Goal: Transaction & Acquisition: Book appointment/travel/reservation

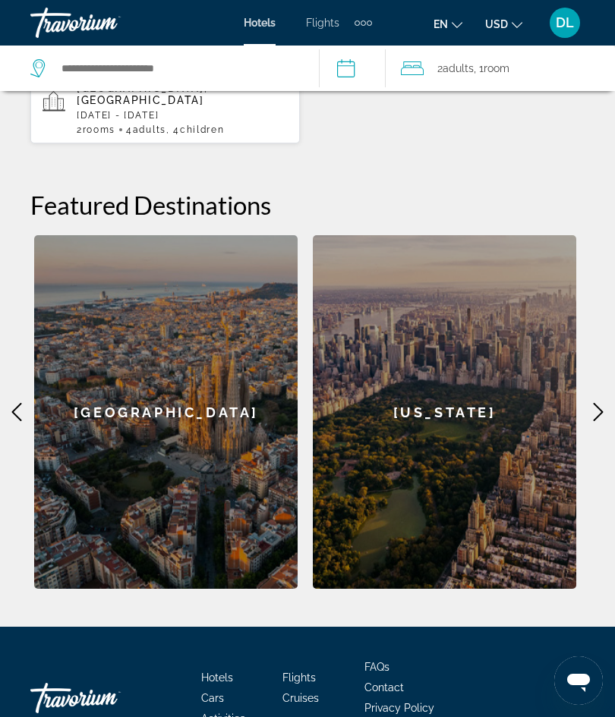
scroll to position [690, 0]
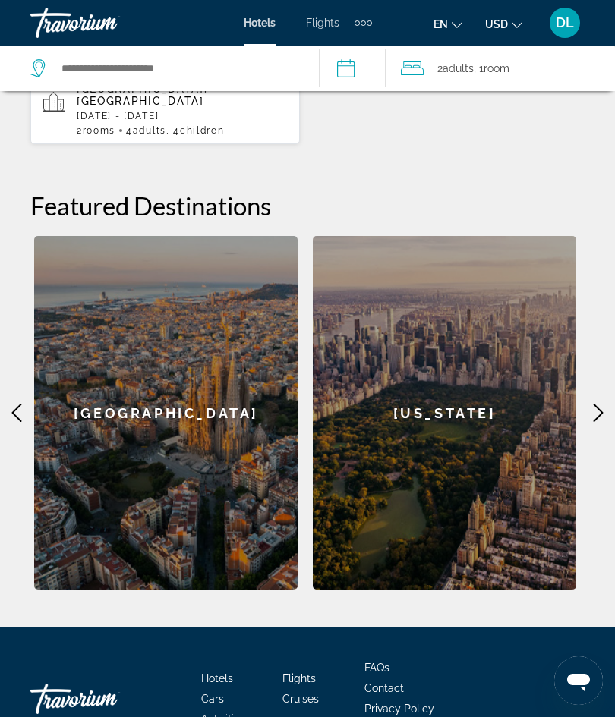
click at [214, 713] on span "Activities" at bounding box center [223, 719] width 44 height 12
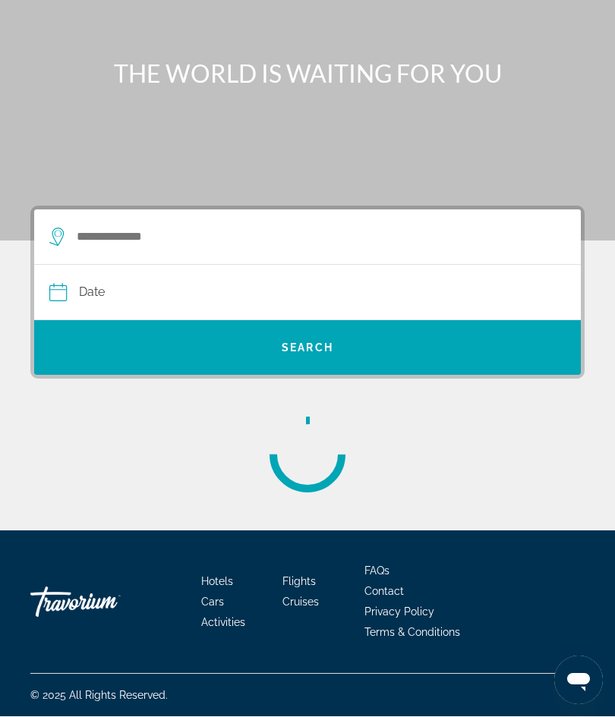
scroll to position [20, 0]
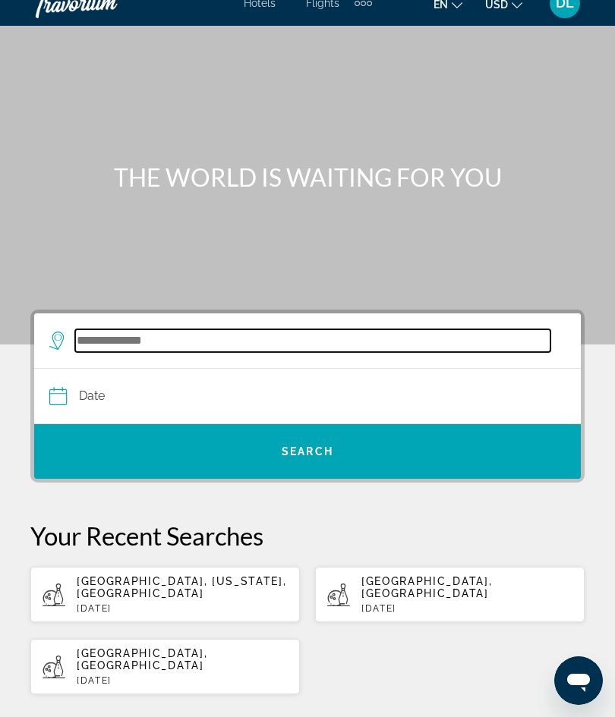
click at [104, 337] on input "Search destination" at bounding box center [312, 340] width 475 height 23
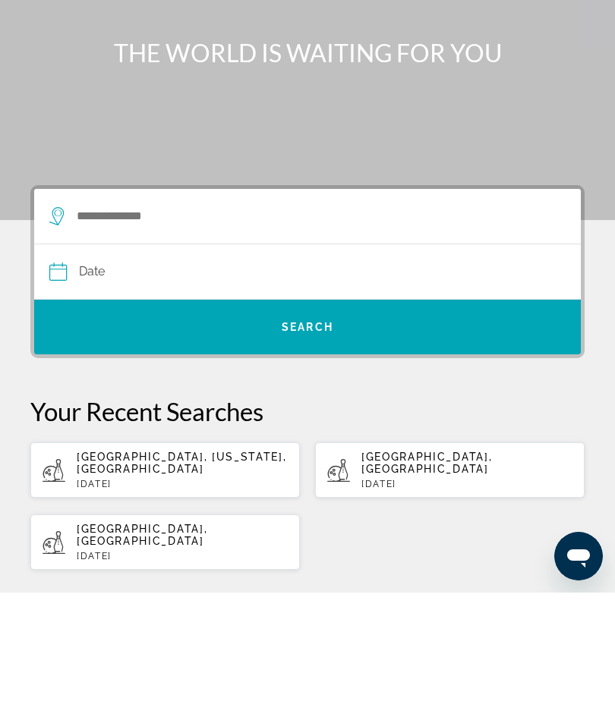
click at [105, 369] on input "Date" at bounding box center [178, 398] width 264 height 59
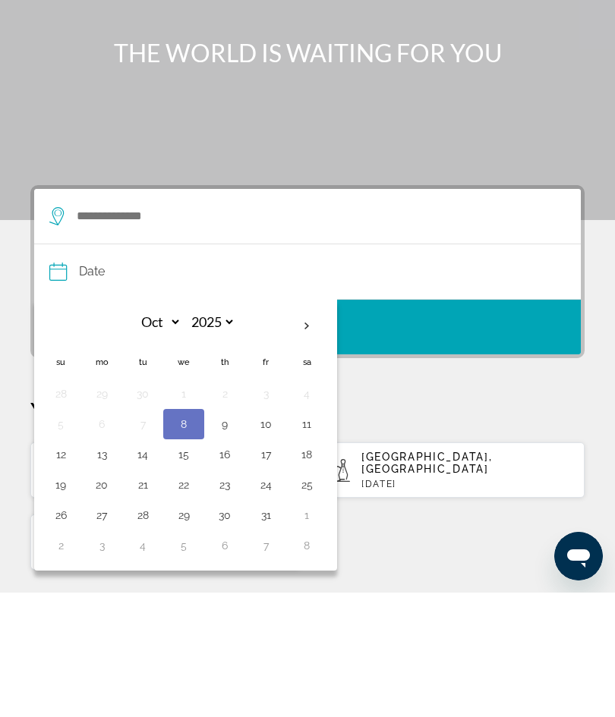
scroll to position [145, 0]
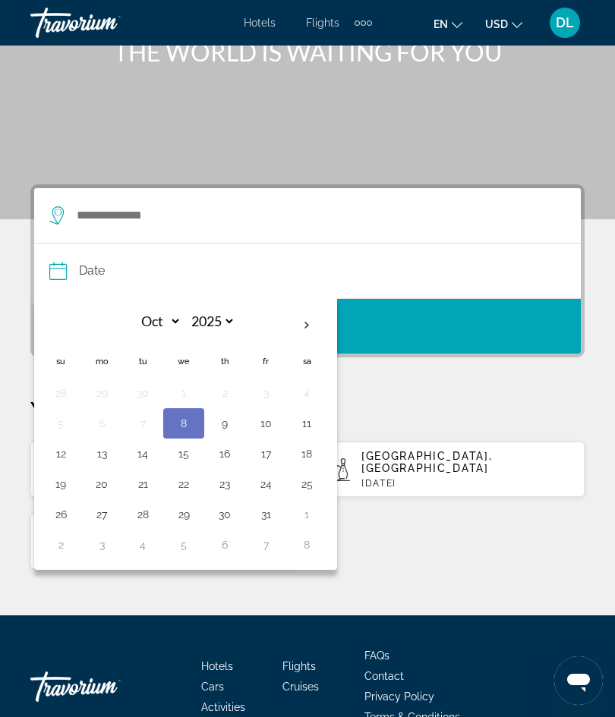
click at [54, 452] on button "12" at bounding box center [61, 453] width 24 height 21
type input "**********"
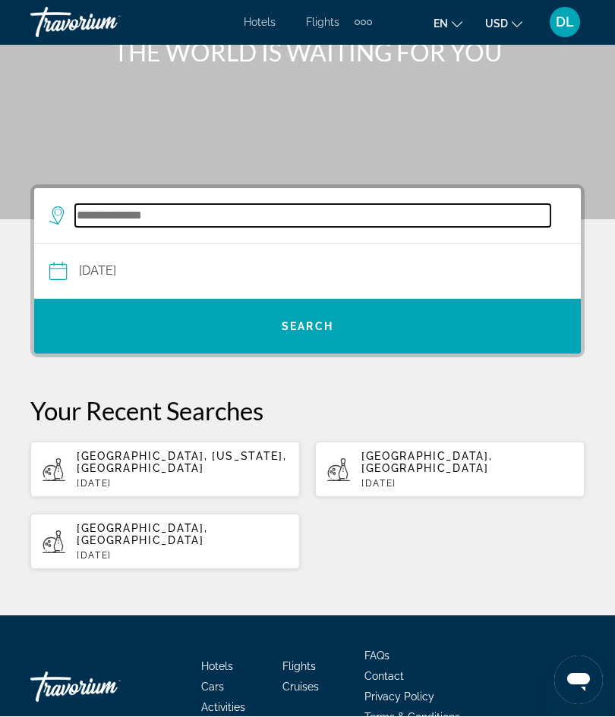
click at [96, 214] on input "Search destination" at bounding box center [312, 216] width 475 height 23
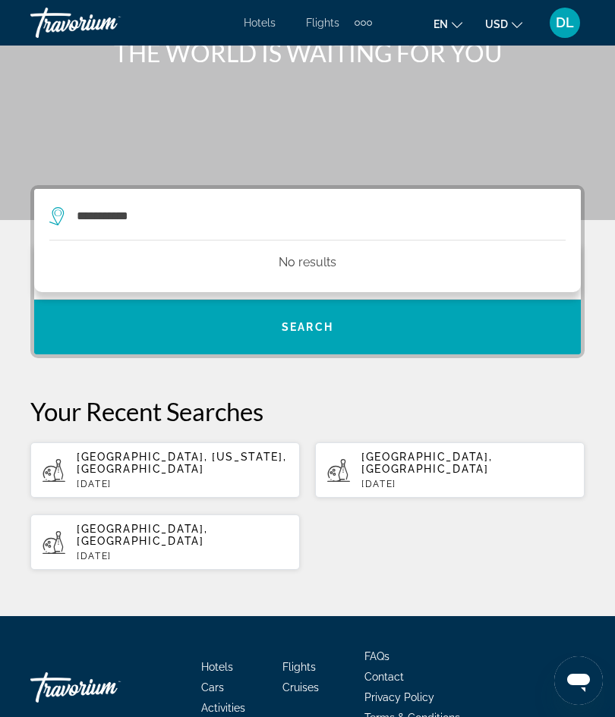
click at [87, 345] on span "Search" at bounding box center [307, 327] width 546 height 36
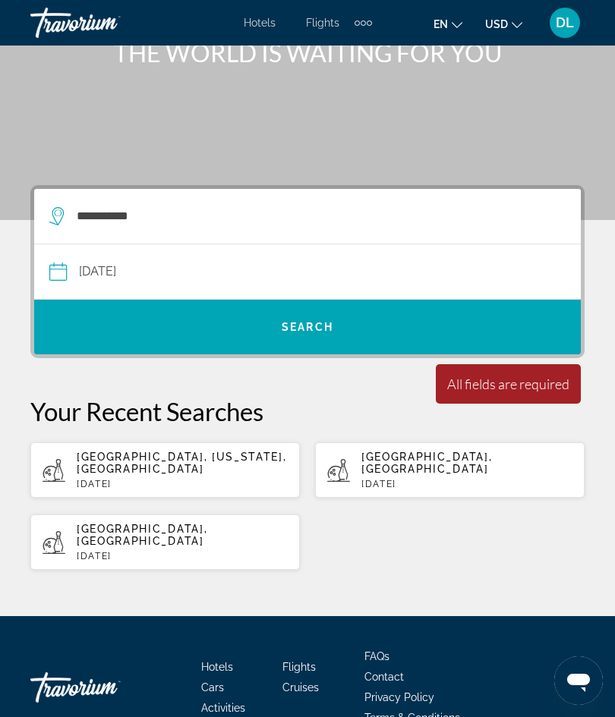
click at [88, 345] on span "Search" at bounding box center [307, 327] width 546 height 36
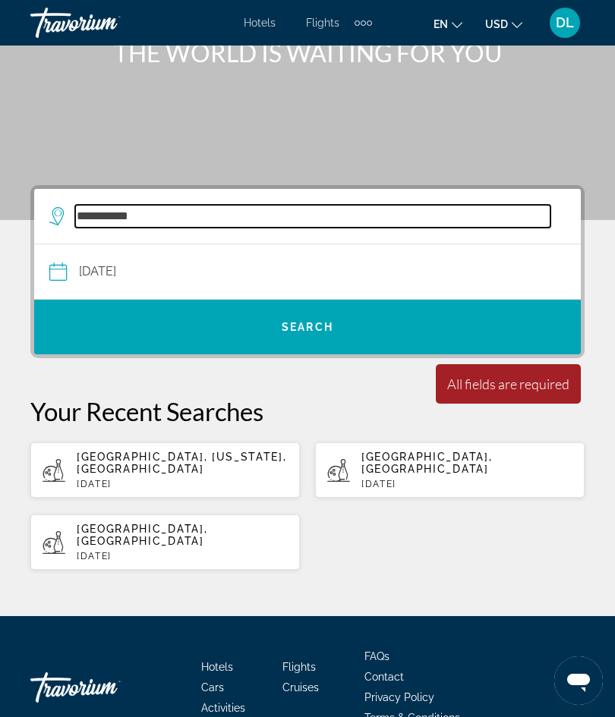
click at [164, 222] on input "**********" at bounding box center [312, 216] width 475 height 23
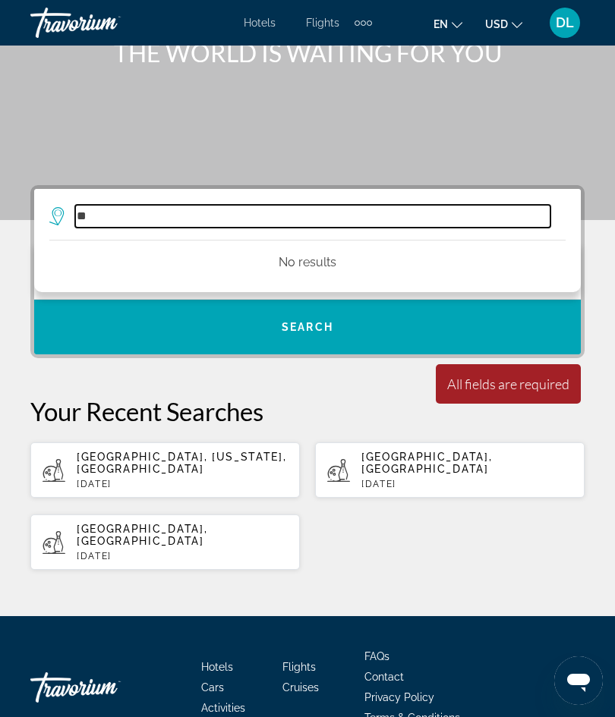
type input "*"
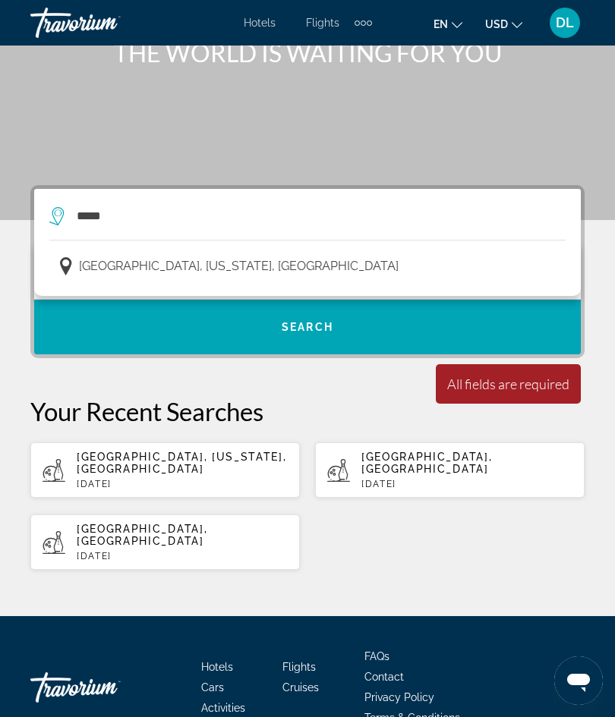
click at [96, 272] on span "[GEOGRAPHIC_DATA], [US_STATE], [GEOGRAPHIC_DATA]" at bounding box center [239, 266] width 320 height 21
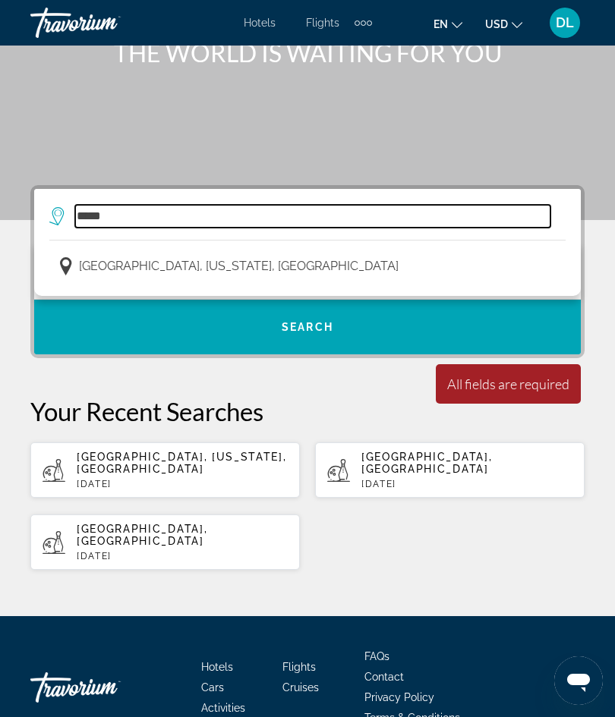
type input "**********"
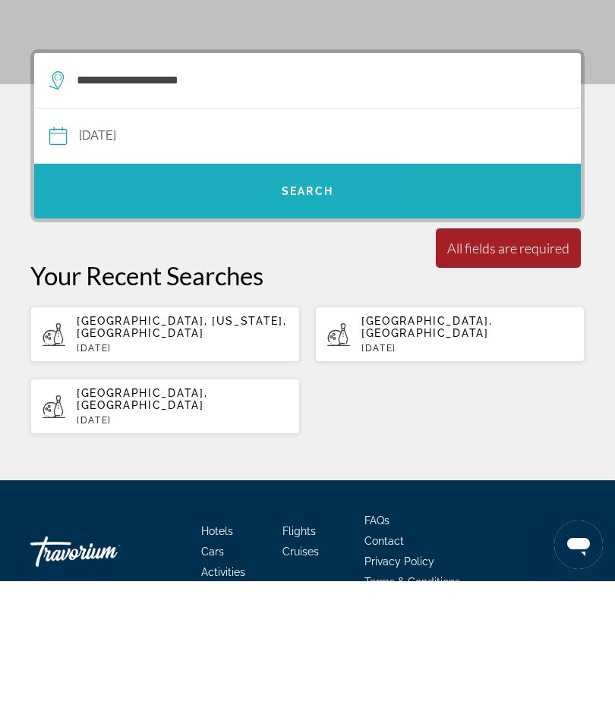
click at [106, 300] on span "Search" at bounding box center [307, 327] width 546 height 55
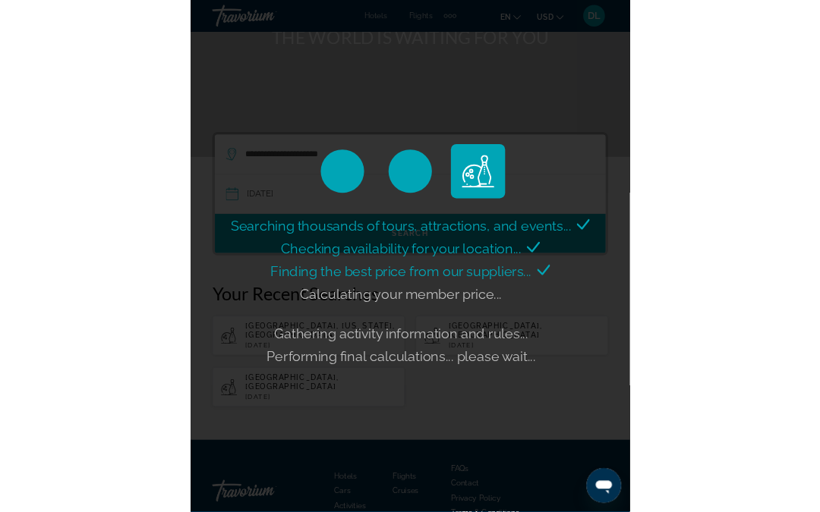
scroll to position [271, 0]
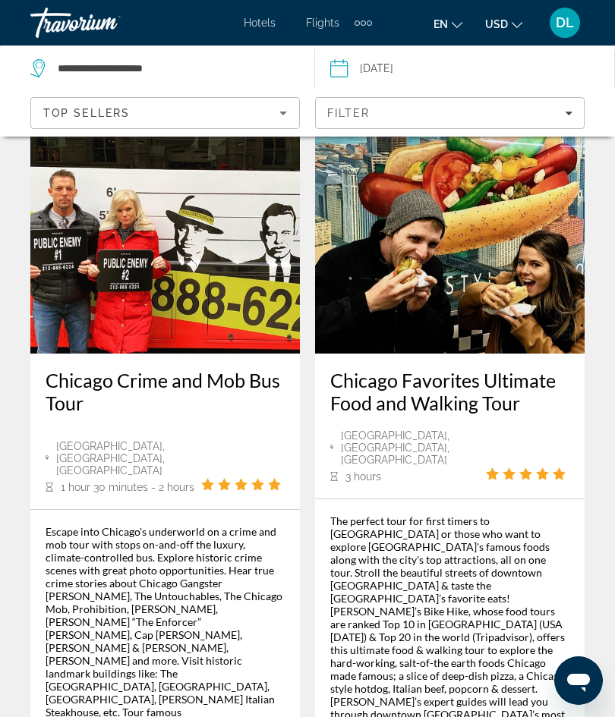
scroll to position [4027, 0]
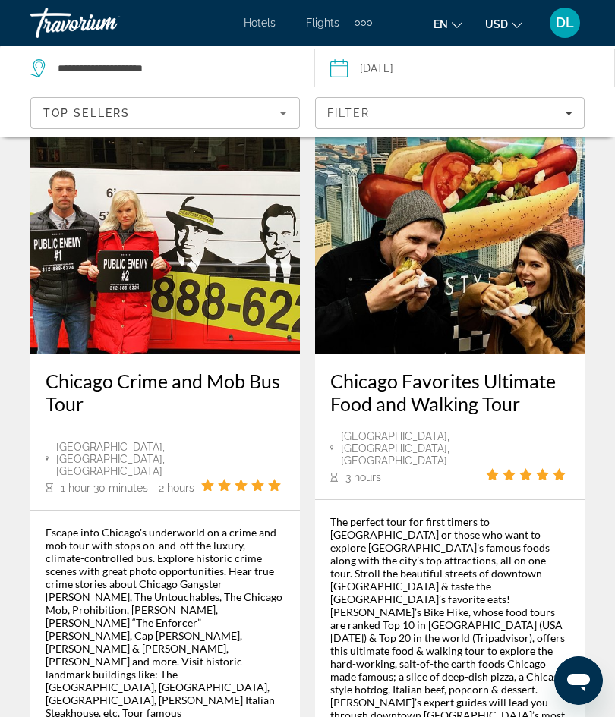
click at [71, 112] on span "Top Sellers" at bounding box center [86, 113] width 87 height 12
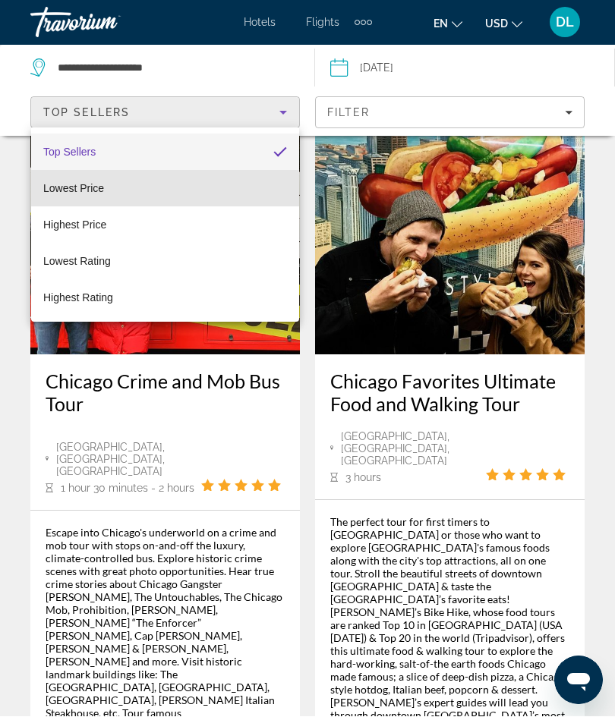
click at [55, 193] on span "Lowest Price" at bounding box center [73, 189] width 61 height 12
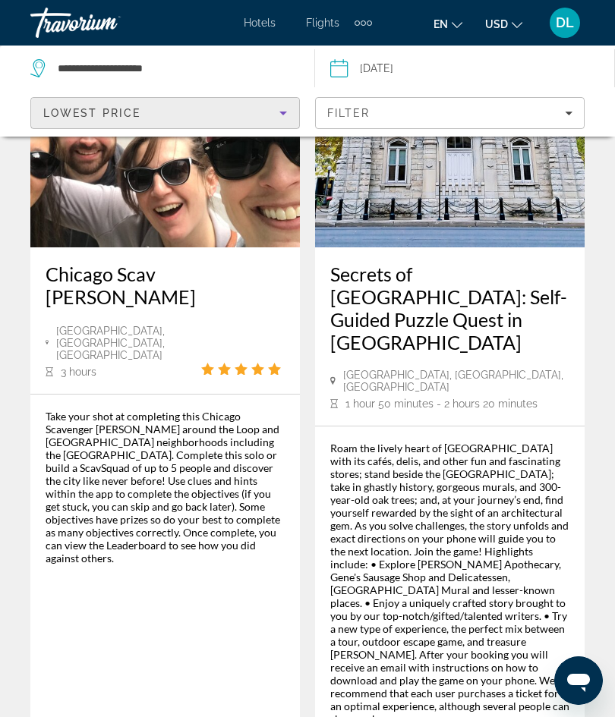
scroll to position [4217, 0]
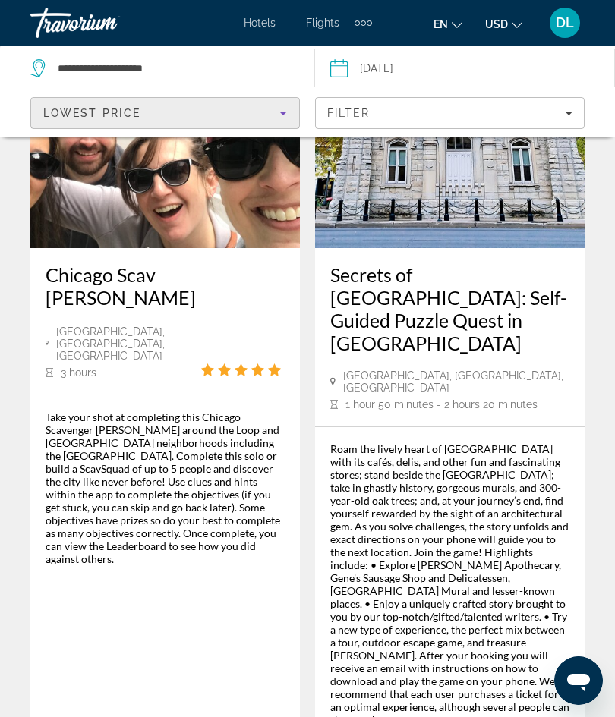
click at [480, 124] on span "Filters" at bounding box center [450, 113] width 268 height 36
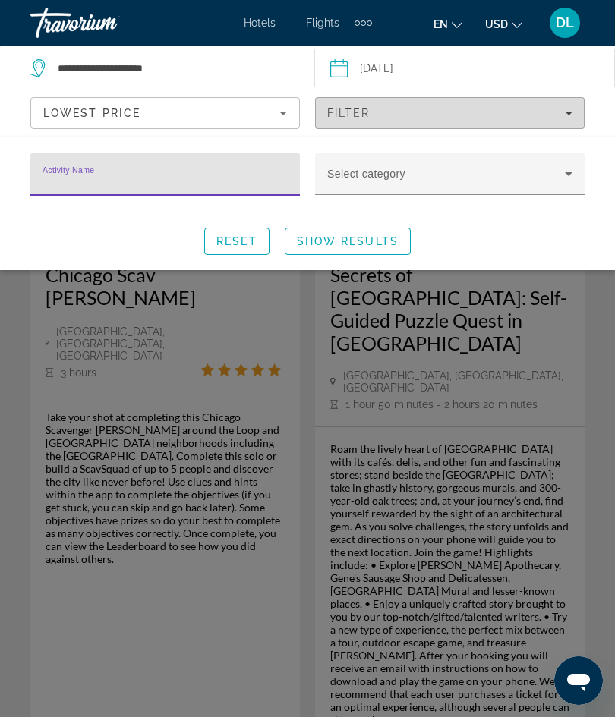
scroll to position [4216, 0]
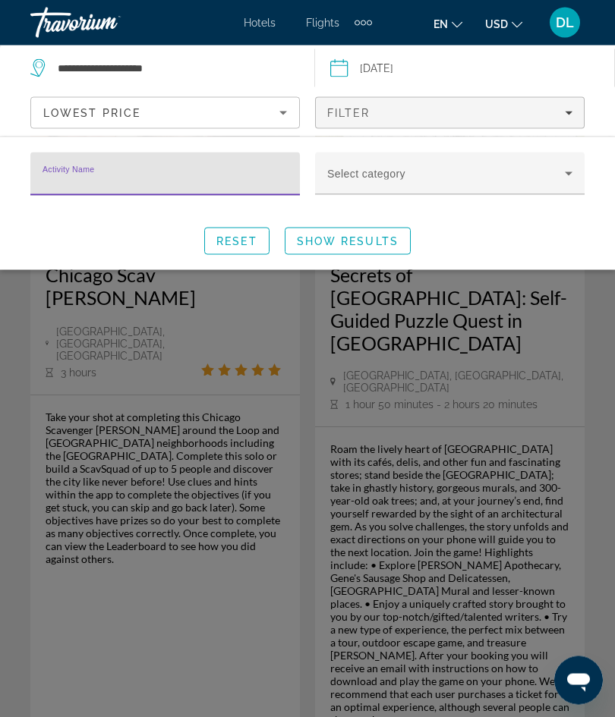
click at [518, 176] on span "Search widget" at bounding box center [446, 180] width 238 height 18
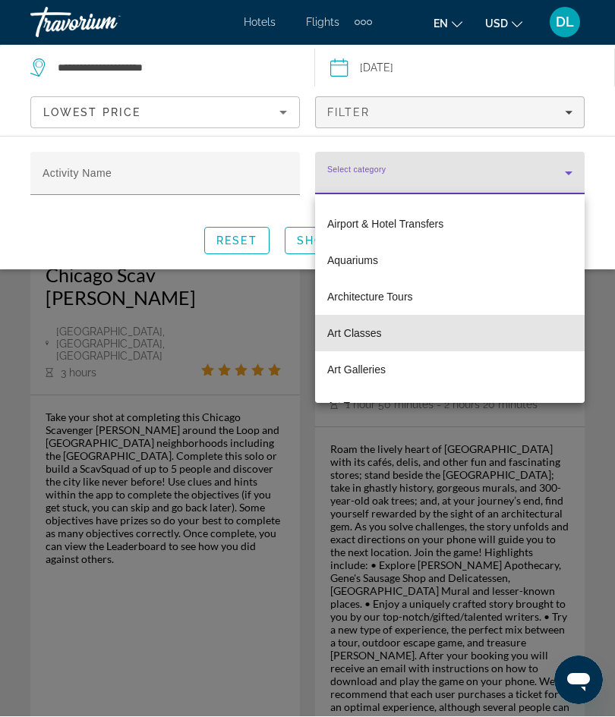
scroll to position [66, 0]
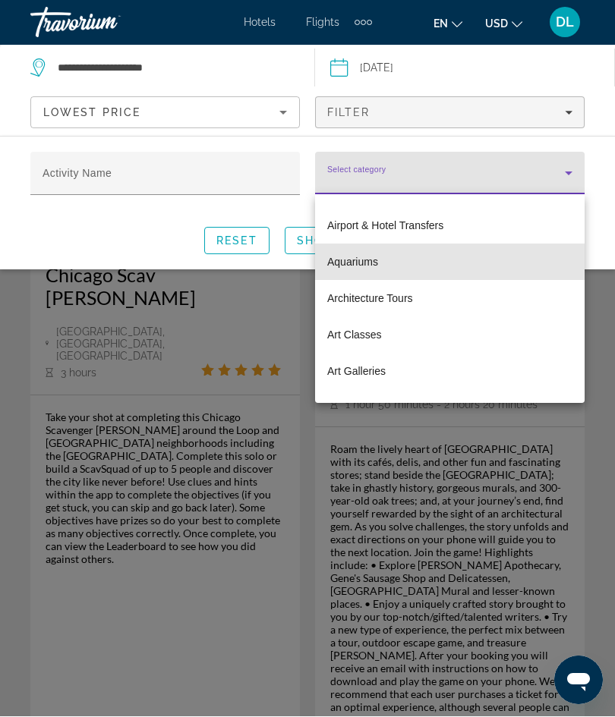
click at [485, 266] on mat-option "Aquariums" at bounding box center [449, 262] width 269 height 36
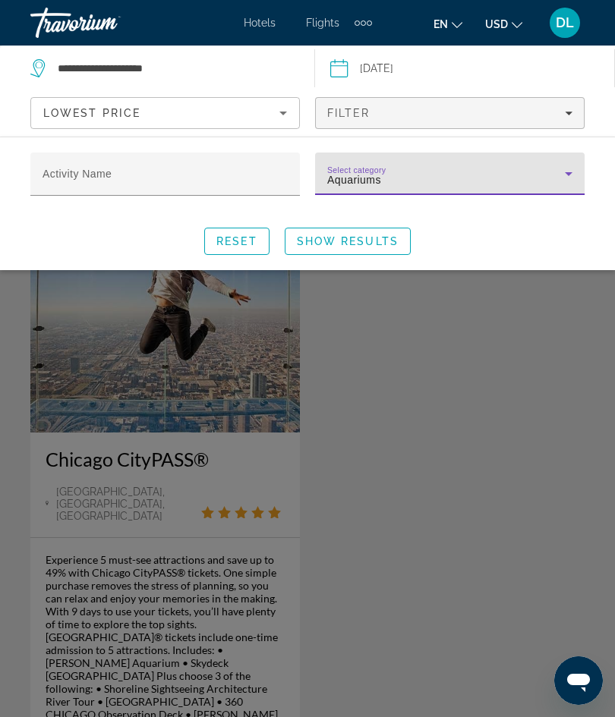
click at [397, 247] on span "Search widget" at bounding box center [347, 241] width 124 height 36
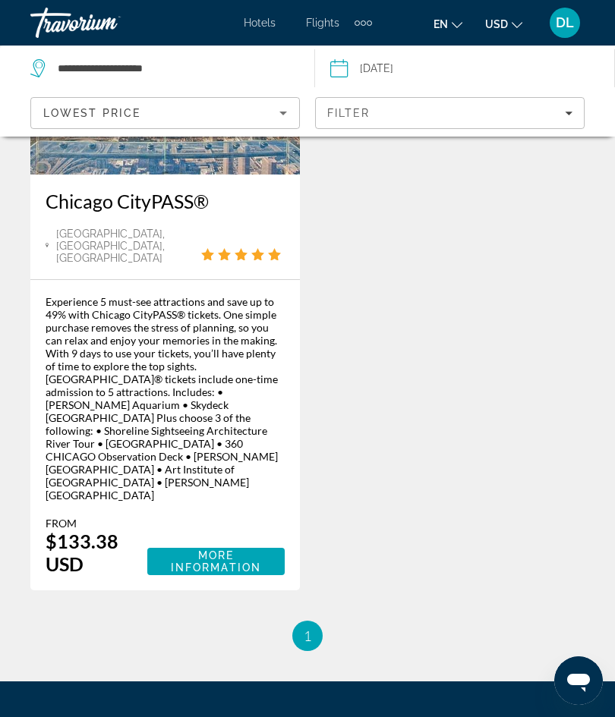
scroll to position [243, 0]
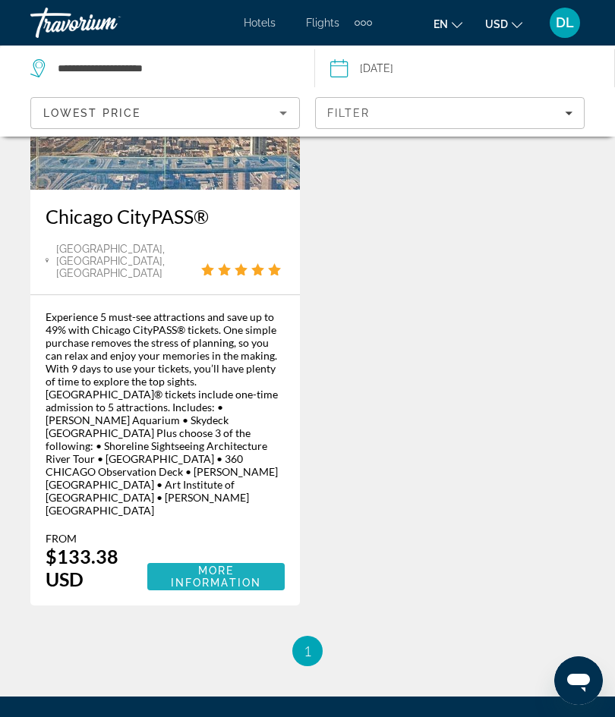
click at [178, 565] on span "More Information" at bounding box center [216, 577] width 90 height 24
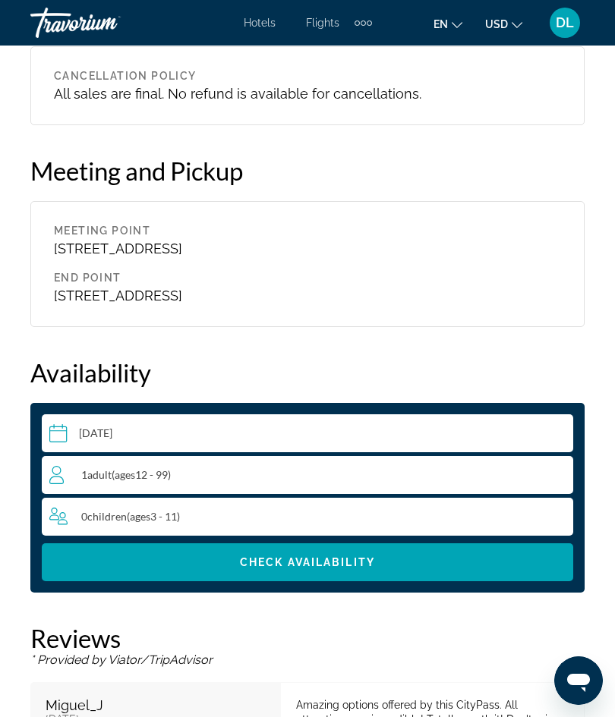
scroll to position [2868, 0]
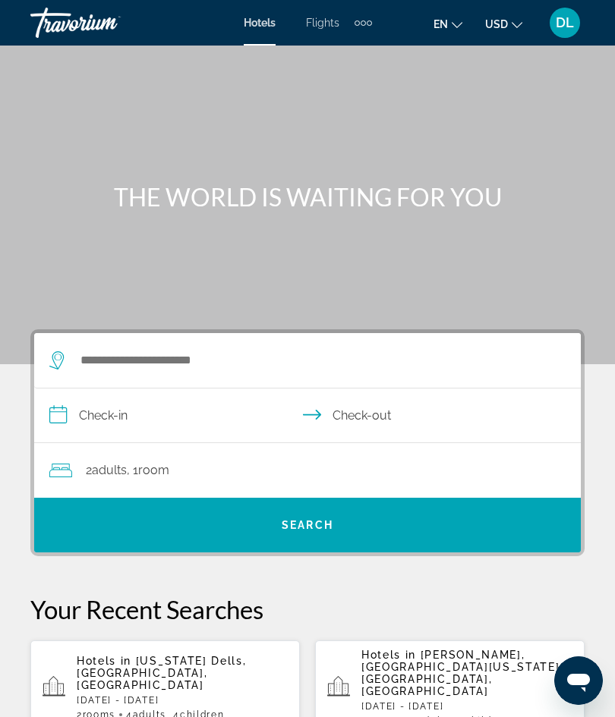
click at [321, 24] on span "Flights" at bounding box center [322, 23] width 33 height 12
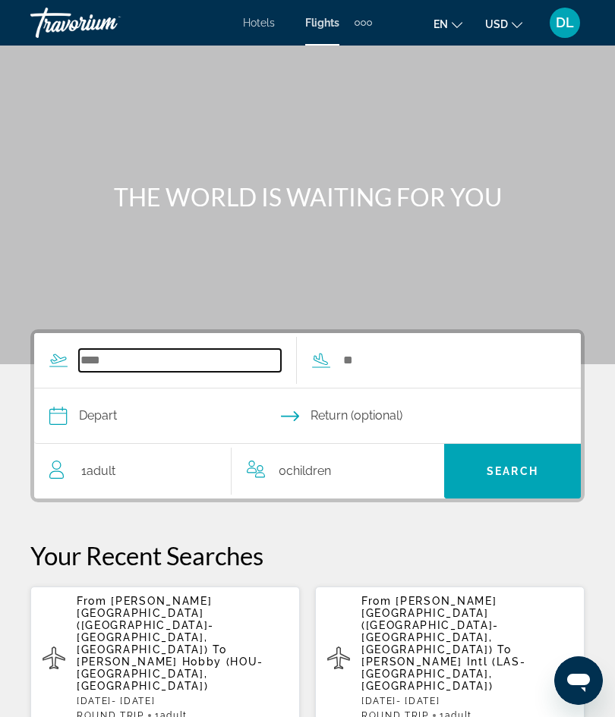
click at [92, 363] on input "Search widget" at bounding box center [180, 360] width 202 height 23
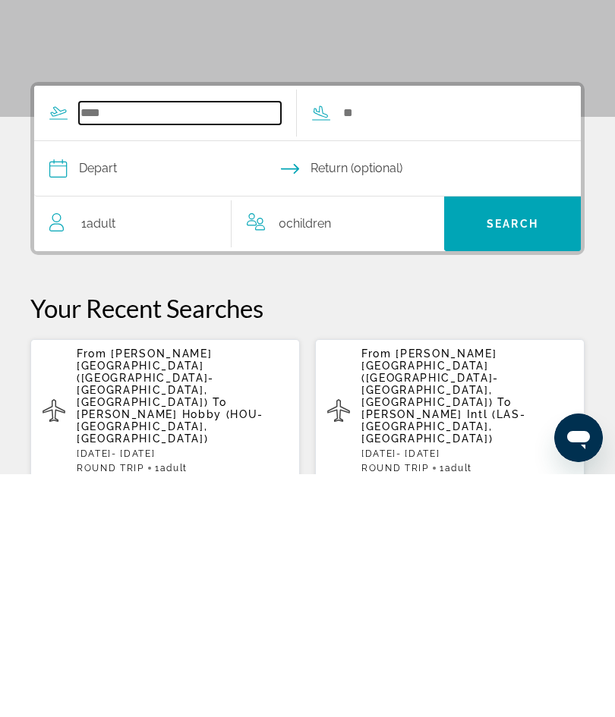
scroll to position [36, 0]
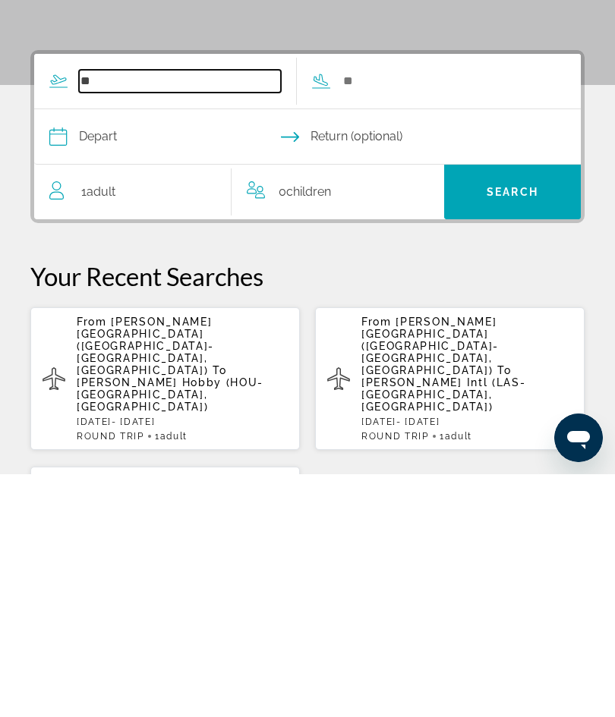
type input "*"
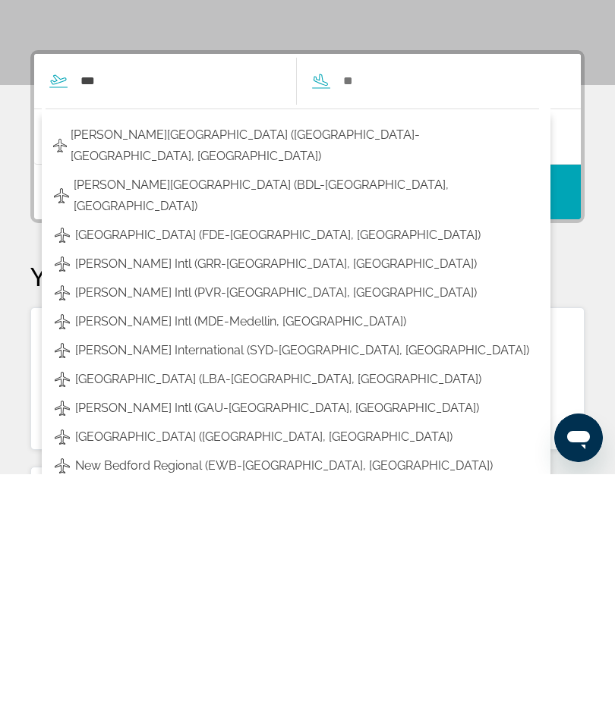
click at [81, 367] on span "[PERSON_NAME][GEOGRAPHIC_DATA] ([GEOGRAPHIC_DATA]-[GEOGRAPHIC_DATA], [GEOGRAPHI…" at bounding box center [301, 388] width 461 height 43
type input "**********"
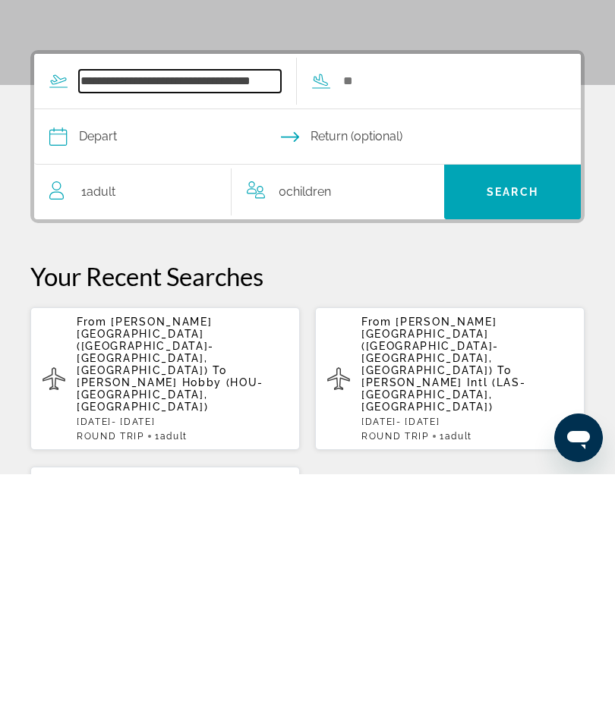
scroll to position [37, 0]
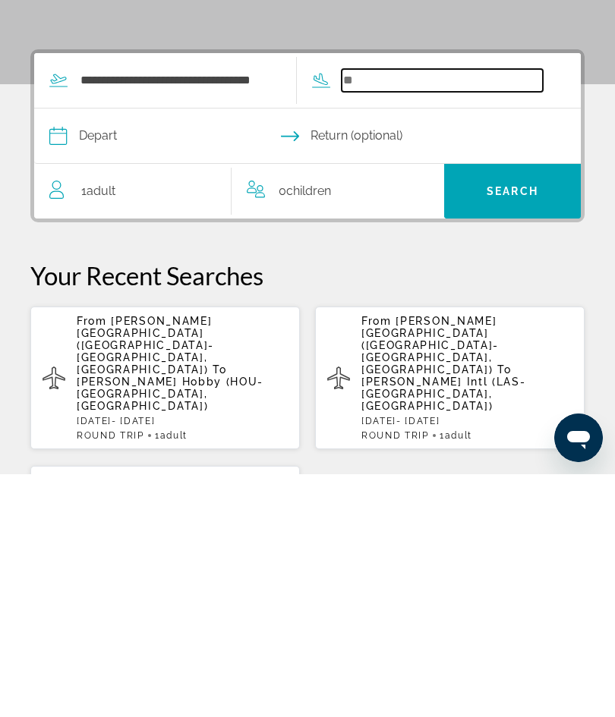
click at [456, 312] on input "Search widget" at bounding box center [443, 323] width 202 height 23
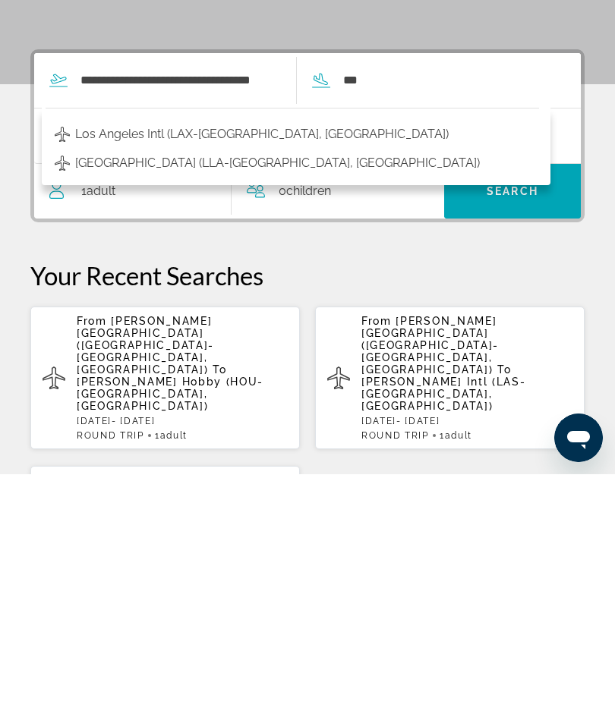
click at [91, 367] on span "Los Angeles Intl (LAX-[GEOGRAPHIC_DATA], [GEOGRAPHIC_DATA])" at bounding box center [261, 377] width 373 height 21
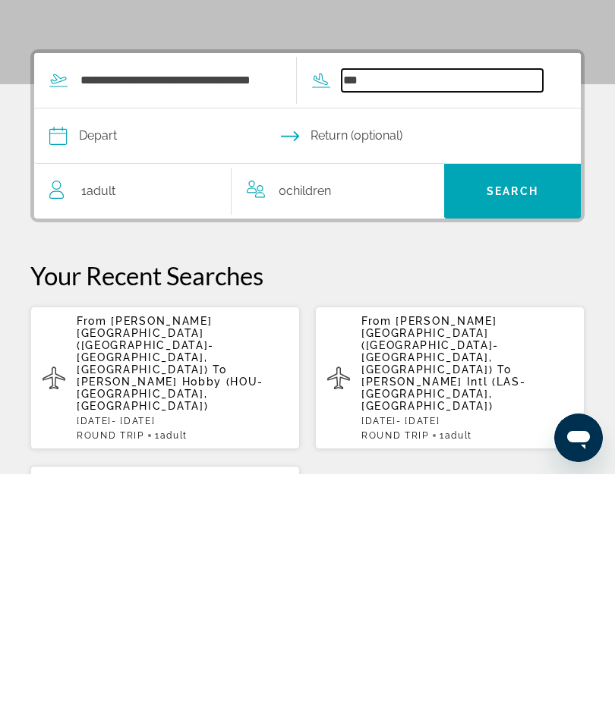
type input "**********"
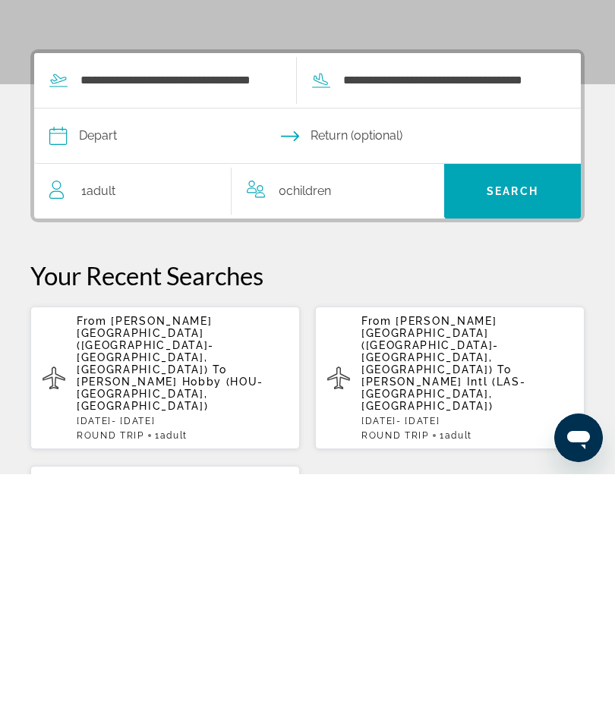
click at [89, 351] on input "Depart date" at bounding box center [178, 380] width 264 height 59
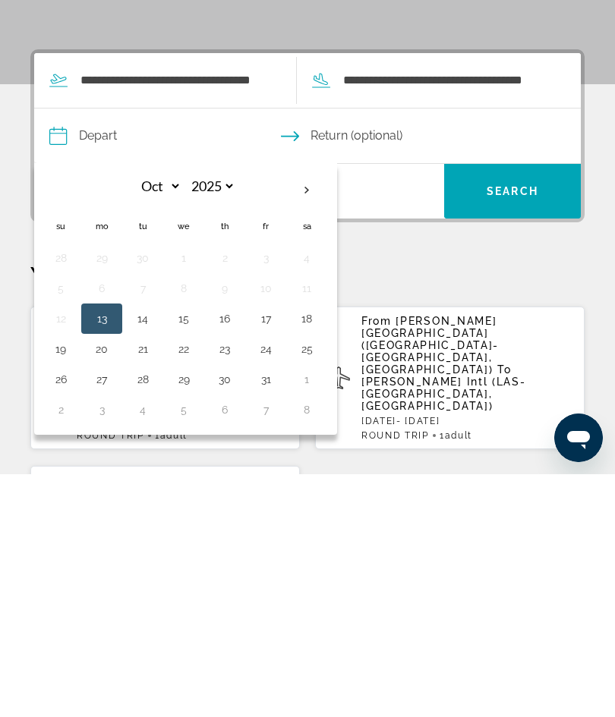
scroll to position [279, 0]
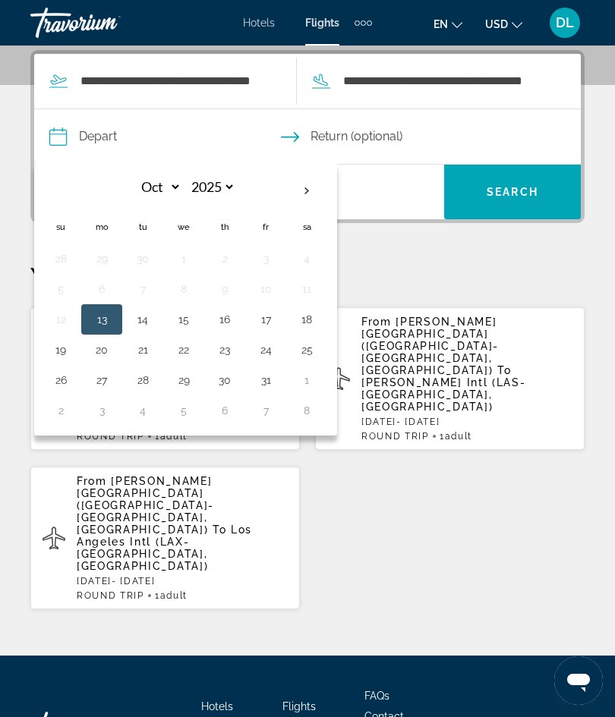
click at [109, 143] on input "Depart date" at bounding box center [178, 138] width 264 height 59
click at [93, 135] on input "Depart date" at bounding box center [178, 138] width 264 height 59
click at [93, 134] on input "Depart date" at bounding box center [178, 138] width 264 height 59
click at [96, 318] on button "13" at bounding box center [102, 319] width 24 height 21
type input "**********"
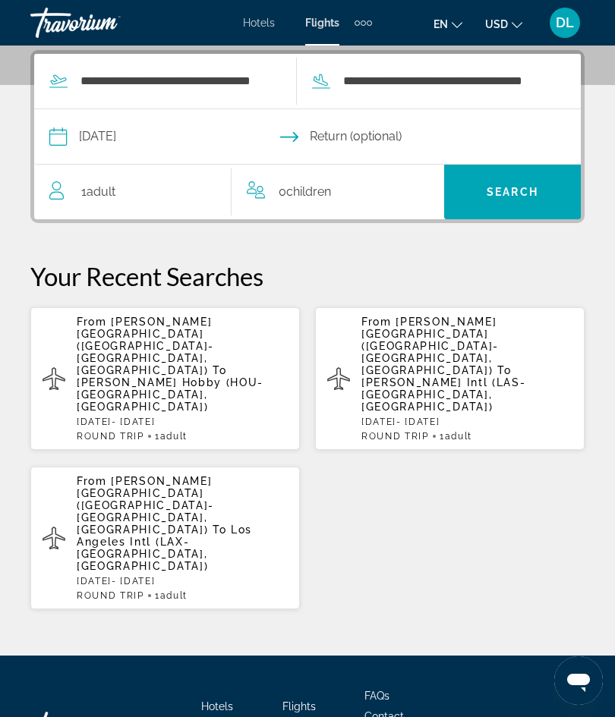
click at [455, 142] on input "Return date" at bounding box center [439, 138] width 264 height 59
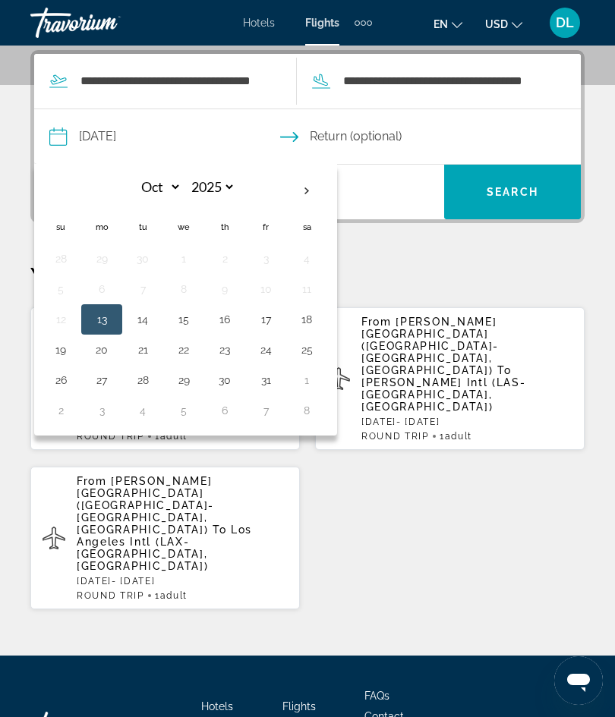
click at [96, 328] on button "13" at bounding box center [102, 319] width 24 height 21
type input "**********"
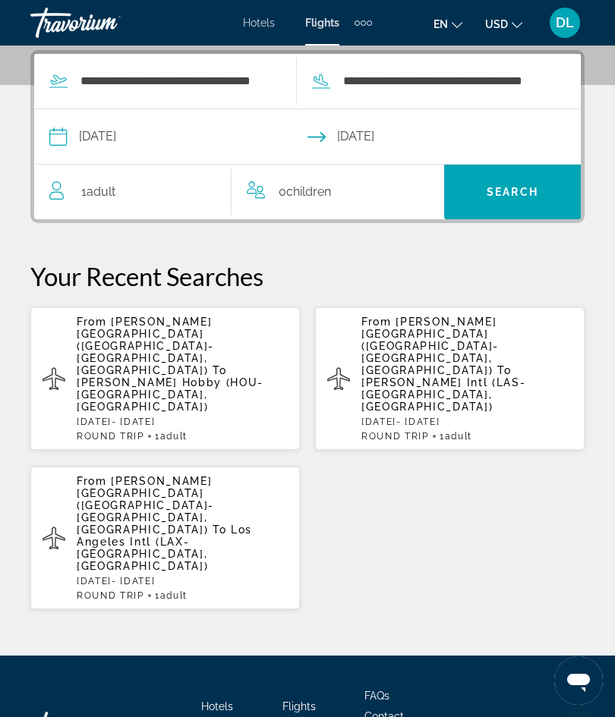
click at [521, 203] on span "Search" at bounding box center [512, 192] width 137 height 36
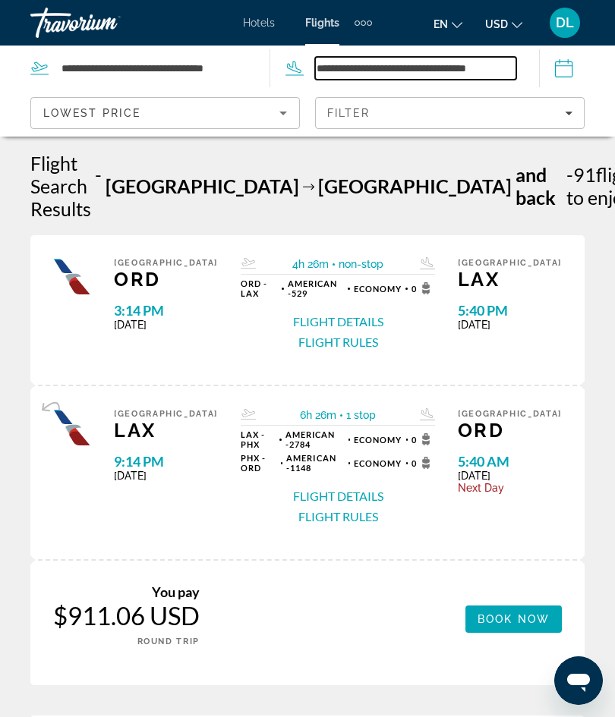
click at [337, 68] on input "**********" at bounding box center [416, 68] width 202 height 23
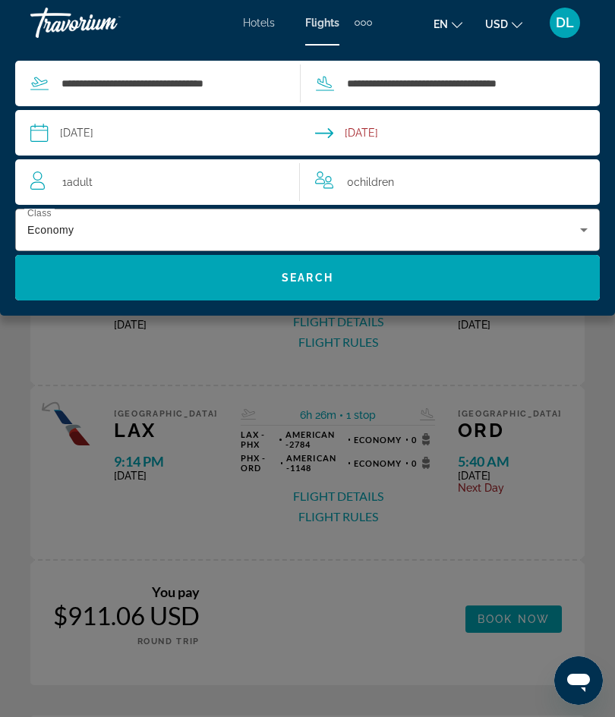
click at [65, 134] on input "Depart date: Oct 13, 2025" at bounding box center [172, 135] width 291 height 50
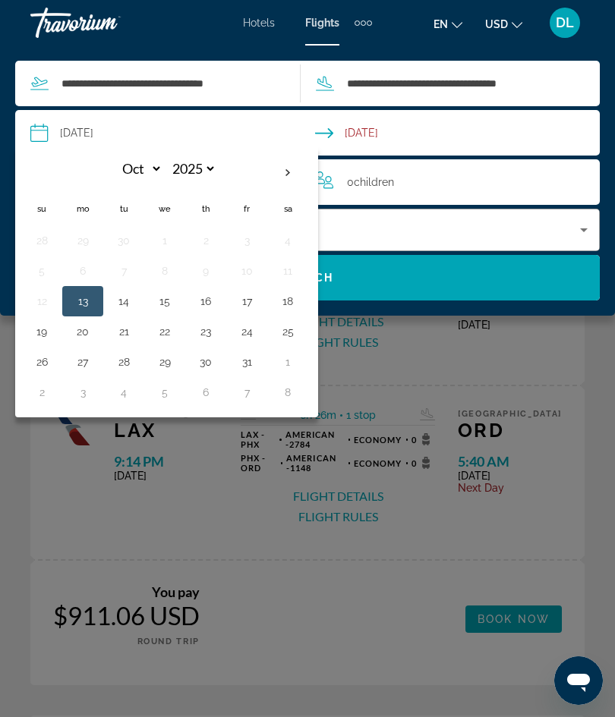
click at [263, 260] on td "10" at bounding box center [246, 271] width 41 height 30
click at [112, 302] on button "14" at bounding box center [124, 301] width 24 height 21
type input "**********"
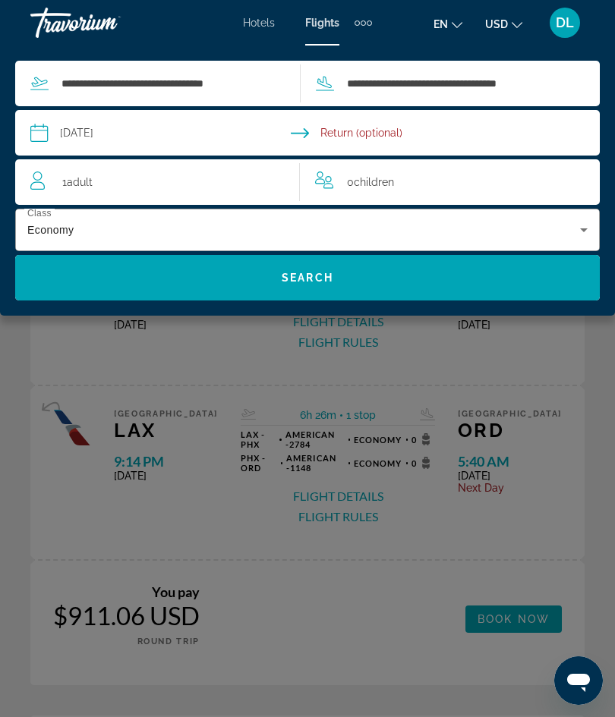
click at [372, 30] on div "Extra navigation items" at bounding box center [362, 22] width 17 height 23
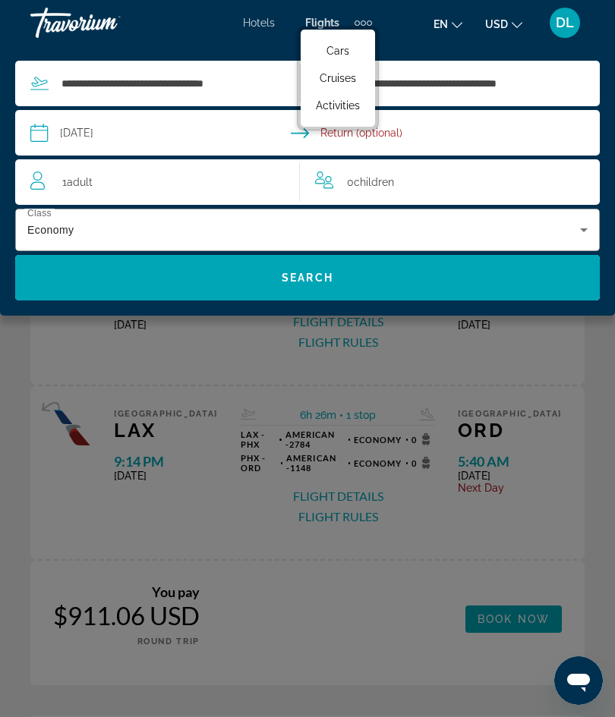
click at [345, 78] on span "Cruises" at bounding box center [338, 78] width 36 height 12
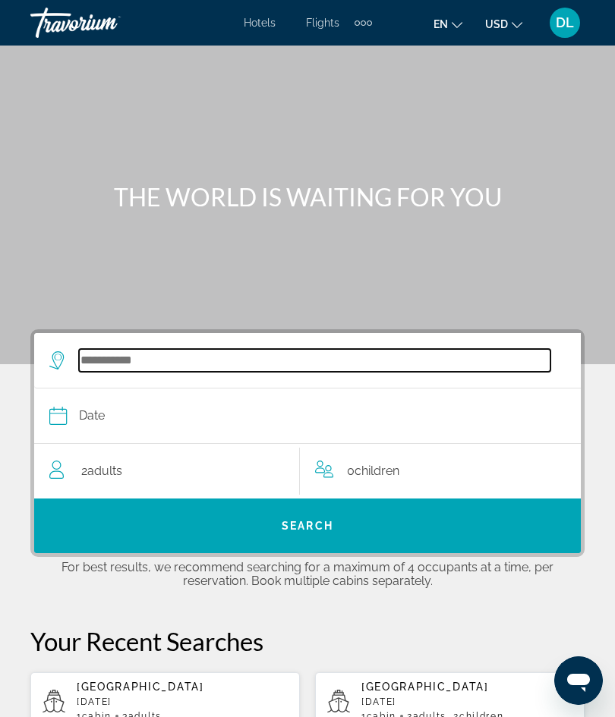
click at [99, 372] on input "Select cruise destination" at bounding box center [314, 360] width 471 height 23
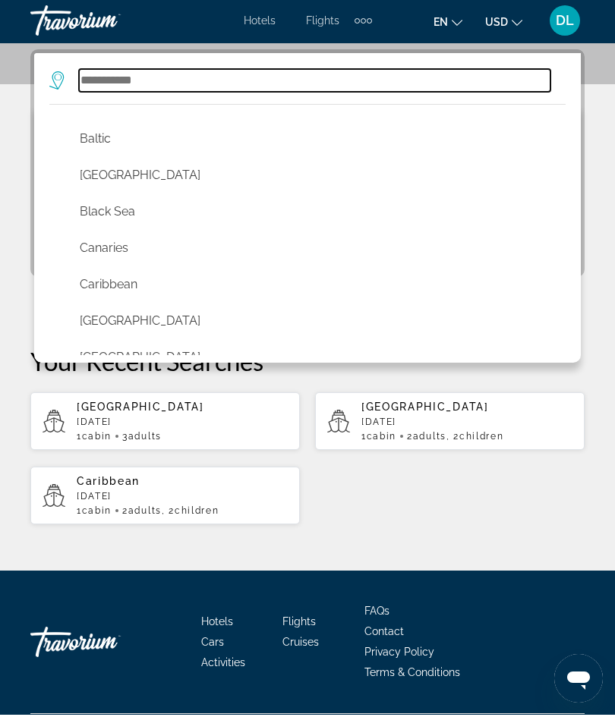
scroll to position [197, 0]
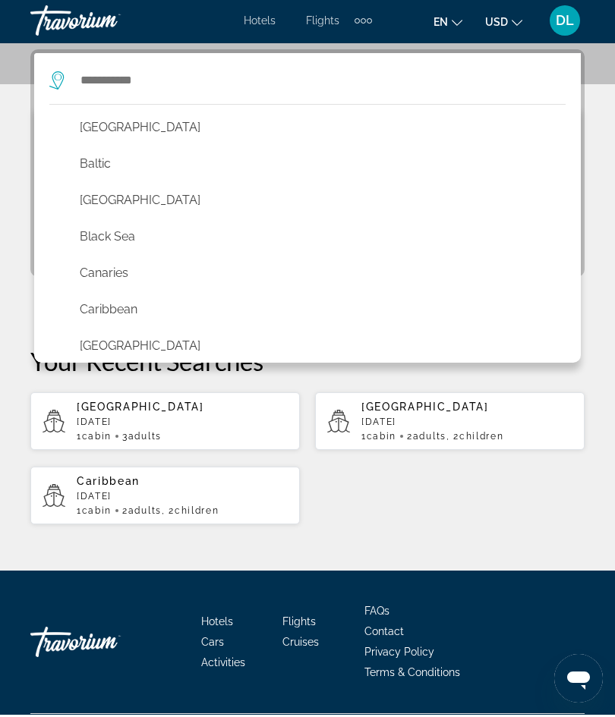
click at [88, 128] on button "[GEOGRAPHIC_DATA]" at bounding box center [311, 129] width 478 height 29
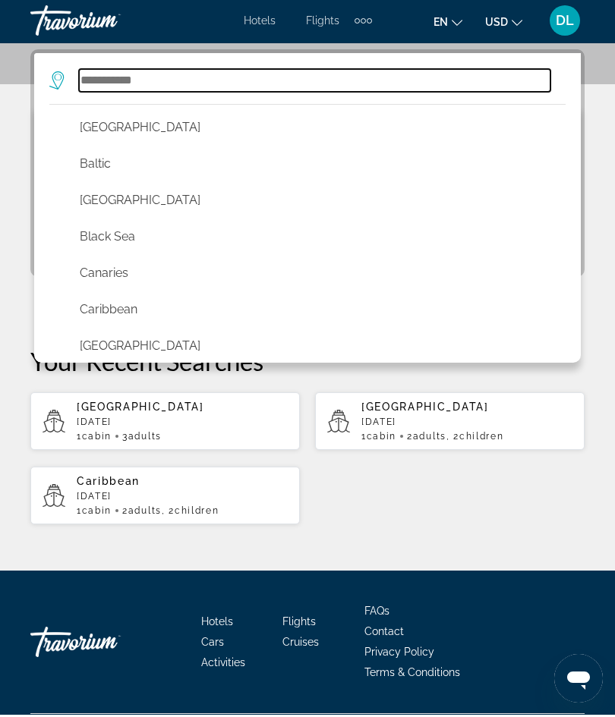
type input "*******"
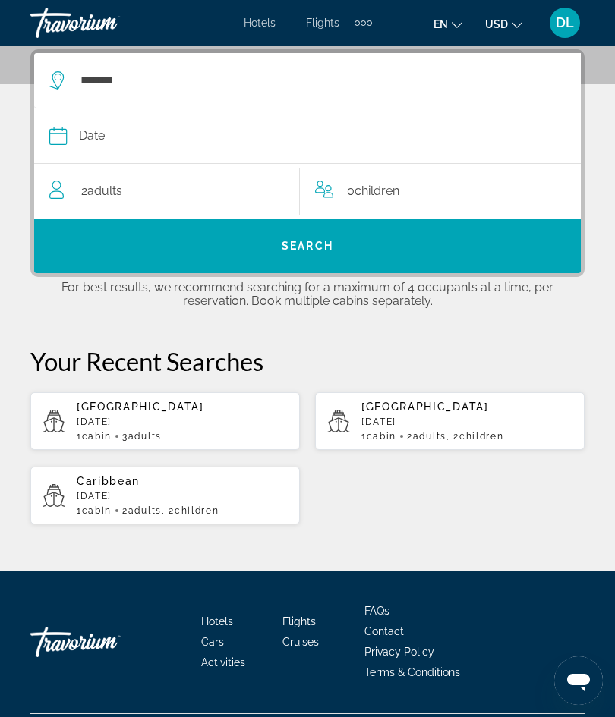
click at [102, 145] on span "Date" at bounding box center [92, 135] width 26 height 21
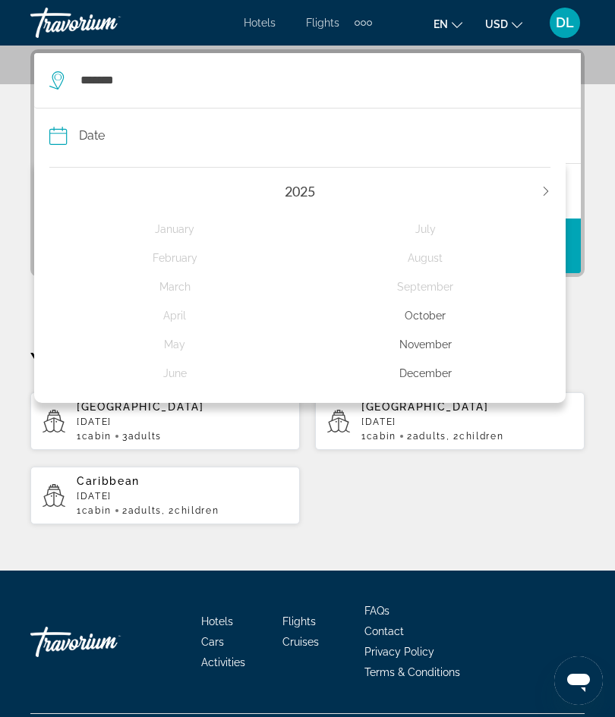
click at [537, 186] on div "2025" at bounding box center [299, 191] width 501 height 17
click at [547, 195] on icon "Next year" at bounding box center [545, 191] width 9 height 9
click at [430, 260] on div "August" at bounding box center [425, 257] width 250 height 27
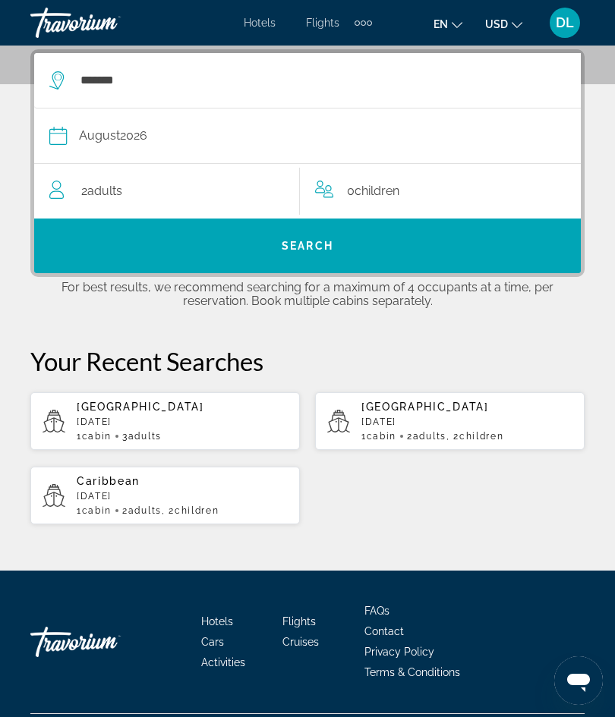
click at [114, 241] on span "Search" at bounding box center [307, 246] width 546 height 36
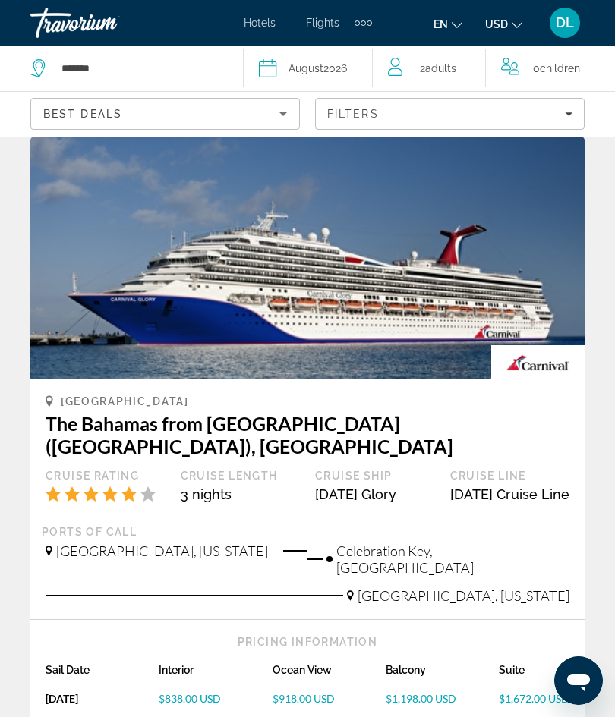
scroll to position [3254, 0]
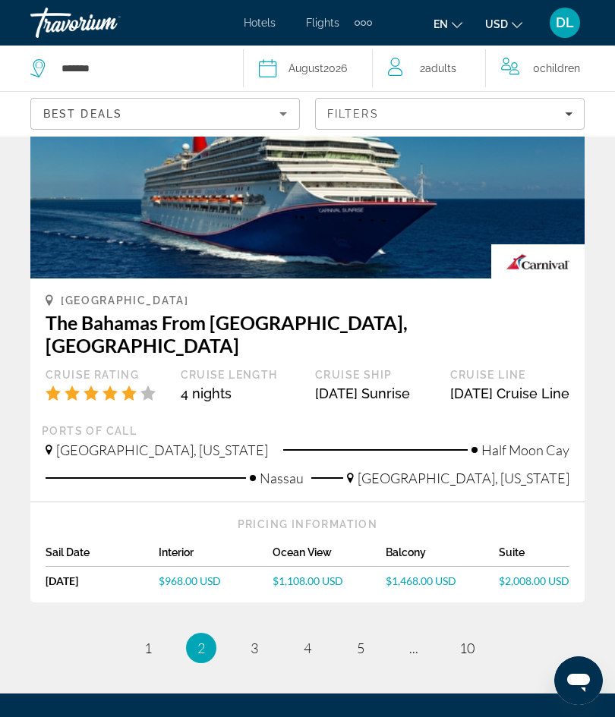
scroll to position [3283, 0]
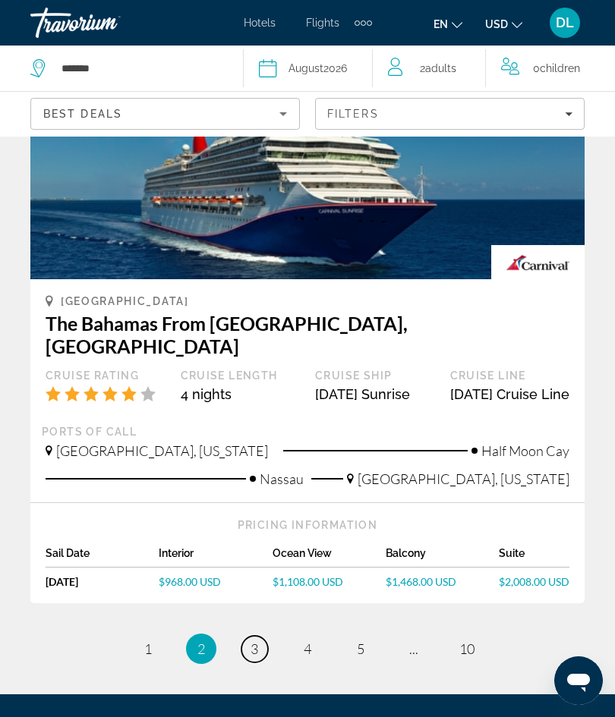
click at [249, 636] on link "page 3" at bounding box center [254, 649] width 27 height 27
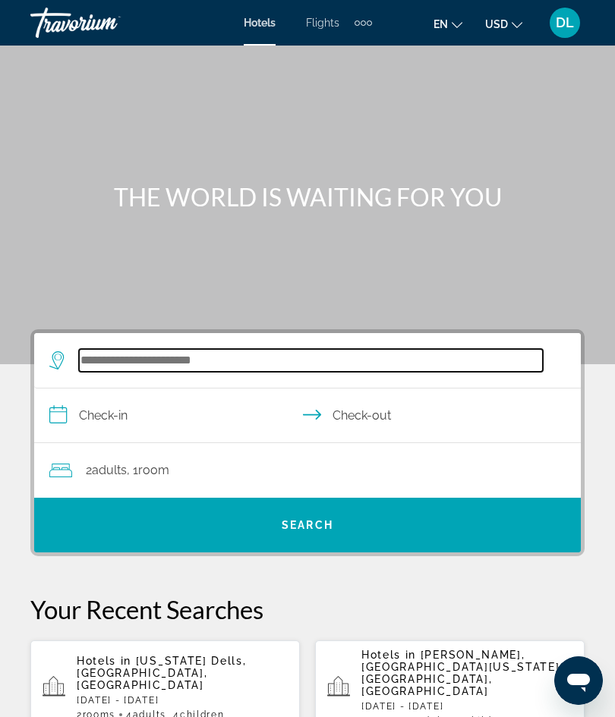
click at [105, 366] on input "Search hotel destination" at bounding box center [311, 360] width 464 height 23
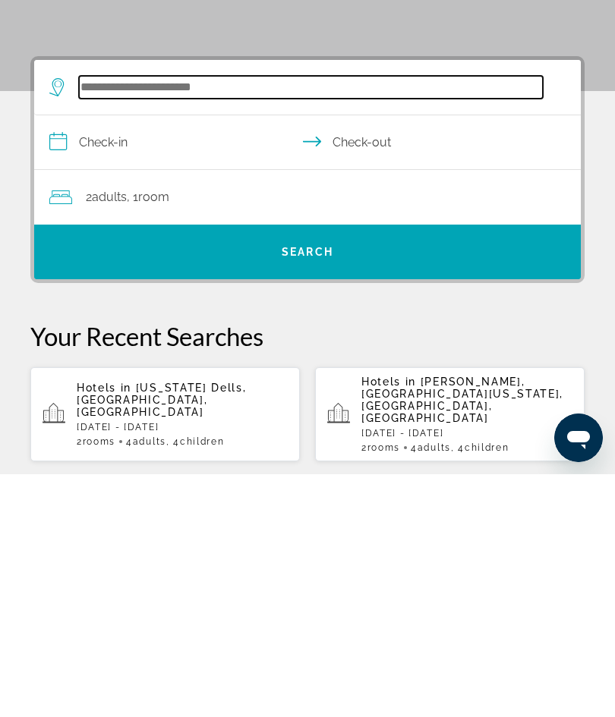
scroll to position [37, 0]
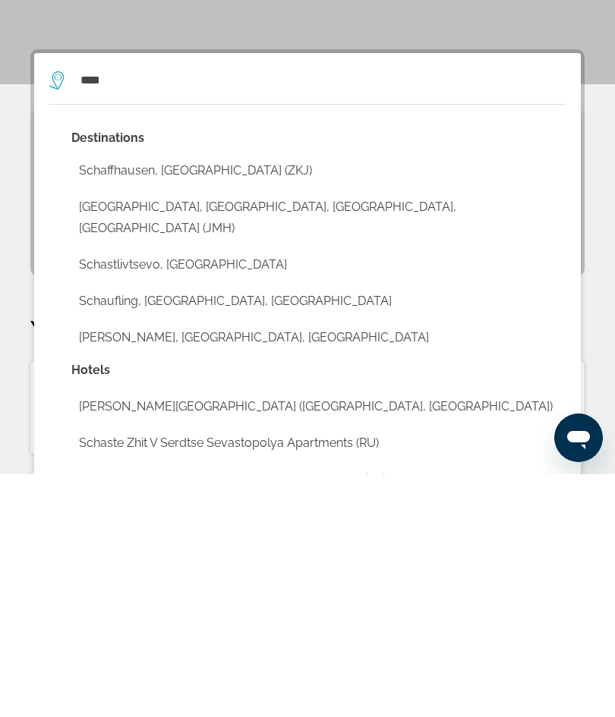
click at [92, 436] on button "Schaumburg, Chicago, IL, United States (JMH)" at bounding box center [318, 461] width 494 height 50
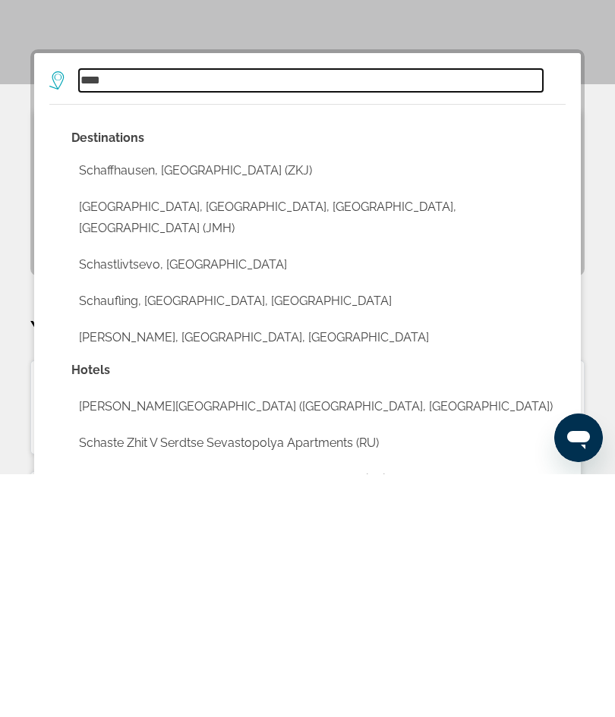
type input "**********"
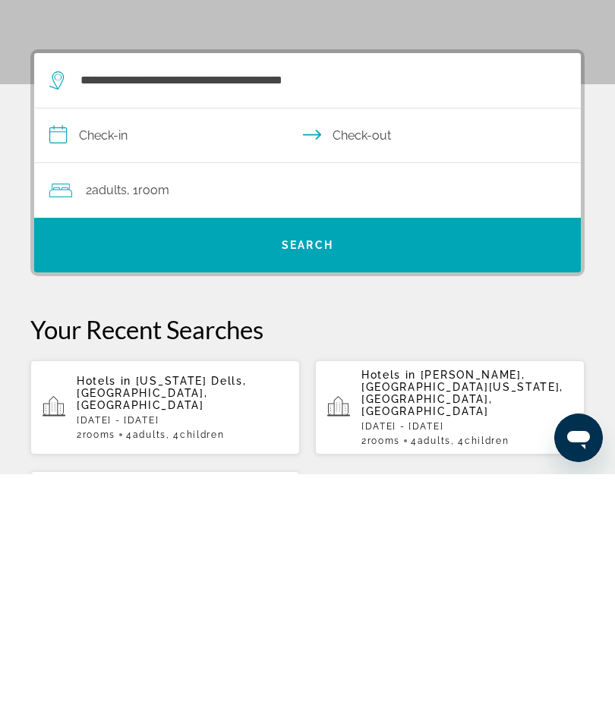
click at [87, 351] on input "**********" at bounding box center [310, 380] width 553 height 58
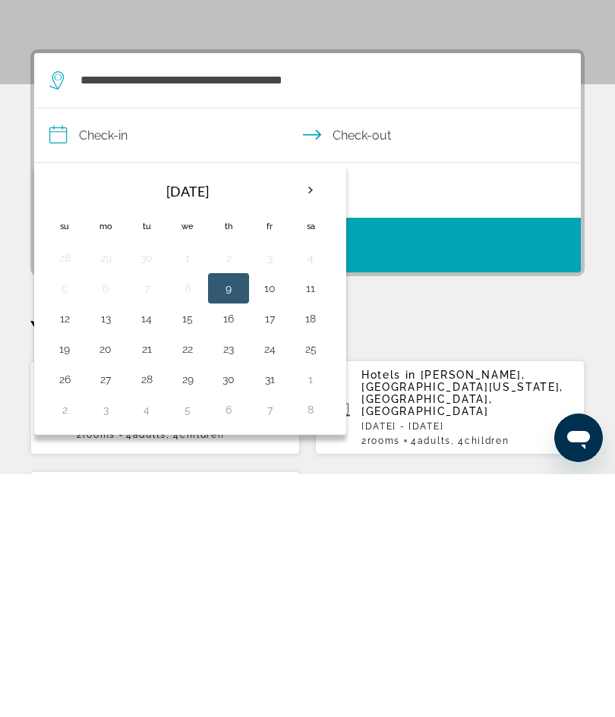
scroll to position [280, 0]
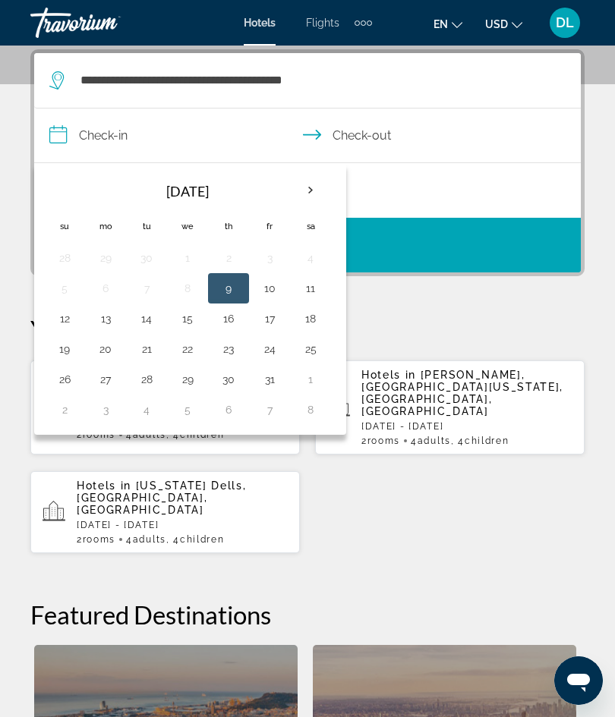
click at [52, 322] on button "12" at bounding box center [64, 318] width 24 height 21
click at [94, 326] on button "13" at bounding box center [105, 318] width 24 height 21
type input "**********"
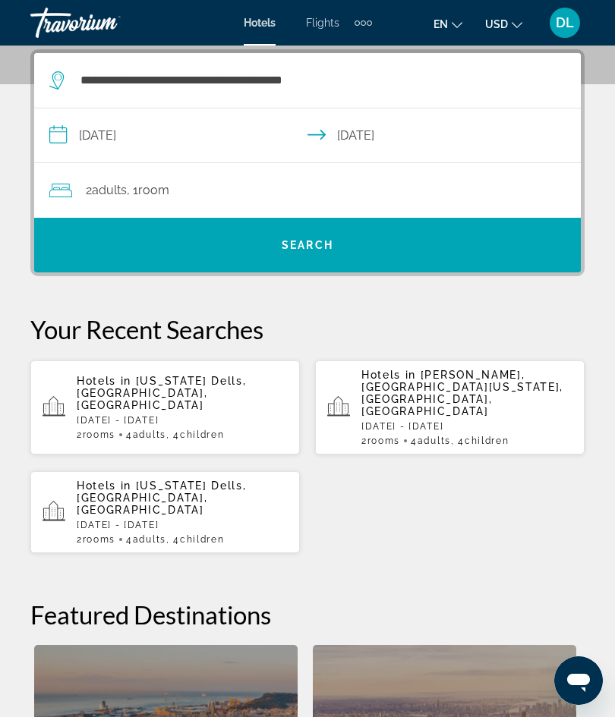
click at [134, 195] on span ", 1 Room rooms" at bounding box center [148, 190] width 43 height 21
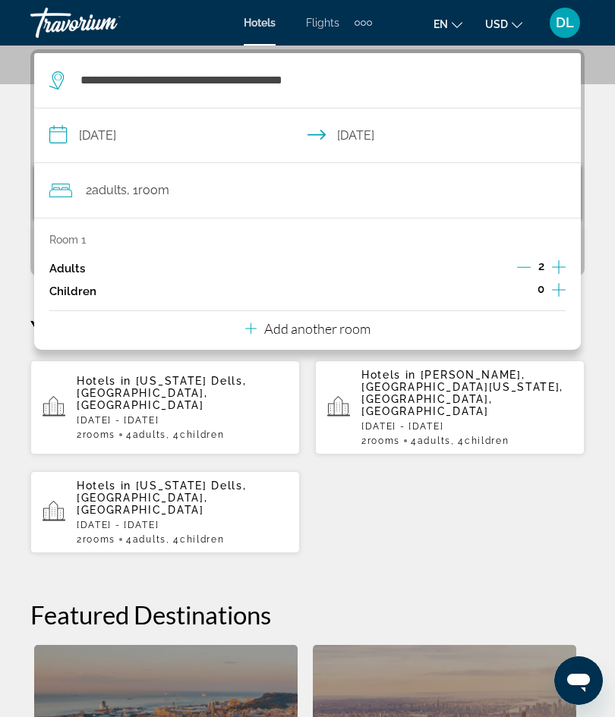
click at [555, 271] on icon "Increment adults" at bounding box center [559, 267] width 14 height 18
click at [552, 289] on icon "Increment children" at bounding box center [559, 290] width 14 height 18
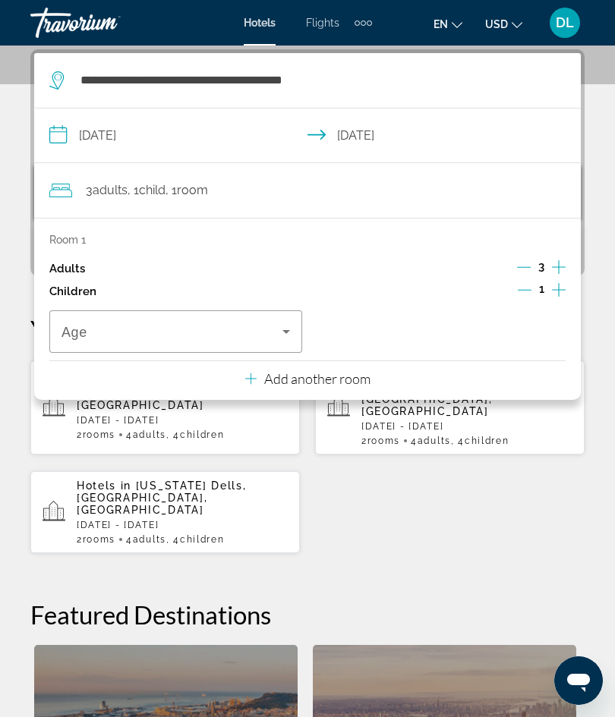
click at [553, 285] on icon "Increment children" at bounding box center [559, 290] width 14 height 18
click at [552, 285] on icon "Increment children" at bounding box center [559, 290] width 14 height 18
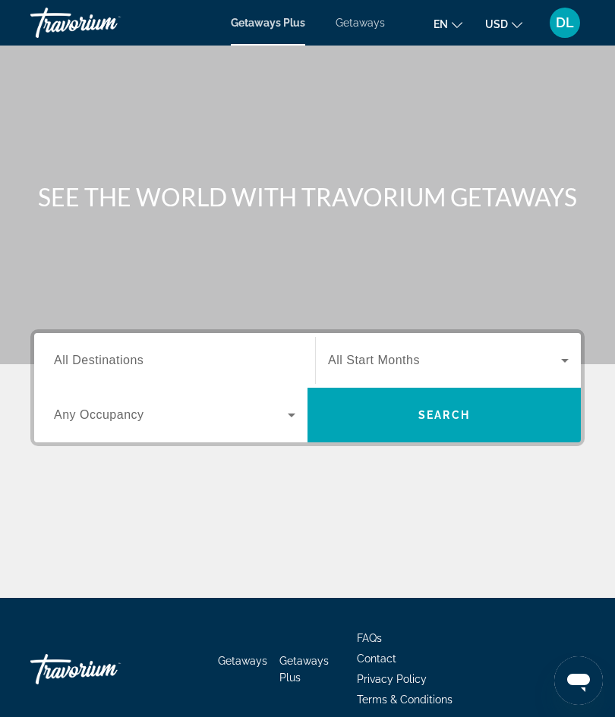
click at [98, 362] on span "All Destinations" at bounding box center [99, 360] width 90 height 13
click at [98, 362] on input "Destination All Destinations" at bounding box center [174, 361] width 241 height 18
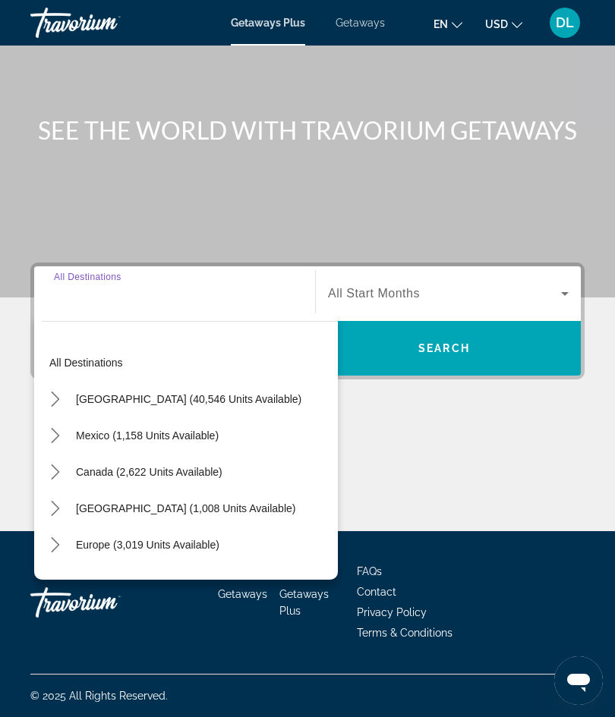
click at [98, 440] on span "Mexico (1,158 units available)" at bounding box center [147, 436] width 143 height 12
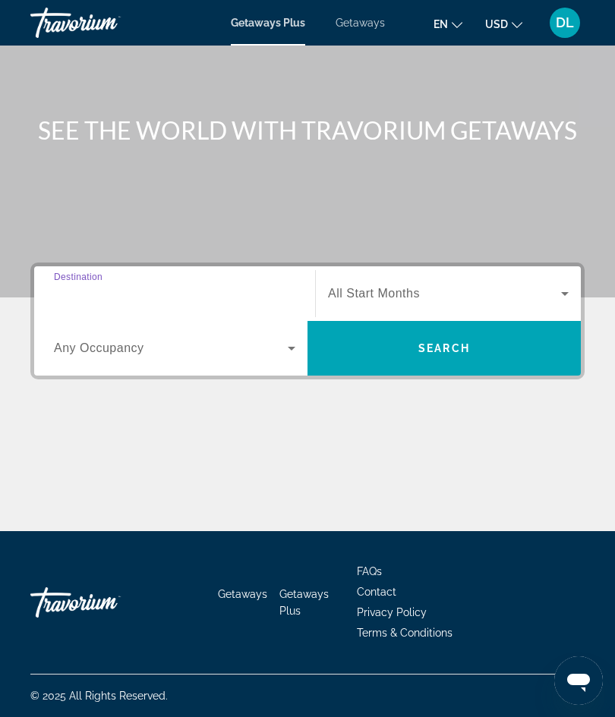
type input "**********"
click at [451, 288] on span "Search widget" at bounding box center [444, 294] width 233 height 18
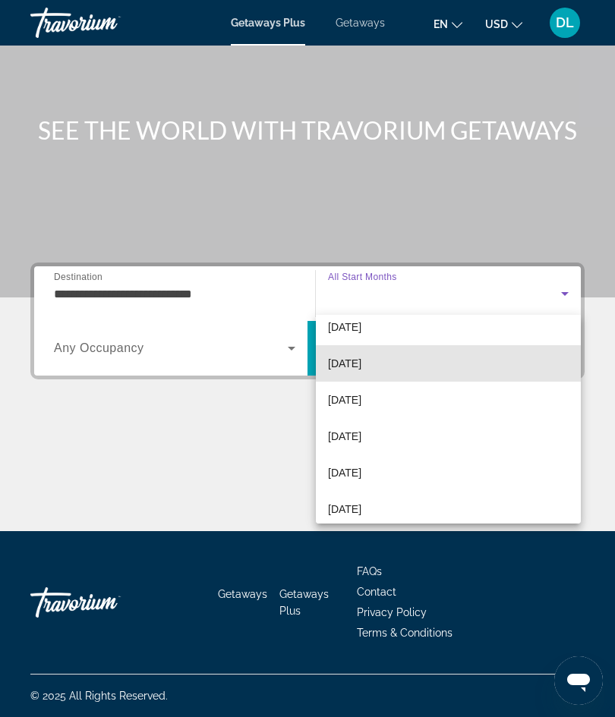
scroll to position [244, 0]
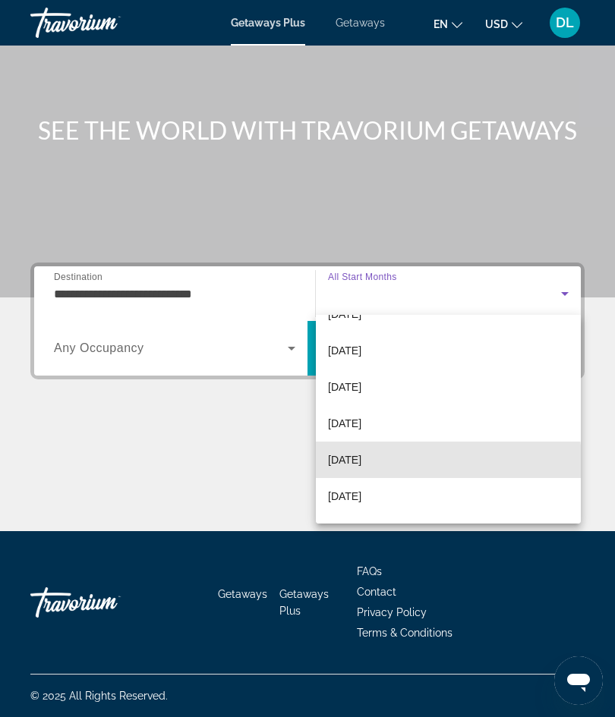
click at [373, 471] on mat-option "[DATE]" at bounding box center [448, 460] width 265 height 36
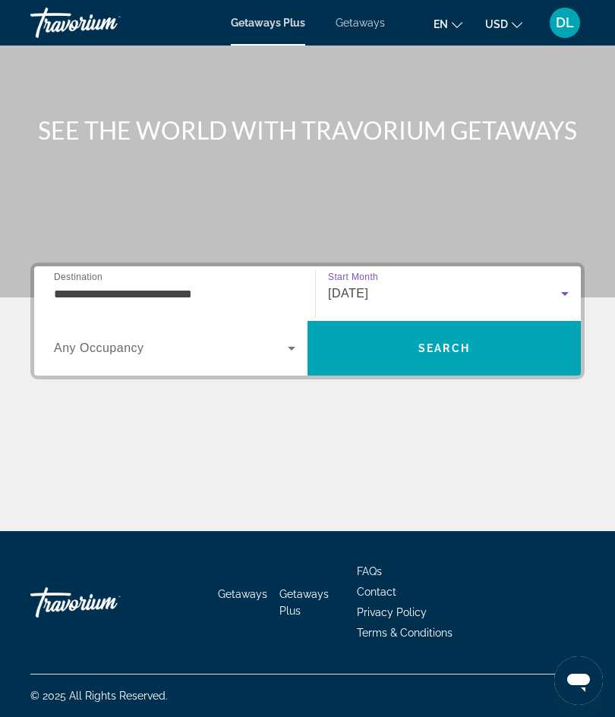
click at [91, 351] on span "Any Occupancy" at bounding box center [99, 348] width 90 height 13
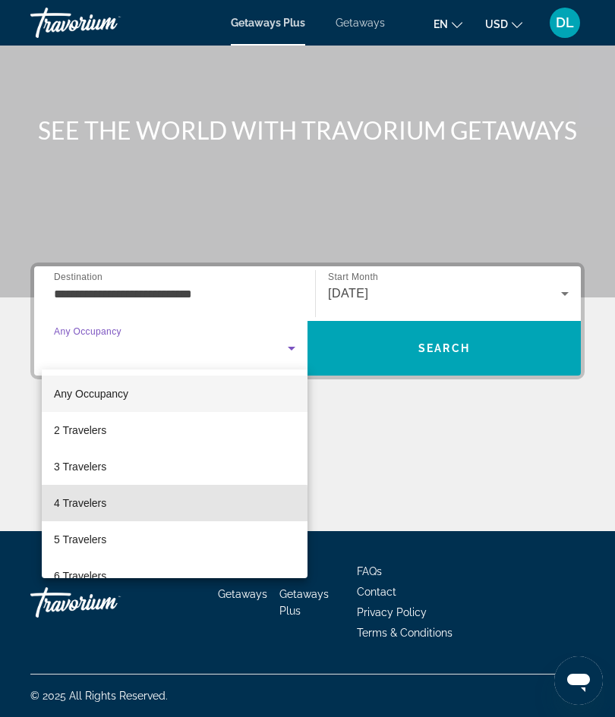
click at [64, 506] on span "4 Travelers" at bounding box center [80, 503] width 52 height 18
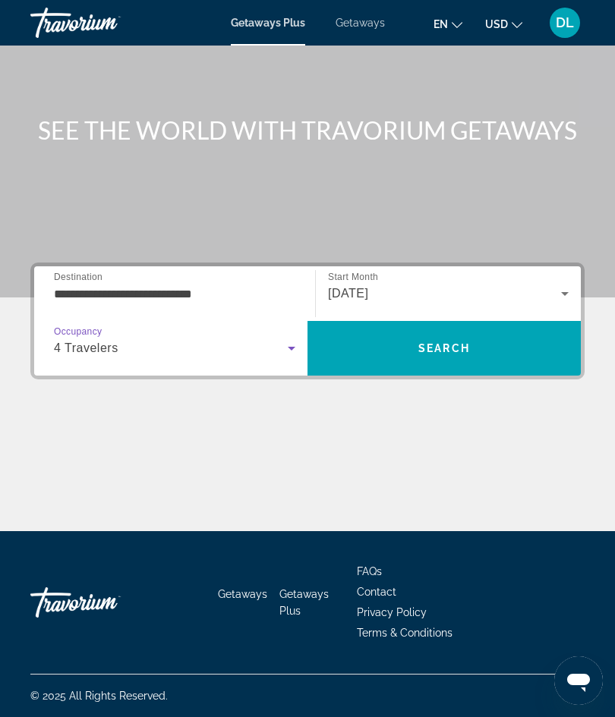
click at [419, 355] on span "Search" at bounding box center [443, 348] width 273 height 36
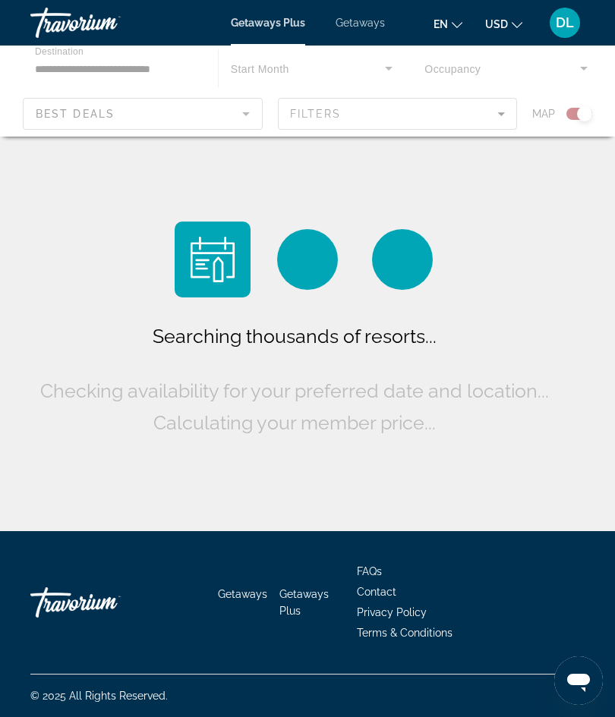
scroll to position [58, 0]
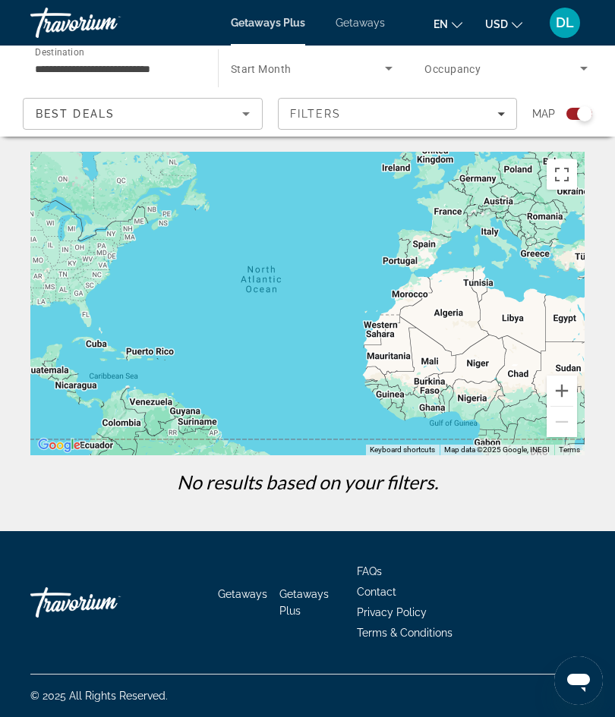
click at [83, 77] on input "**********" at bounding box center [116, 69] width 163 height 18
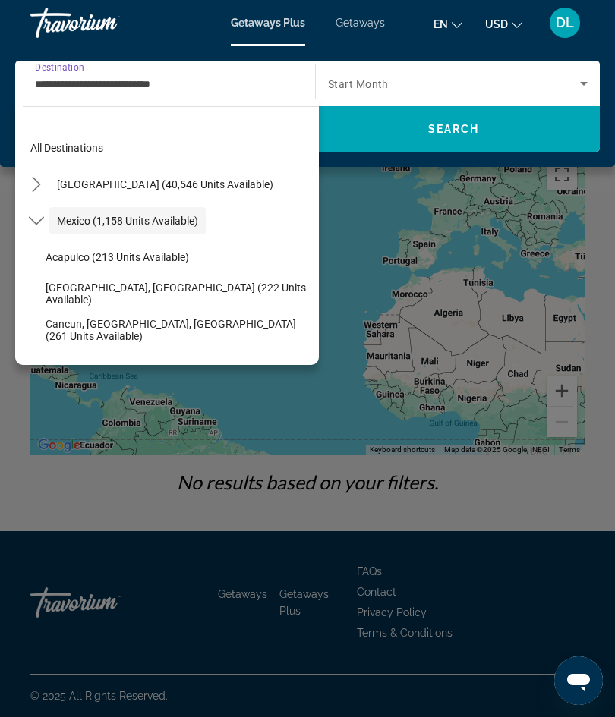
click at [504, 88] on span "Search widget" at bounding box center [454, 83] width 252 height 18
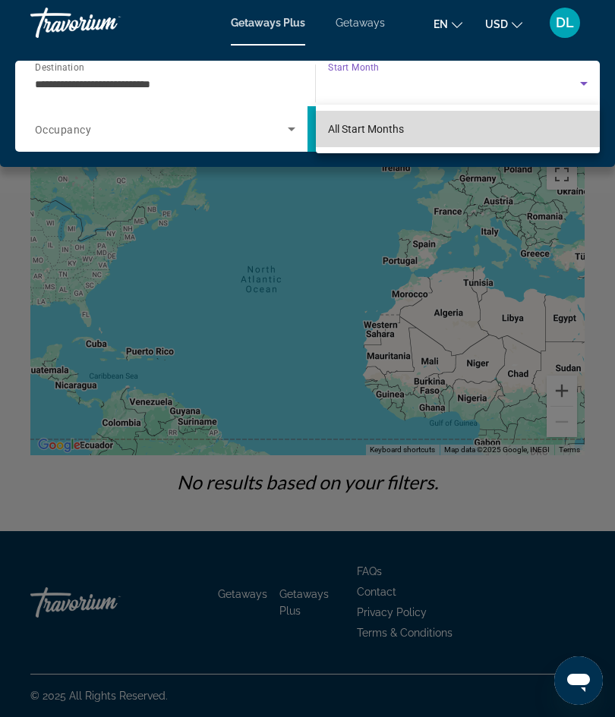
click at [441, 133] on mat-option "All Start Months" at bounding box center [458, 129] width 284 height 36
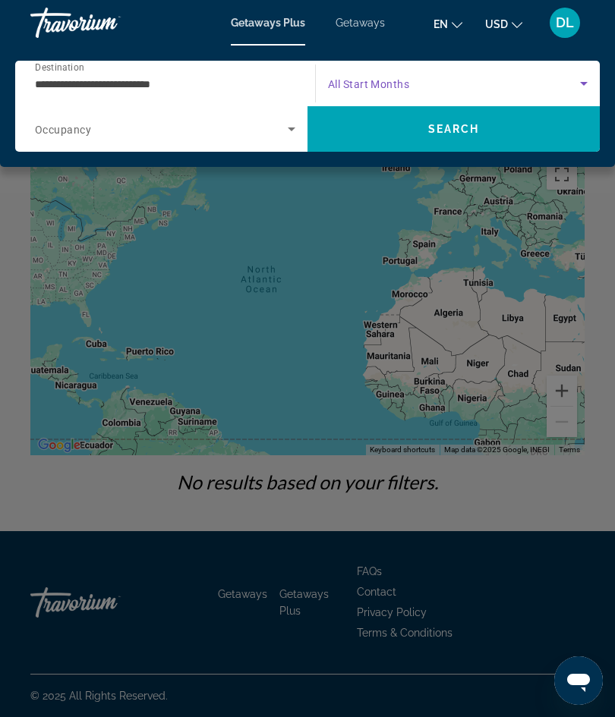
click at [68, 91] on input "**********" at bounding box center [161, 84] width 253 height 18
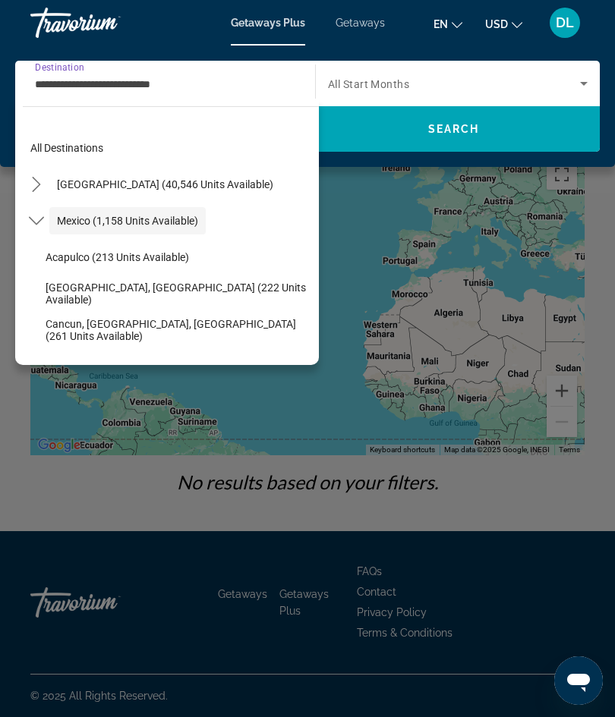
click at [83, 188] on span "United States (40,546 units available)" at bounding box center [165, 184] width 216 height 12
type input "**********"
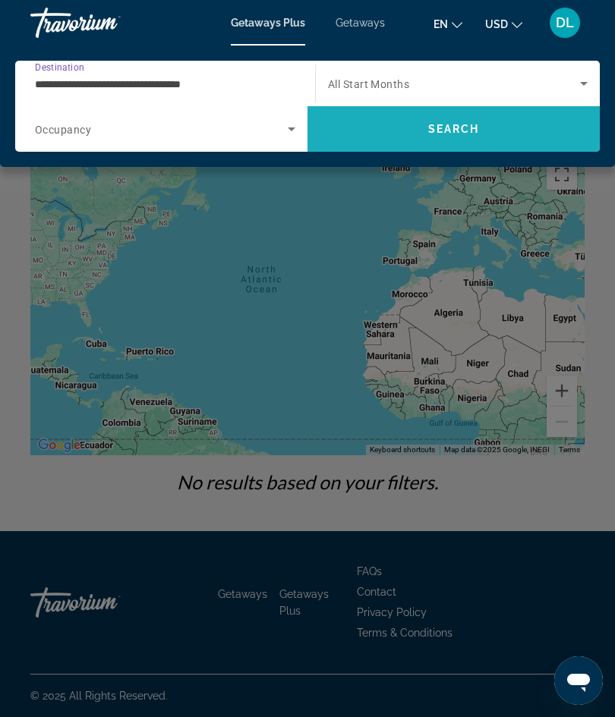
click at [456, 131] on span "Search" at bounding box center [454, 129] width 52 height 12
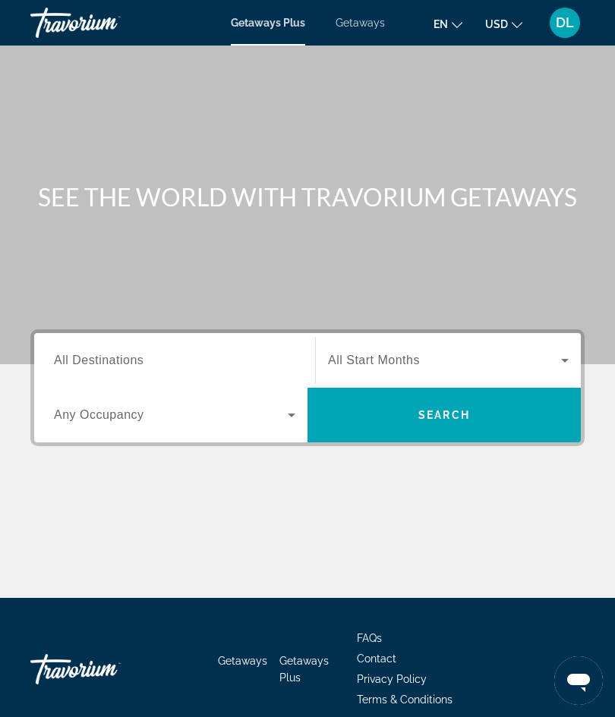
click at [79, 368] on div "Destination All Destinations" at bounding box center [174, 360] width 241 height 43
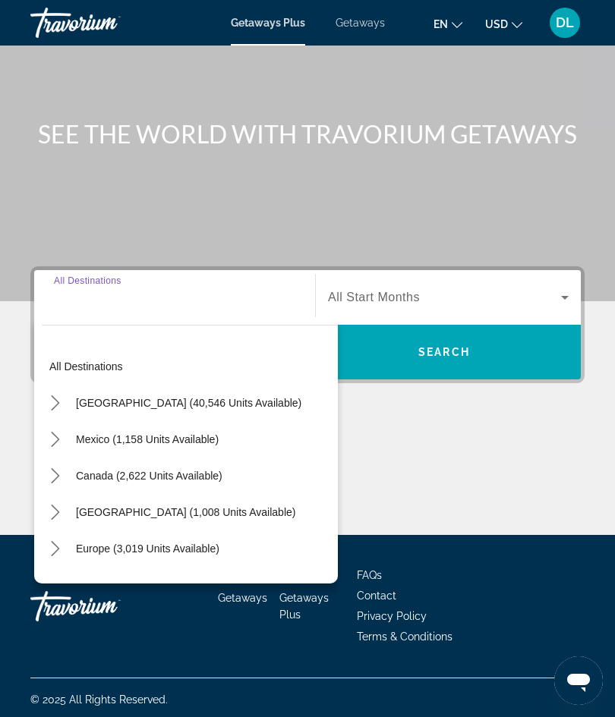
scroll to position [67, 0]
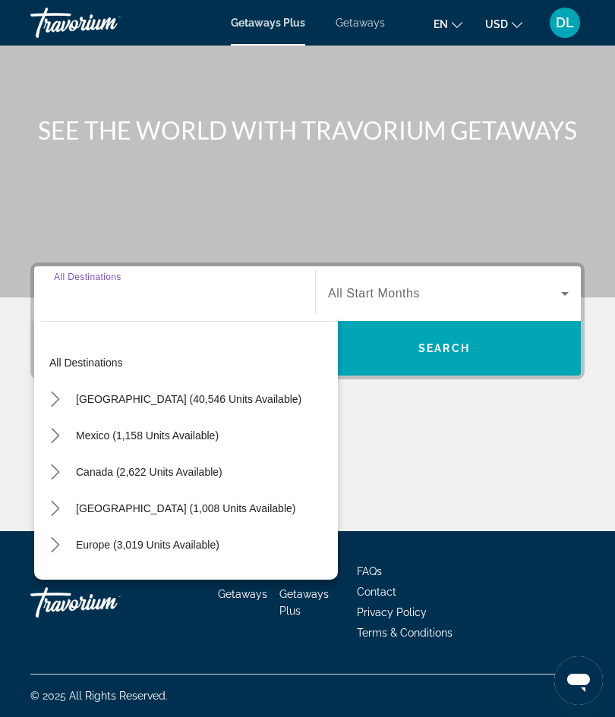
click at [83, 403] on span "[GEOGRAPHIC_DATA] (40,546 units available)" at bounding box center [188, 399] width 225 height 12
type input "**********"
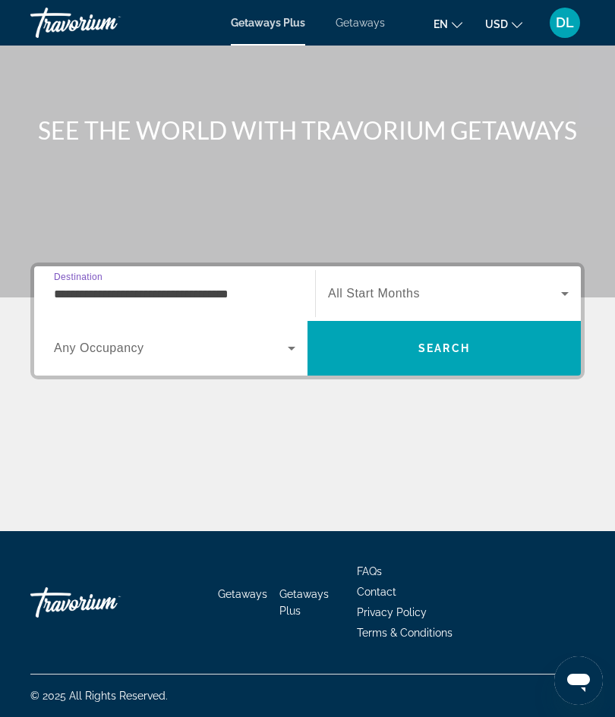
click at [65, 357] on span "Search widget" at bounding box center [171, 348] width 234 height 18
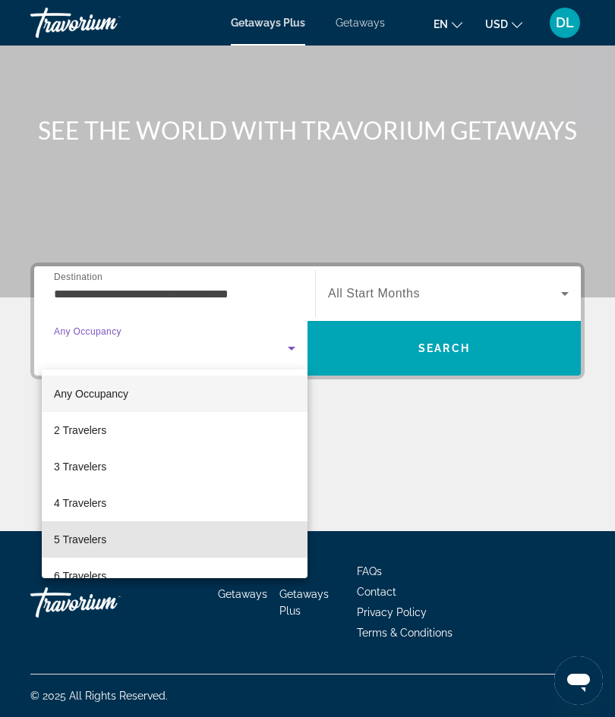
scroll to position [1, 0]
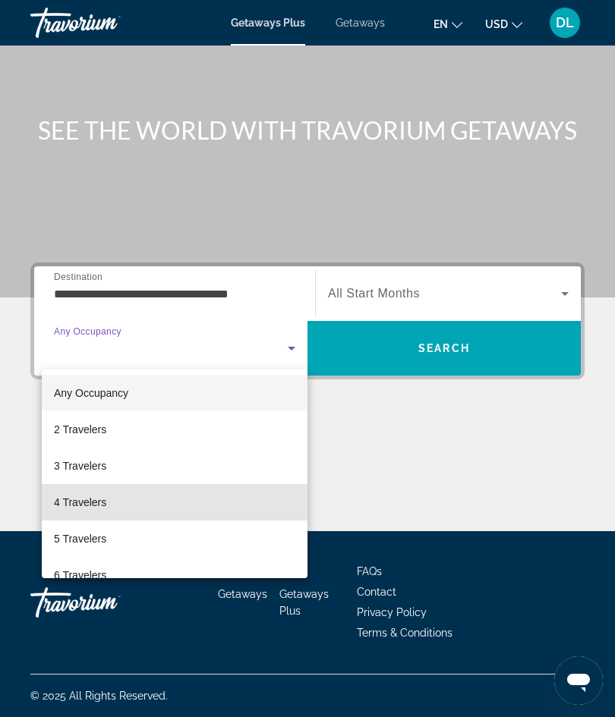
click at [75, 498] on span "4 Travelers" at bounding box center [80, 502] width 52 height 18
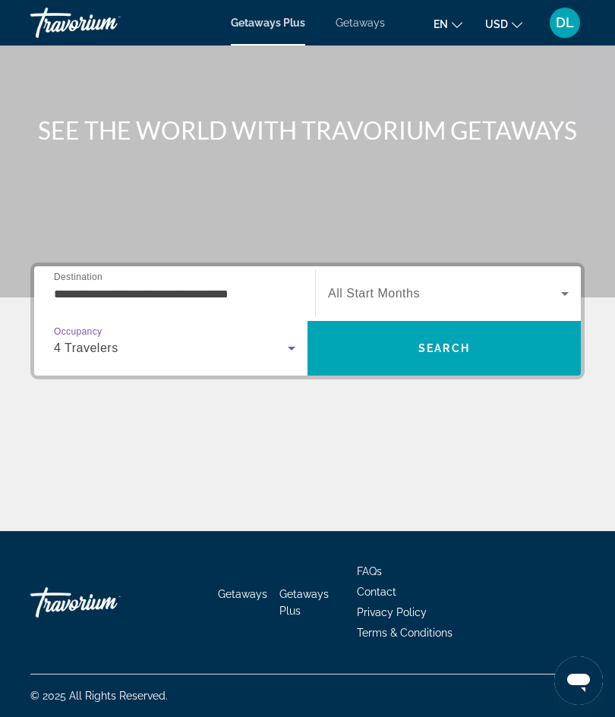
click at [85, 292] on input "**********" at bounding box center [174, 294] width 241 height 18
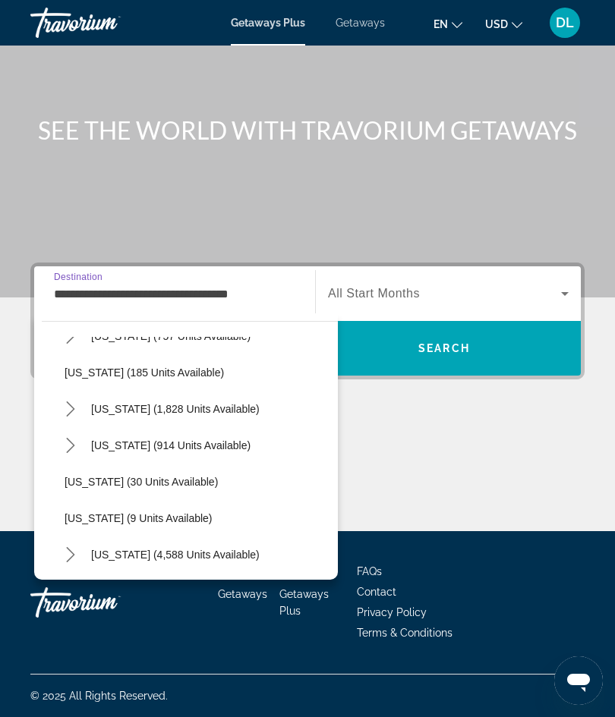
scroll to position [104, 0]
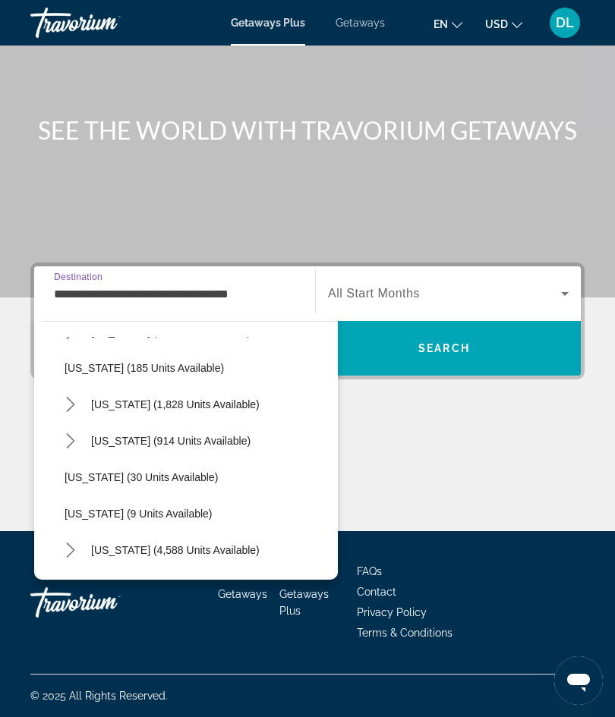
click at [74, 301] on input "**********" at bounding box center [174, 294] width 241 height 18
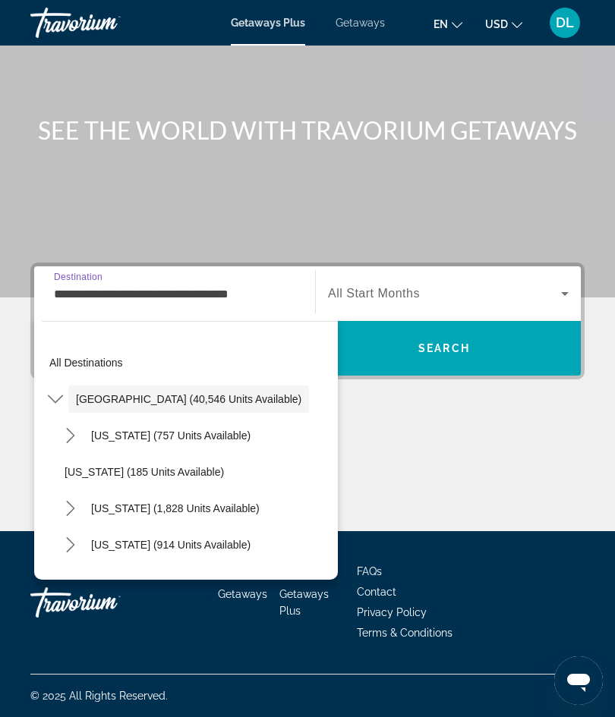
click at [71, 364] on span "All destinations" at bounding box center [86, 363] width 74 height 12
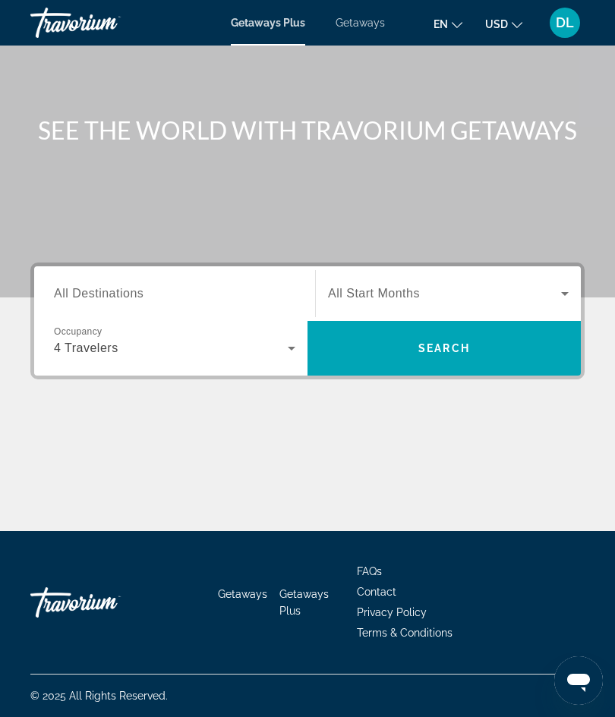
click at [72, 291] on span "All Destinations" at bounding box center [99, 293] width 90 height 13
click at [72, 291] on input "Destination All Destinations" at bounding box center [174, 294] width 241 height 18
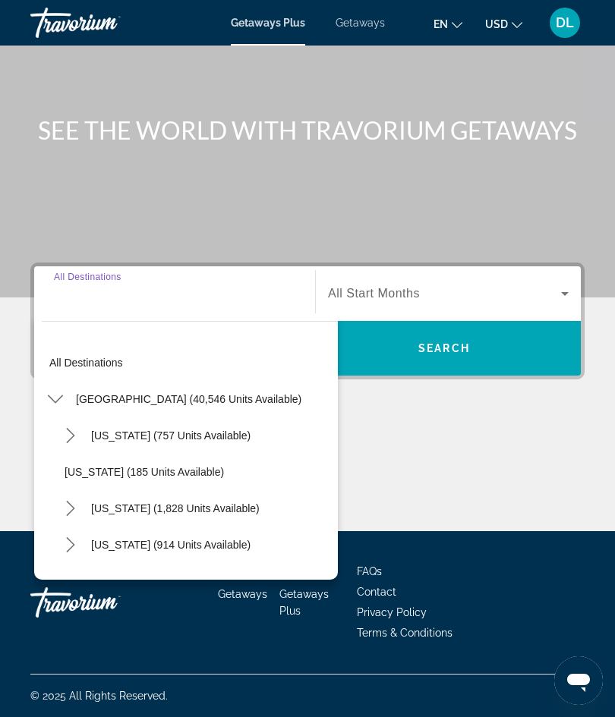
click at [43, 412] on mat-icon "Toggle United States (40,546 units available) submenu" at bounding box center [55, 399] width 27 height 27
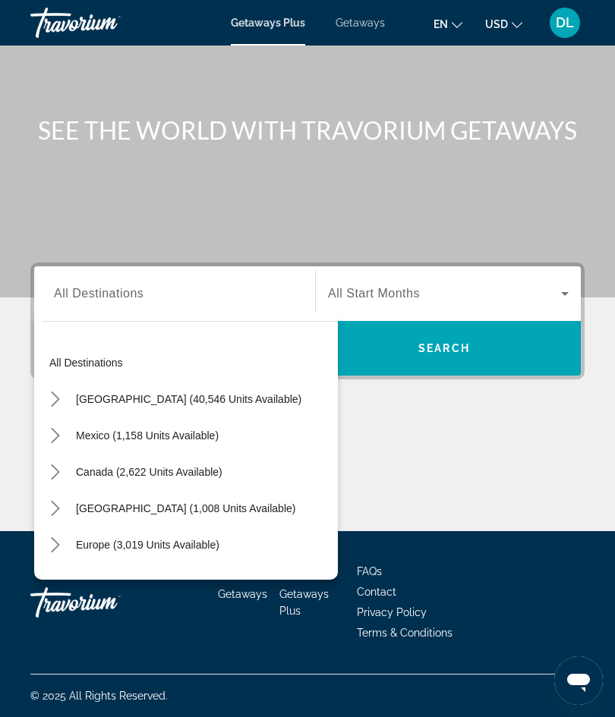
click at [86, 438] on span "Mexico (1,158 units available)" at bounding box center [147, 436] width 143 height 12
type input "**********"
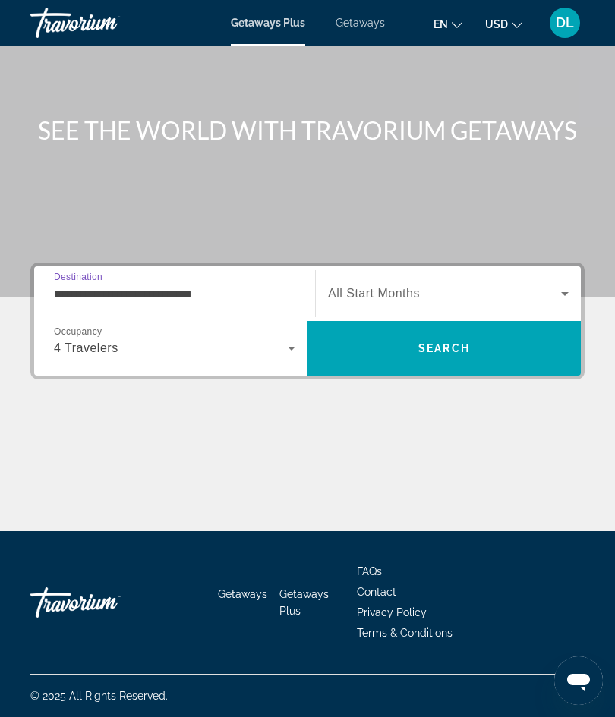
click at [524, 289] on span "Search widget" at bounding box center [444, 294] width 233 height 18
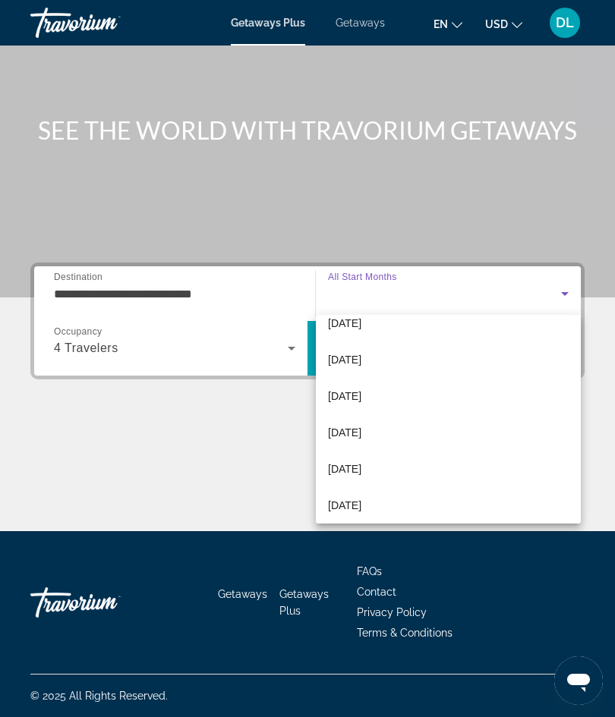
scroll to position [205, 0]
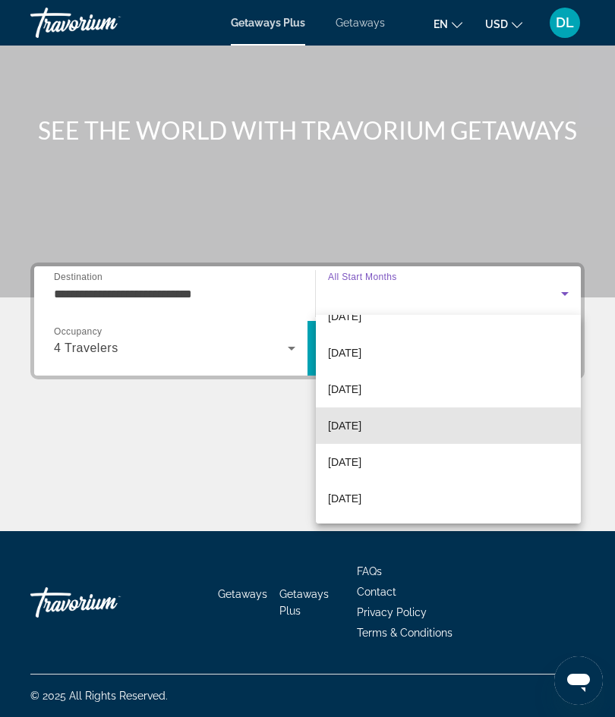
click at [361, 429] on span "May 2026" at bounding box center [344, 426] width 33 height 18
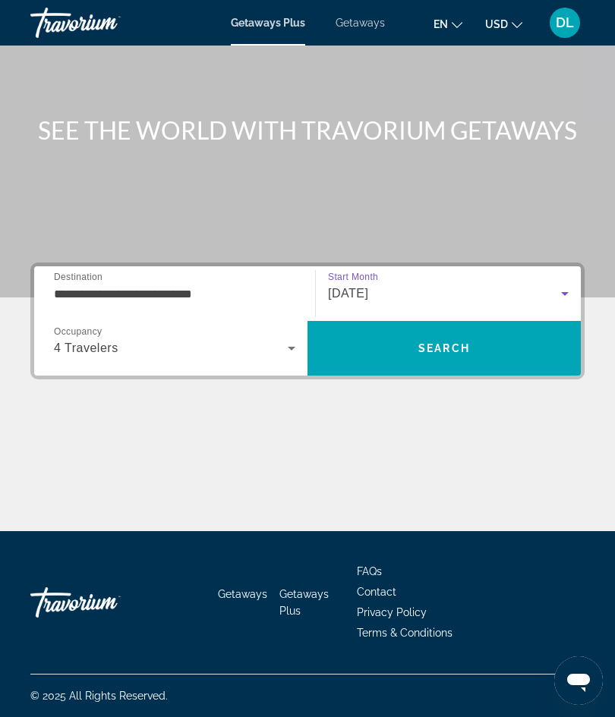
click at [475, 353] on span "Search" at bounding box center [443, 348] width 273 height 36
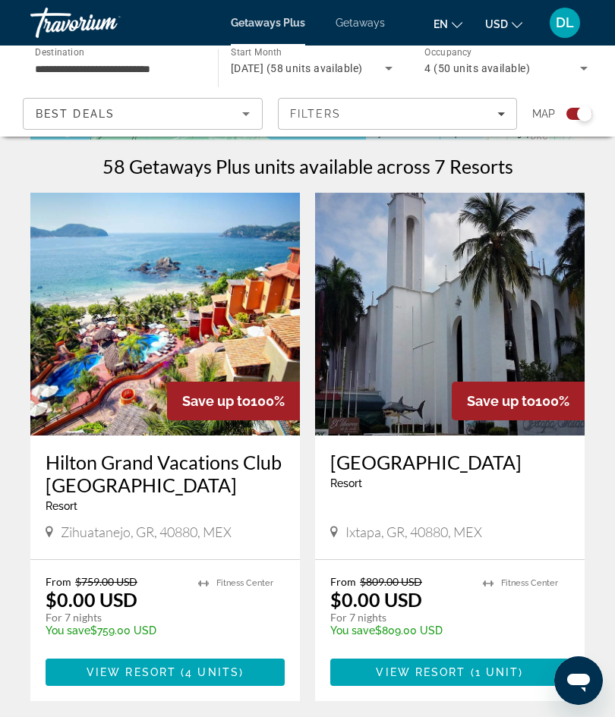
scroll to position [303, 0]
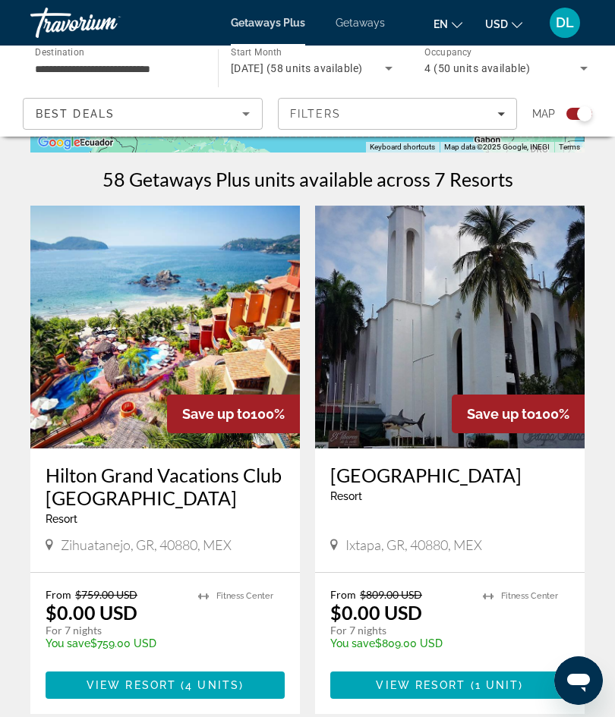
click at [463, 116] on div "Filters" at bounding box center [398, 114] width 216 height 12
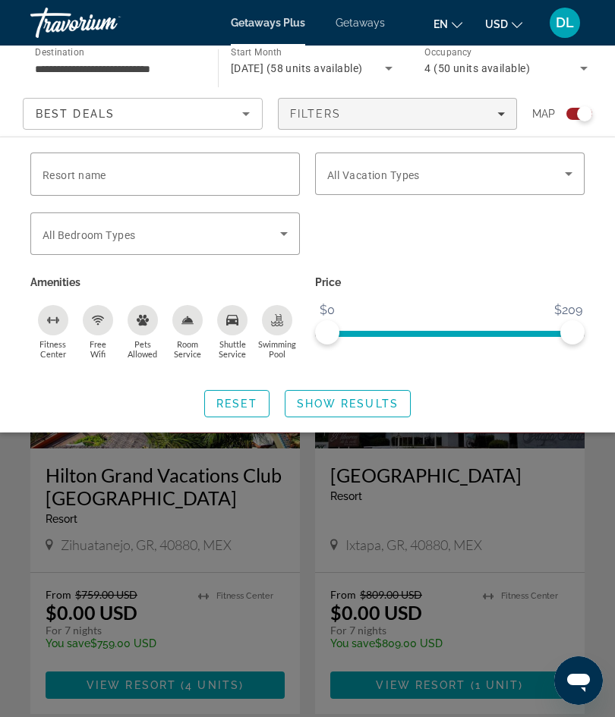
click at [478, 172] on span "Search widget" at bounding box center [446, 174] width 238 height 18
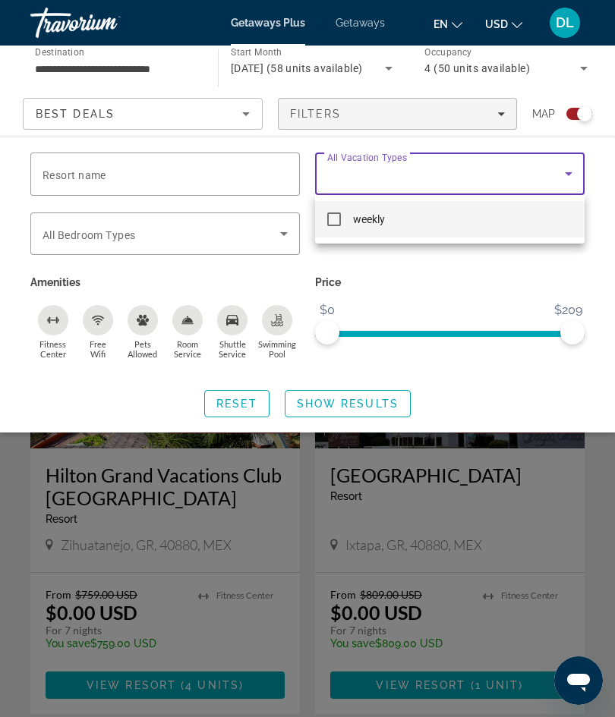
click at [61, 239] on div at bounding box center [307, 358] width 615 height 717
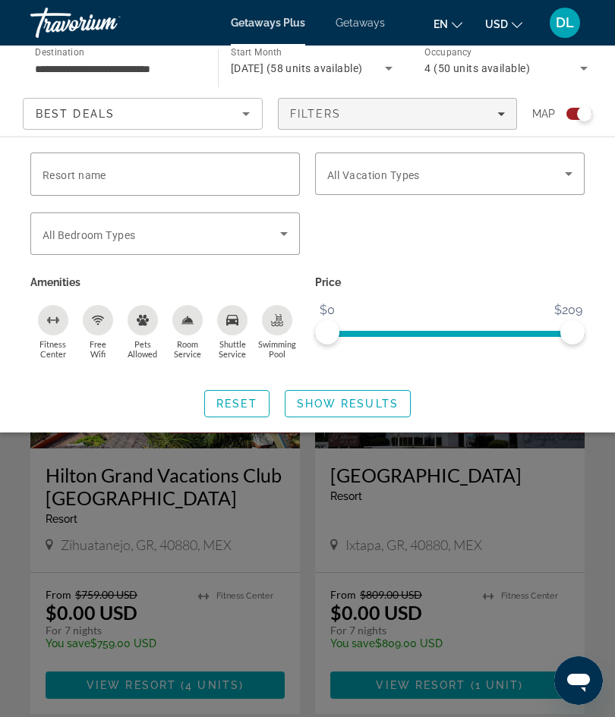
click at [52, 225] on span "Search widget" at bounding box center [162, 234] width 238 height 18
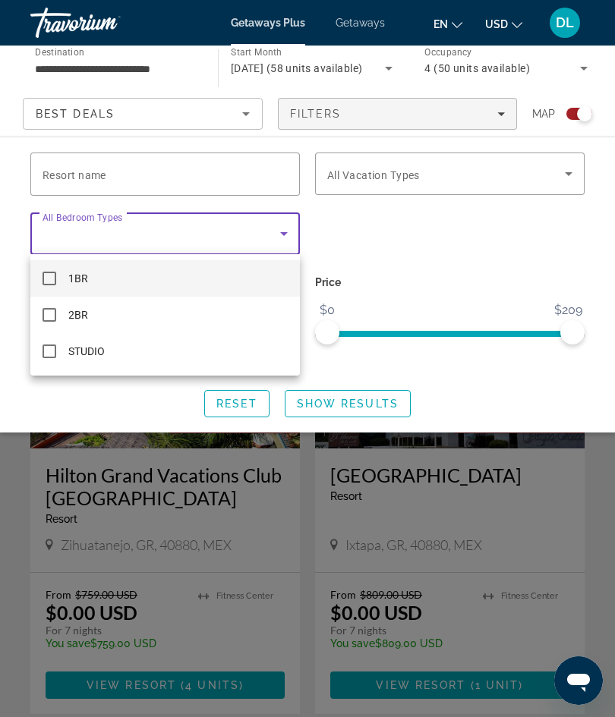
click at [14, 417] on div at bounding box center [307, 358] width 615 height 717
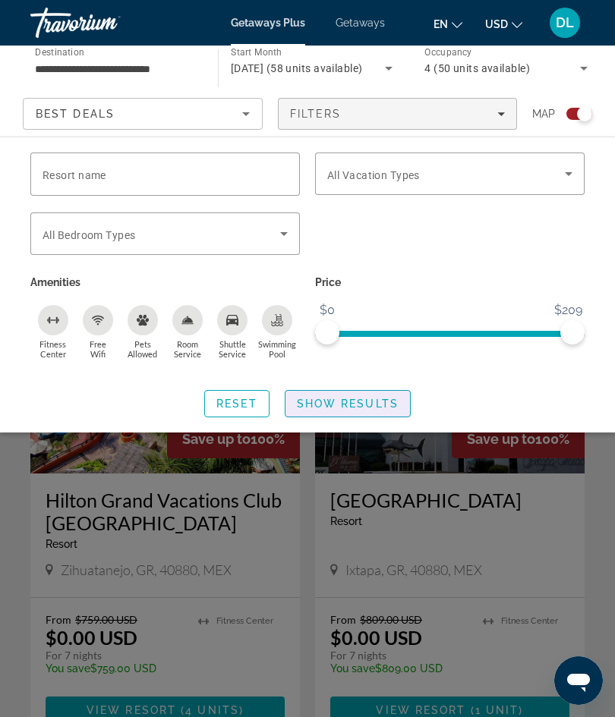
click at [366, 402] on span "Show Results" at bounding box center [348, 404] width 102 height 12
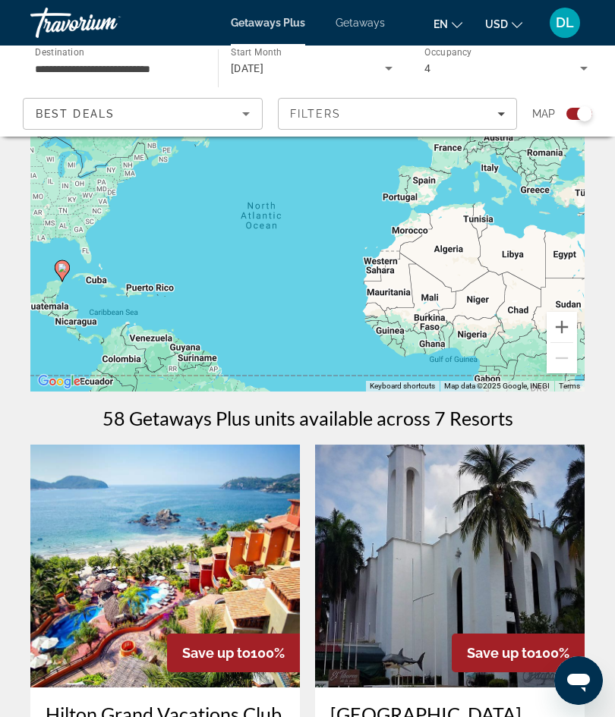
scroll to position [0, 0]
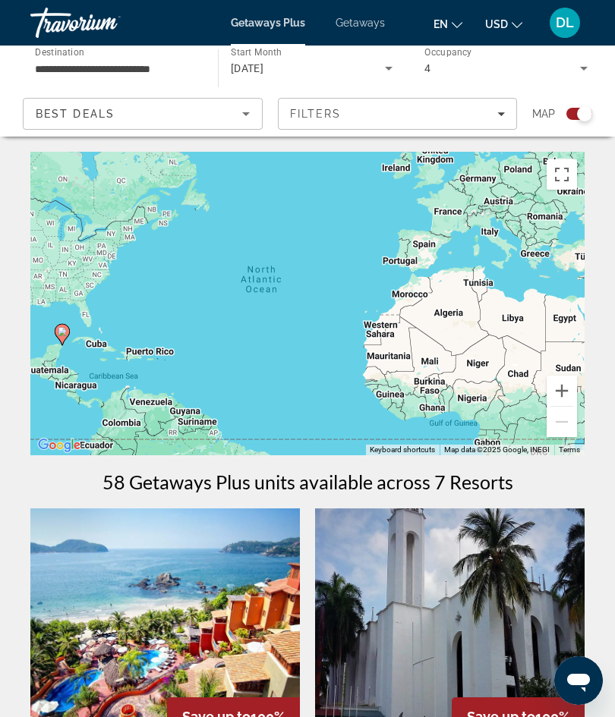
click at [46, 66] on input "**********" at bounding box center [116, 69] width 163 height 18
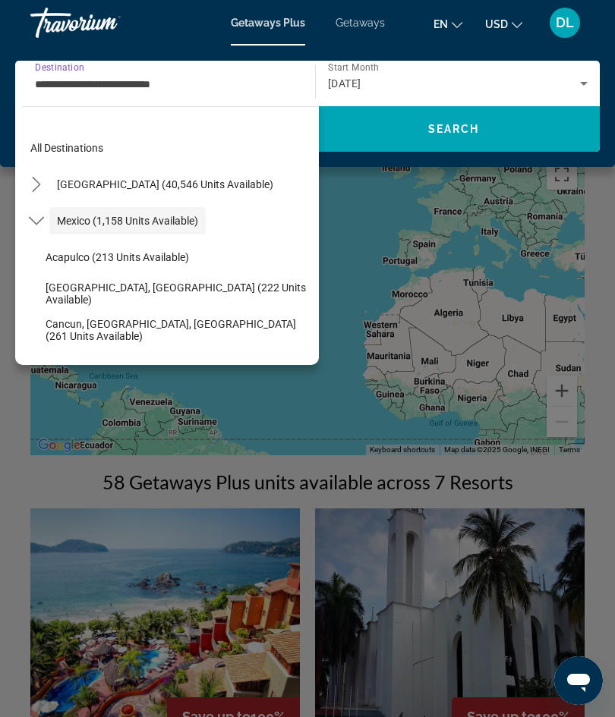
click at [33, 225] on icon "Toggle Mexico (1,158 units available) submenu" at bounding box center [36, 220] width 15 height 15
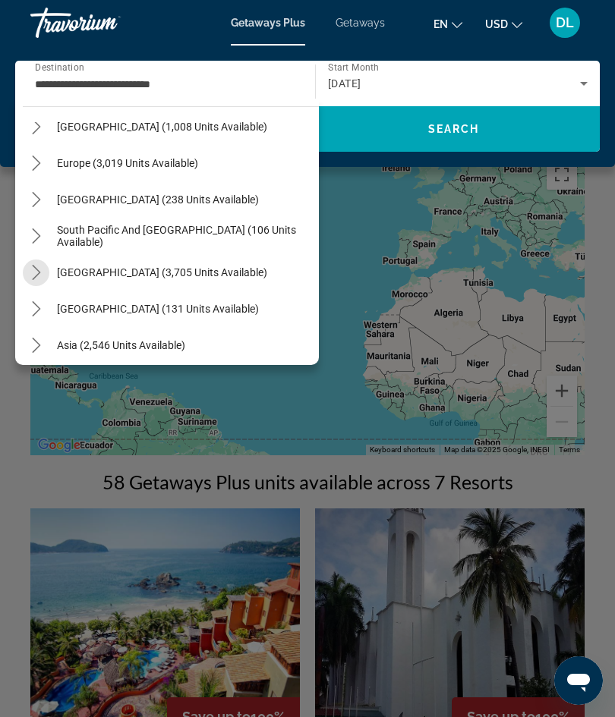
scroll to position [173, 0]
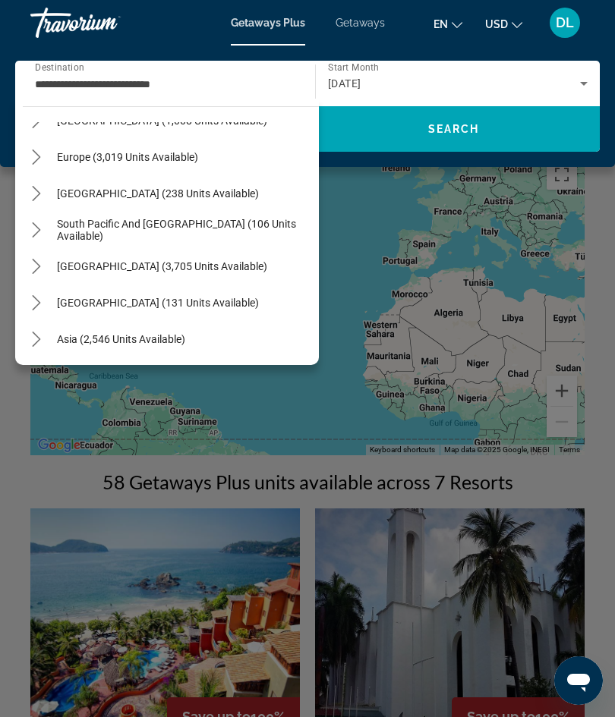
click at [40, 311] on mat-icon "Toggle Central America (131 units available) submenu" at bounding box center [36, 303] width 27 height 27
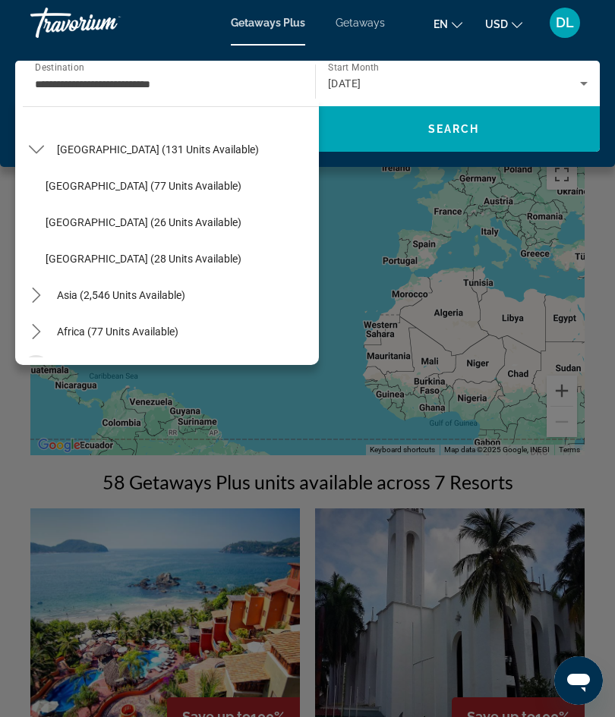
scroll to position [323, 0]
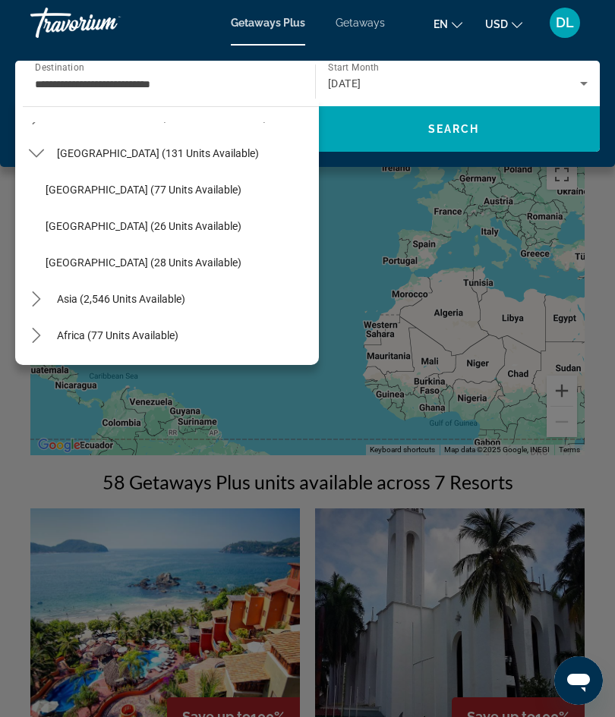
click at [33, 169] on span "Toggle Central America (131 units available) submenu" at bounding box center [36, 153] width 36 height 36
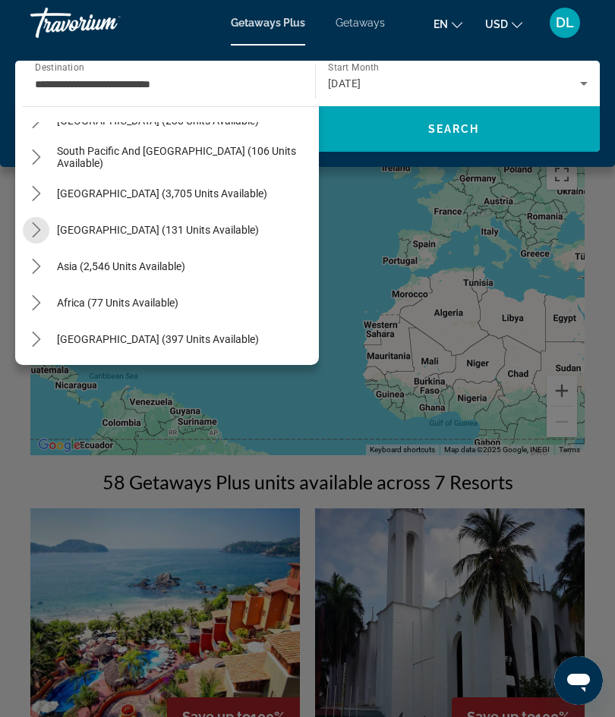
scroll to position [246, 0]
click at [34, 203] on mat-icon "Toggle South America (3,705 units available) submenu" at bounding box center [36, 194] width 27 height 27
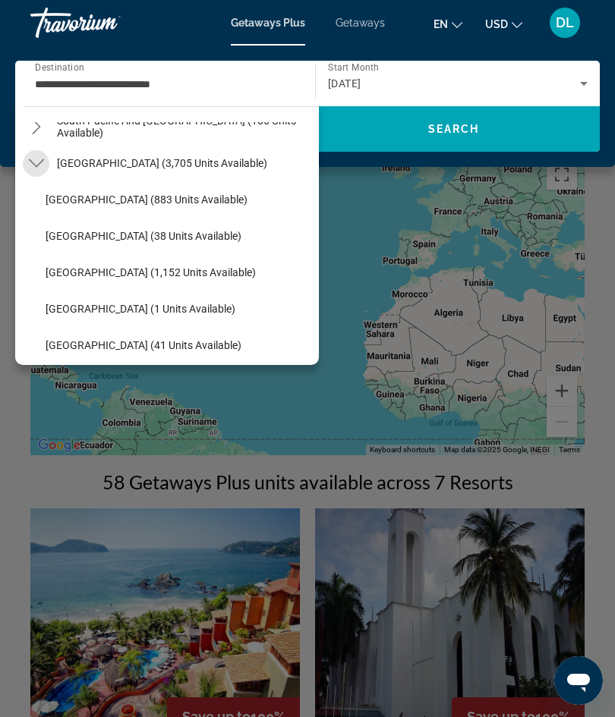
click at [31, 158] on icon "Toggle South America (3,705 units available) submenu" at bounding box center [36, 163] width 15 height 15
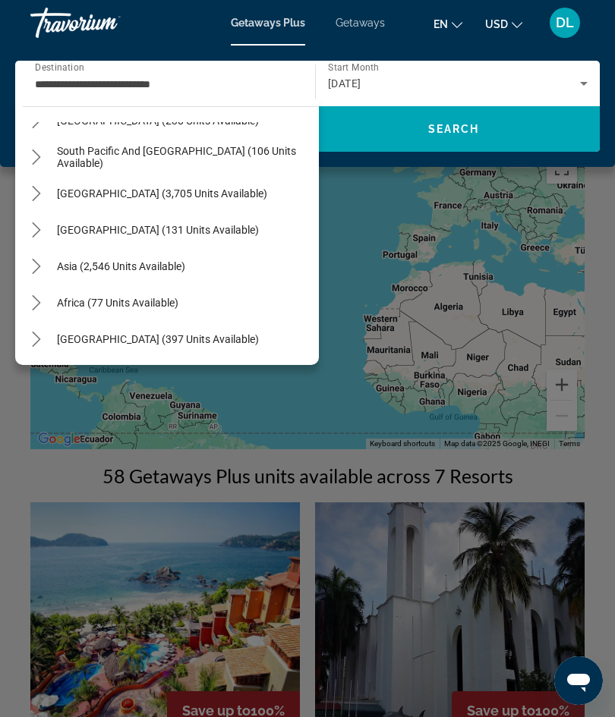
scroll to position [7, 0]
click at [35, 350] on mat-icon "Toggle Middle East (397 units available) submenu" at bounding box center [36, 339] width 27 height 27
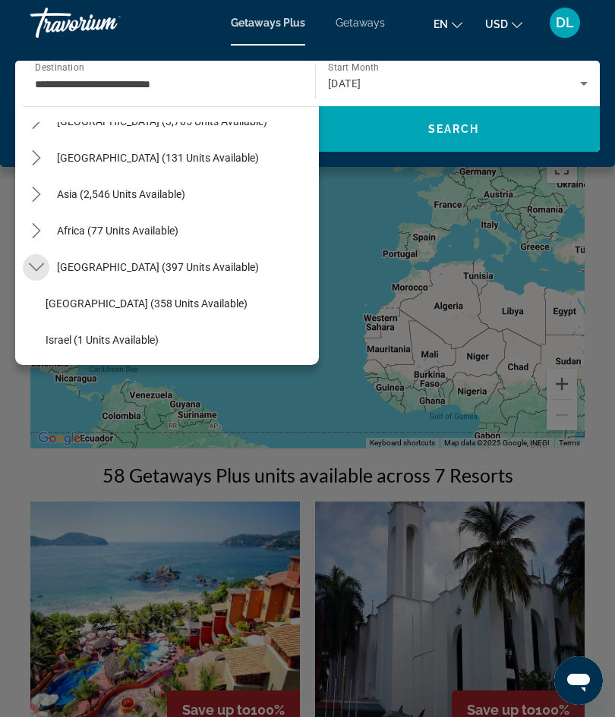
scroll to position [345, 0]
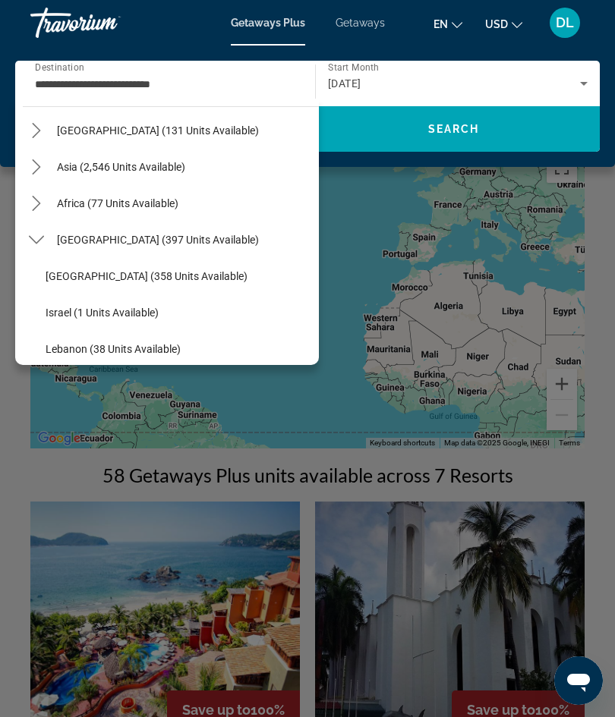
click at [30, 249] on mat-icon "Toggle Middle East (397 units available) submenu" at bounding box center [36, 240] width 27 height 27
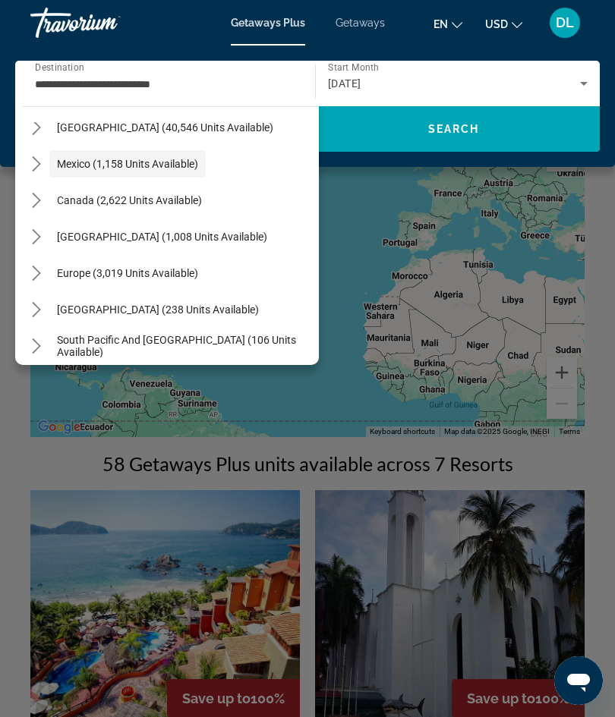
scroll to position [55, 0]
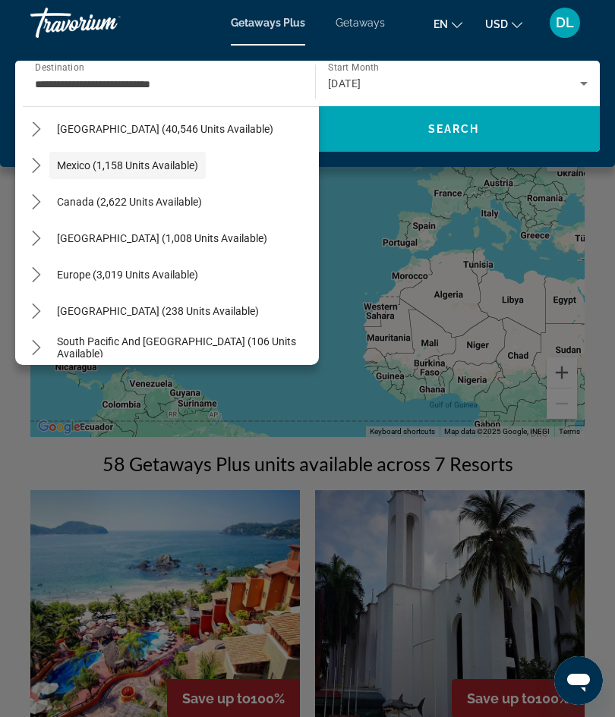
click at [35, 242] on icon "Toggle Caribbean & Atlantic Islands (1,008 units available) submenu" at bounding box center [36, 238] width 15 height 15
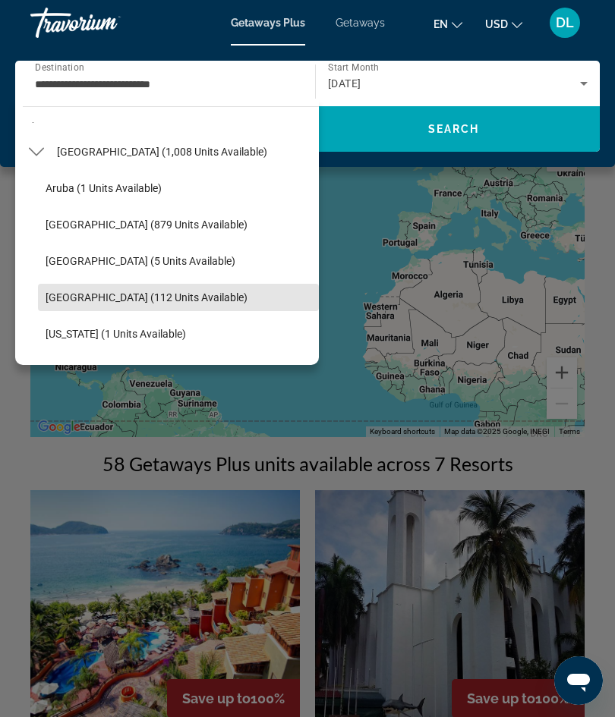
scroll to position [137, 0]
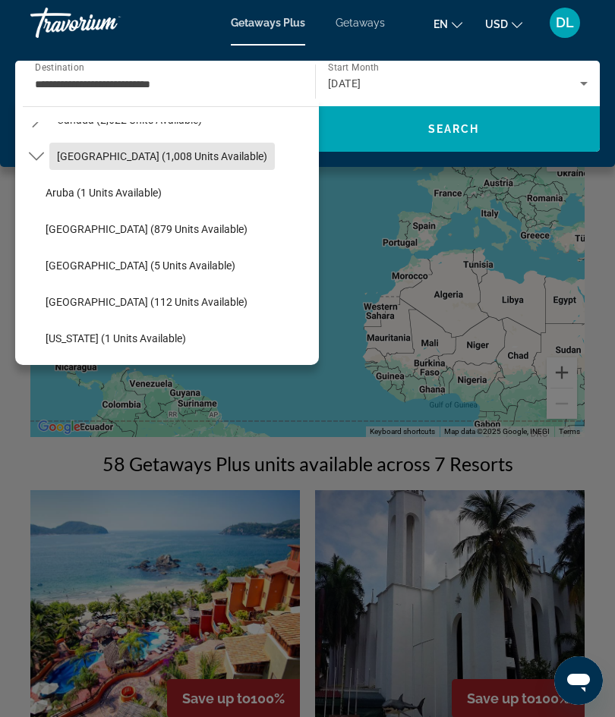
click at [71, 156] on span "Caribbean & Atlantic Islands (1,008 units available)" at bounding box center [162, 156] width 210 height 12
type input "**********"
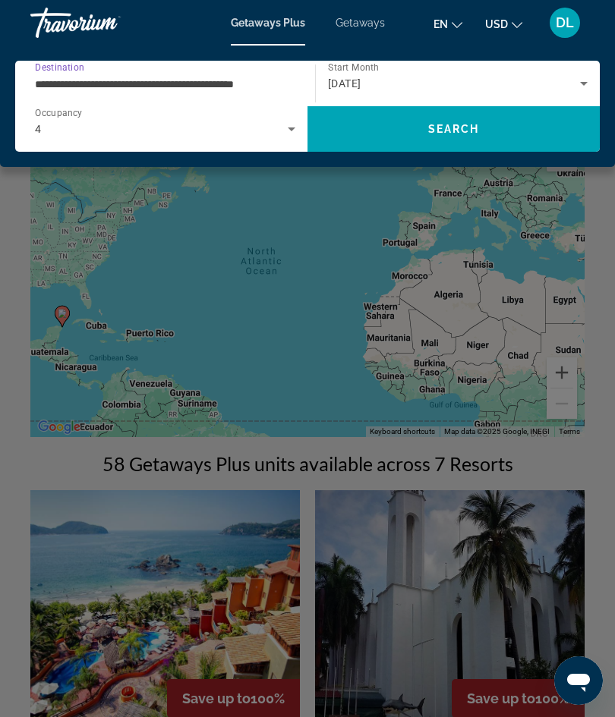
click at [480, 134] on span "Search" at bounding box center [453, 129] width 292 height 36
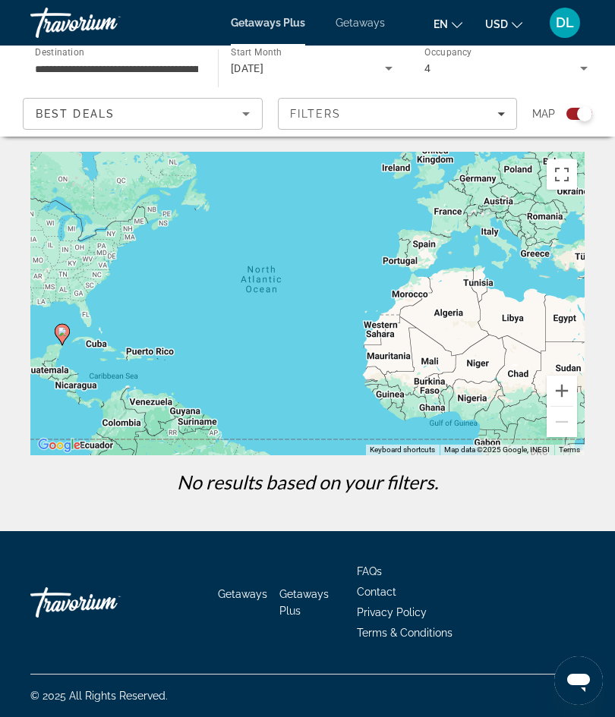
click at [264, 70] on span "May 2026" at bounding box center [247, 68] width 33 height 12
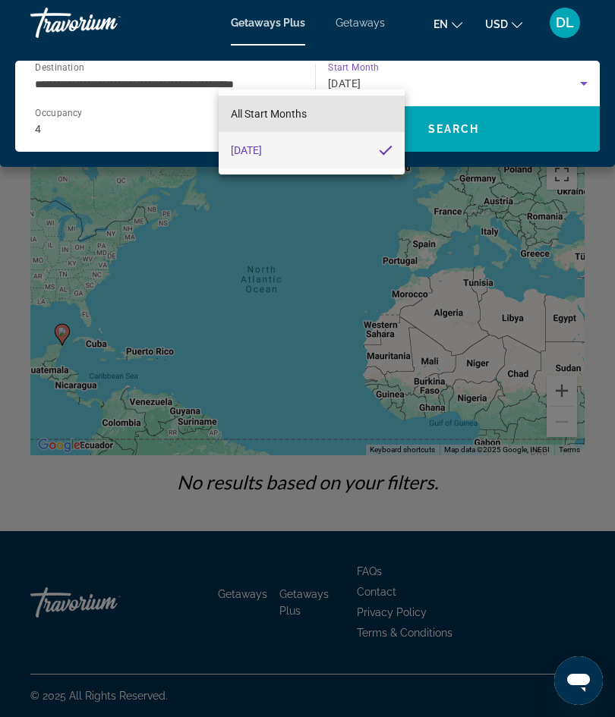
click at [249, 102] on mat-option "All Start Months" at bounding box center [312, 114] width 187 height 36
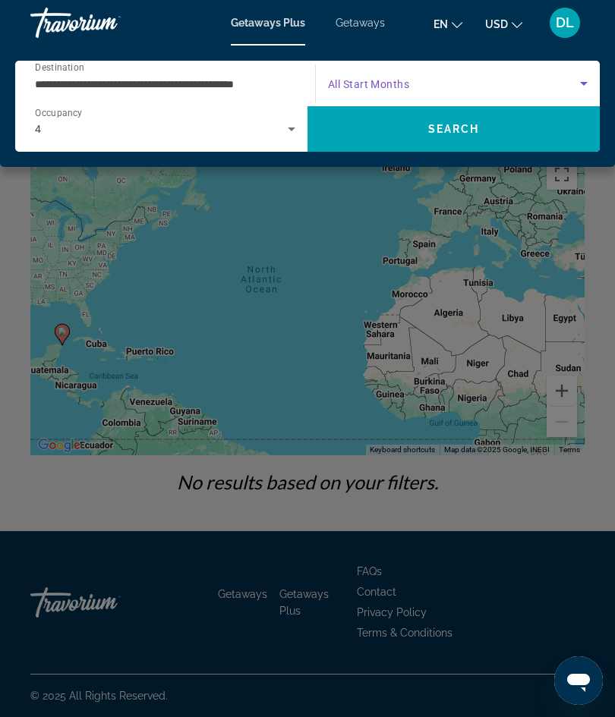
click at [348, 134] on span "Search" at bounding box center [453, 129] width 292 height 36
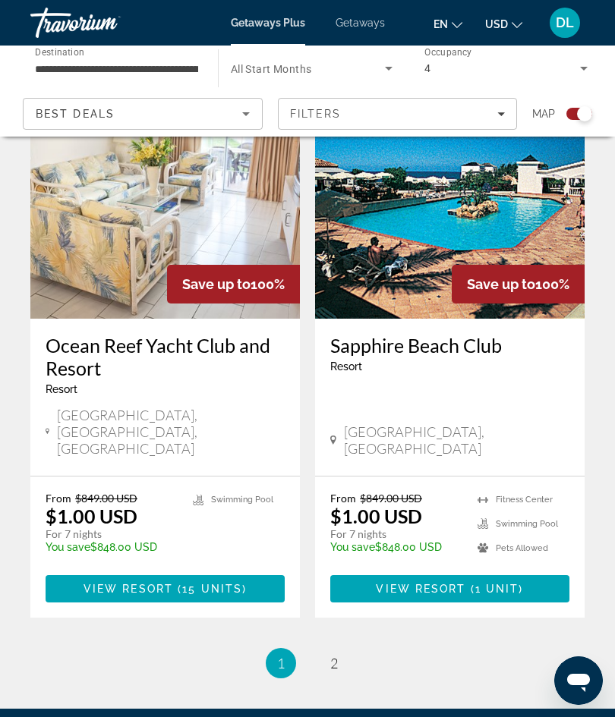
scroll to position [3135, 0]
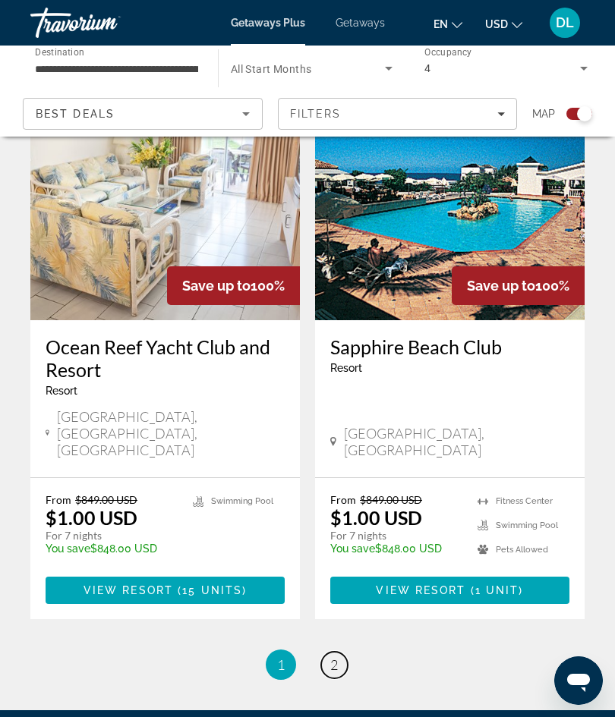
click at [335, 657] on span "2" at bounding box center [334, 665] width 8 height 17
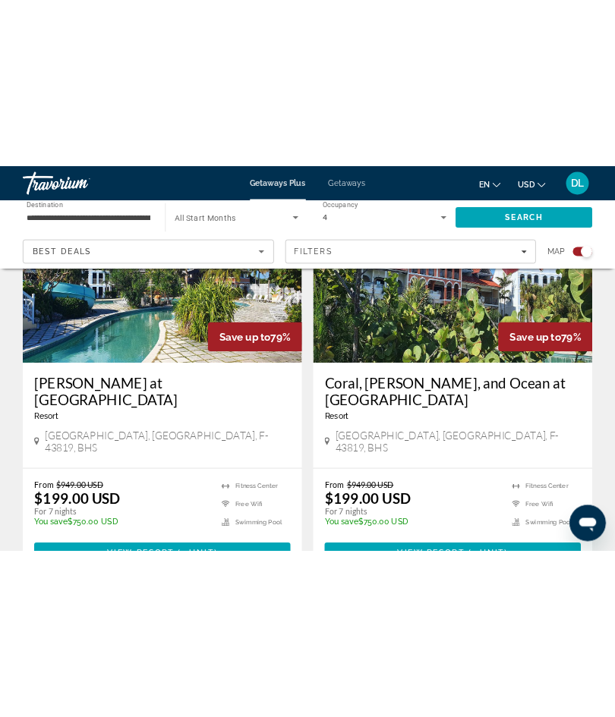
scroll to position [2594, 0]
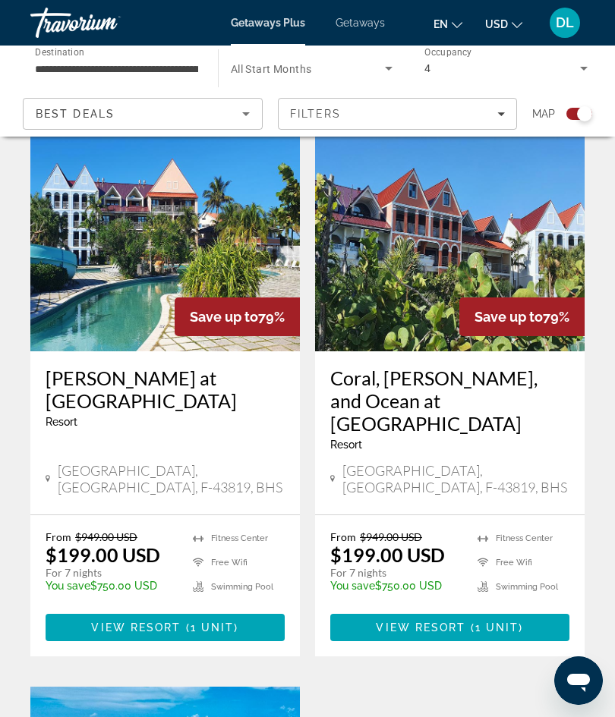
click at [116, 108] on div "Best Deals" at bounding box center [139, 114] width 206 height 18
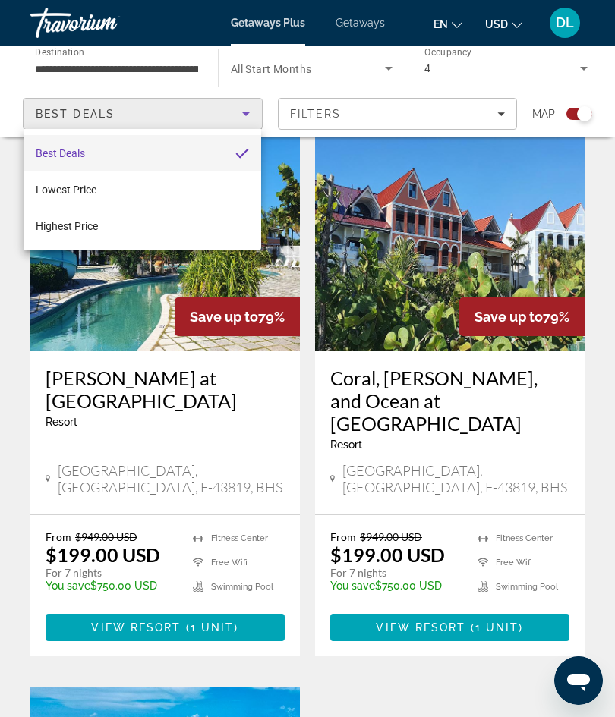
click at [357, 21] on div at bounding box center [307, 358] width 615 height 717
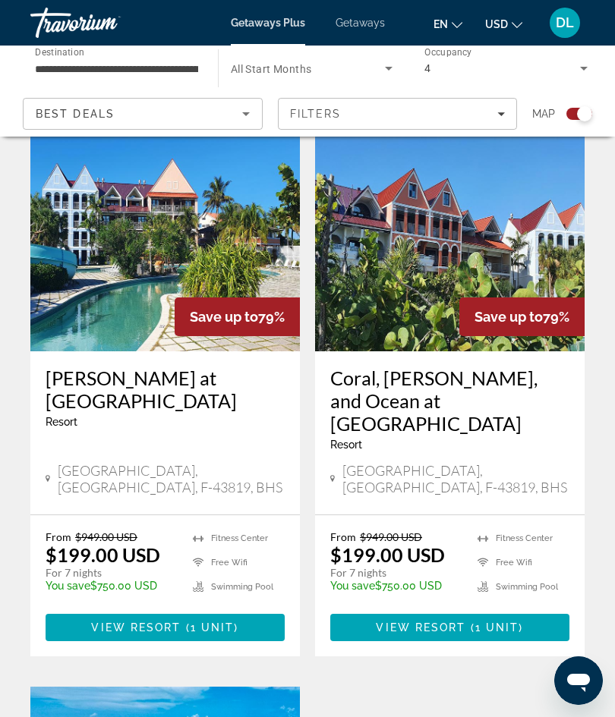
click at [359, 28] on span "Getaways" at bounding box center [359, 23] width 49 height 12
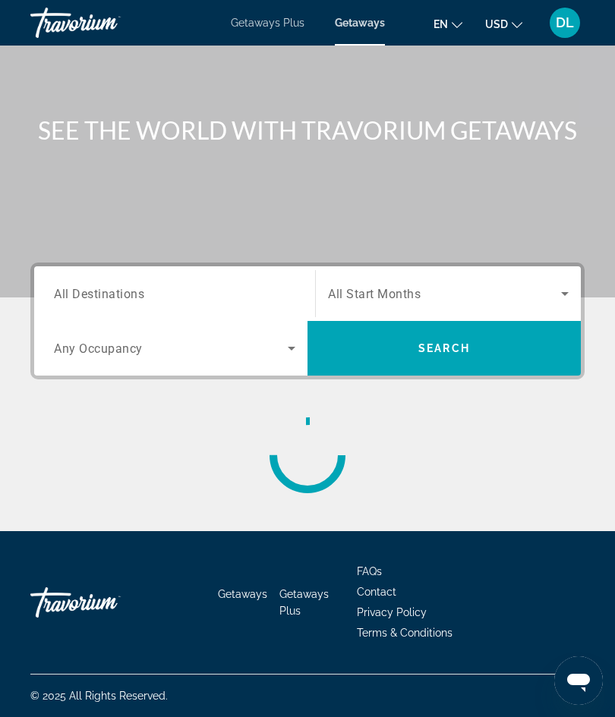
scroll to position [67, 0]
click at [440, 357] on span "Search" at bounding box center [443, 348] width 273 height 36
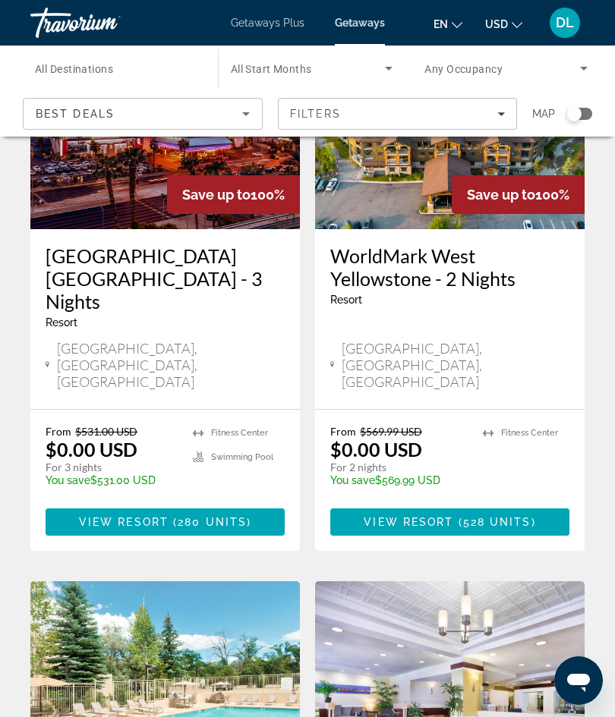
scroll to position [203, 0]
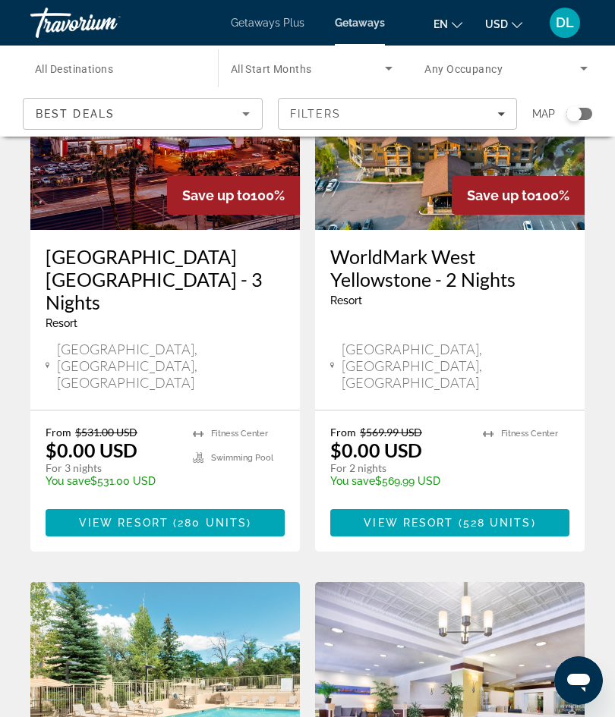
click at [95, 108] on span "Best Deals" at bounding box center [75, 114] width 79 height 12
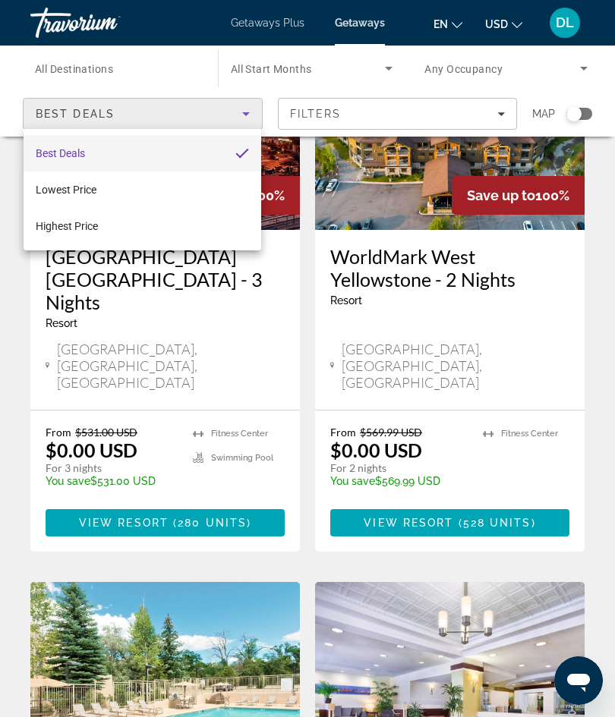
click at [106, 53] on div at bounding box center [307, 358] width 615 height 717
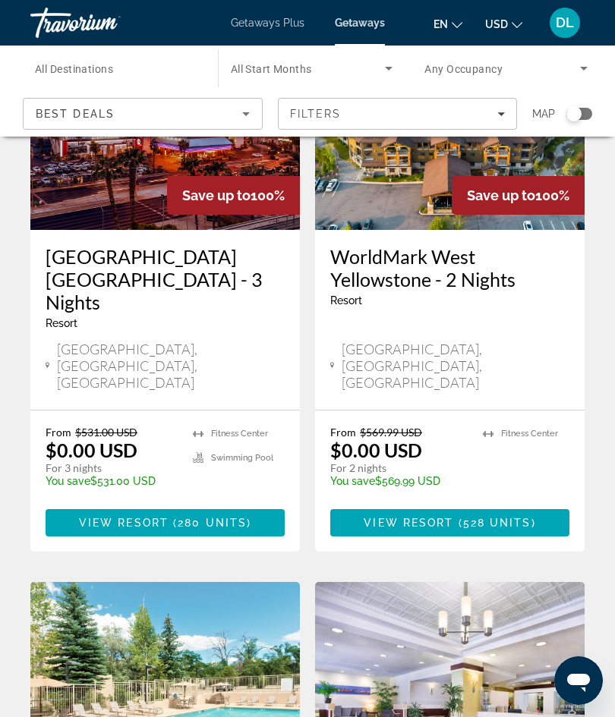
click at [97, 63] on span "All Destinations" at bounding box center [74, 69] width 78 height 12
click at [97, 62] on input "Destination All Destinations" at bounding box center [116, 69] width 163 height 18
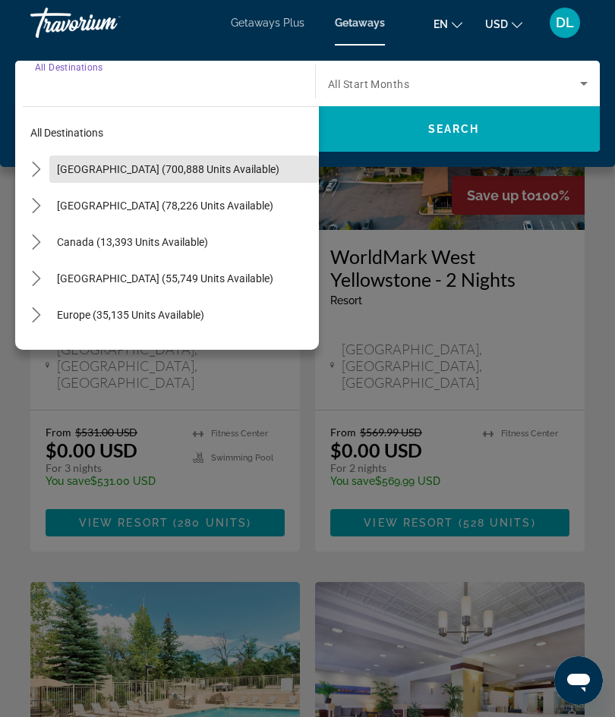
click at [102, 155] on span "Select destination: United States (700,888 units available)" at bounding box center [183, 169] width 269 height 36
type input "**********"
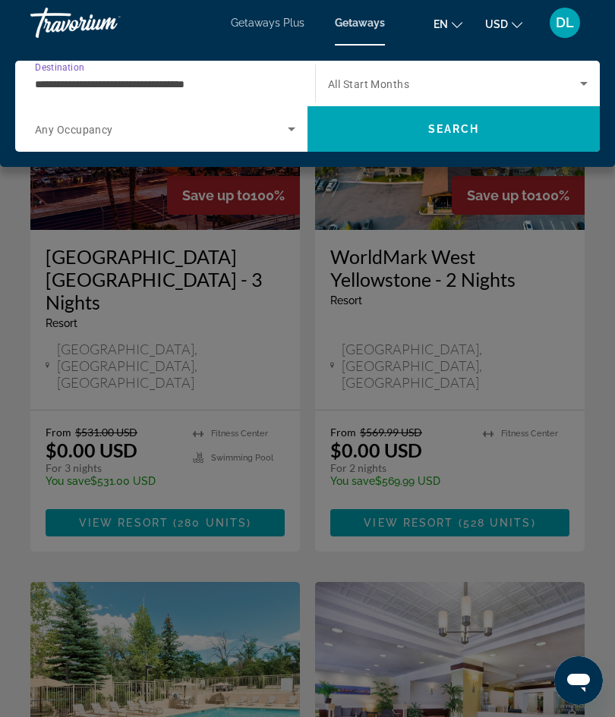
click at [372, 87] on span "All Start Months" at bounding box center [368, 84] width 81 height 12
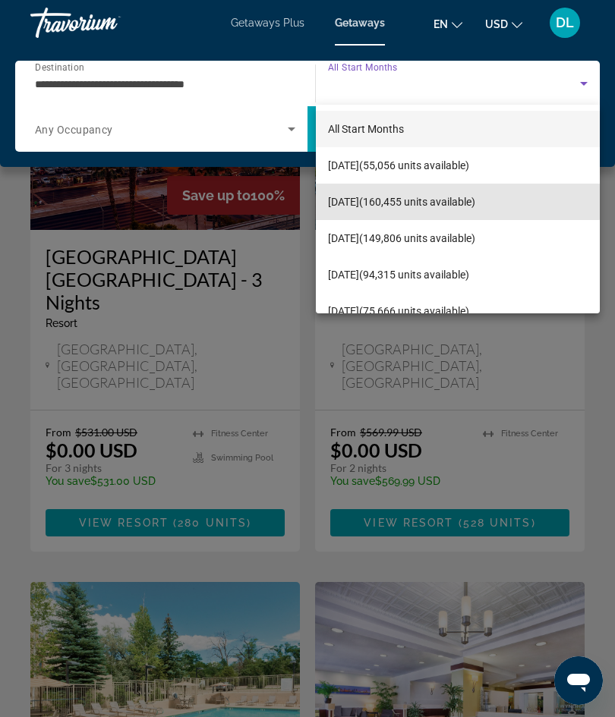
click at [335, 200] on span "November 2025 (160,455 units available)" at bounding box center [401, 202] width 147 height 18
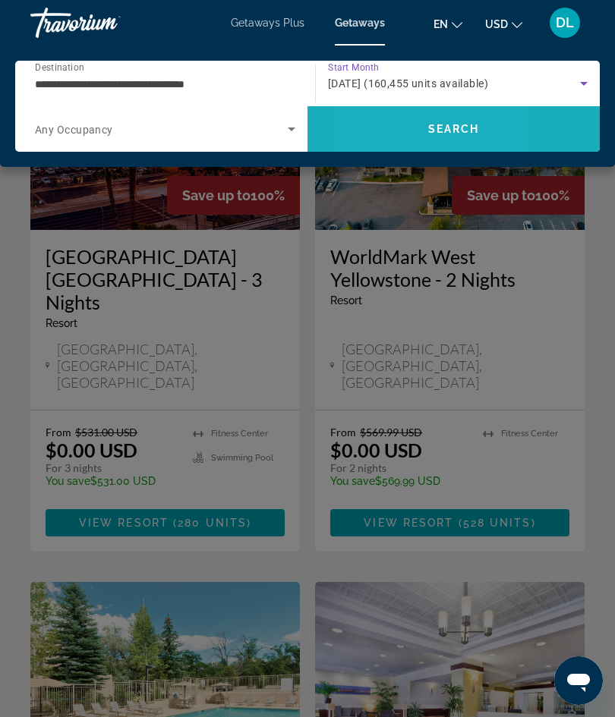
click at [371, 136] on span "Search" at bounding box center [453, 129] width 292 height 36
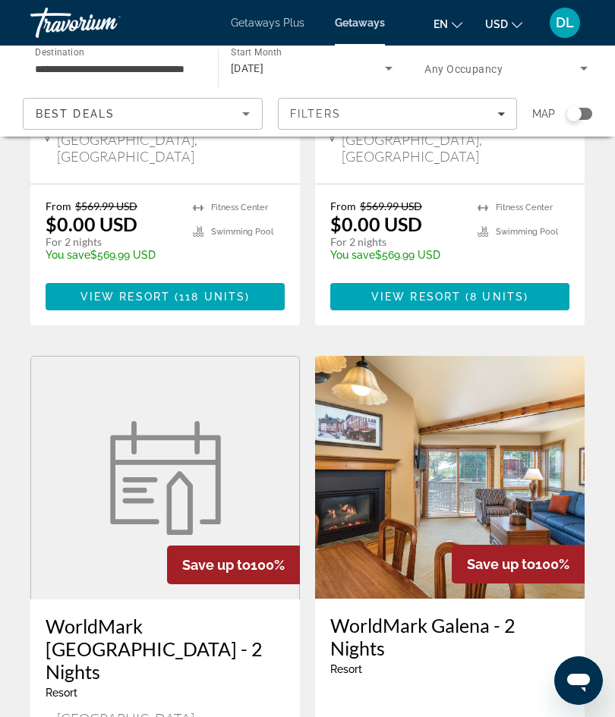
scroll to position [2768, 0]
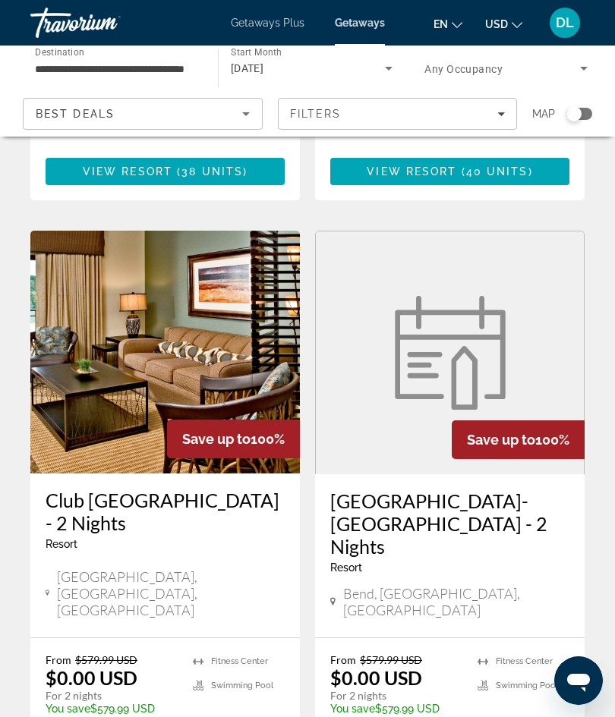
scroll to position [1706, 0]
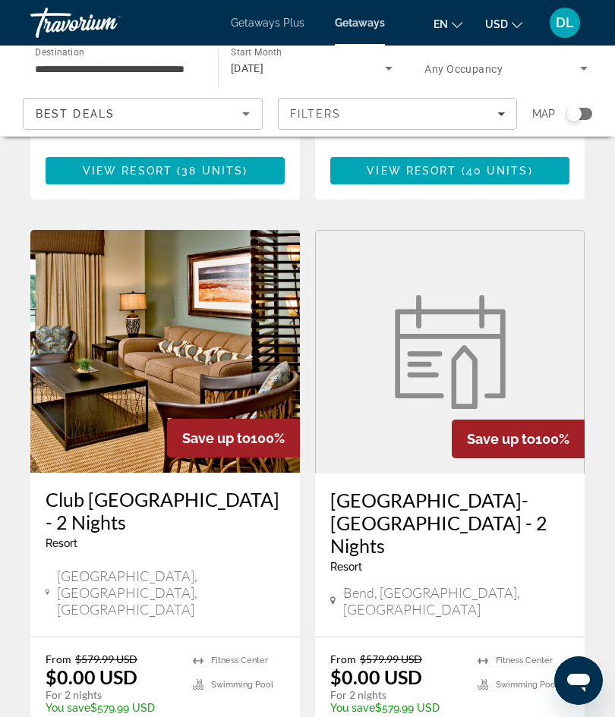
click at [443, 71] on span "Any Occupancy" at bounding box center [463, 69] width 78 height 12
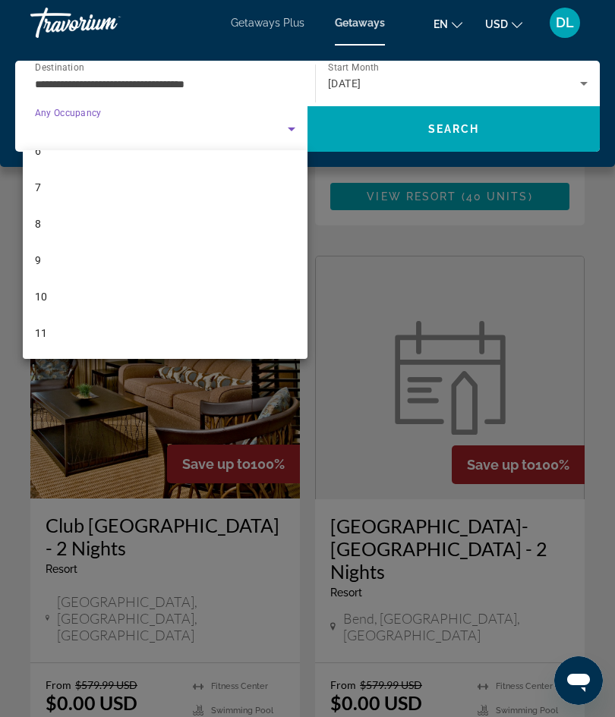
scroll to position [186, 0]
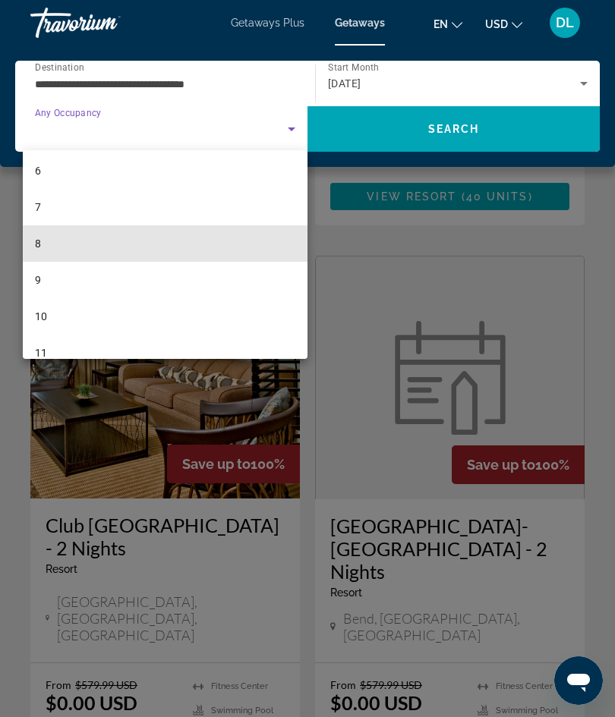
click at [29, 244] on mat-option "8" at bounding box center [165, 243] width 285 height 36
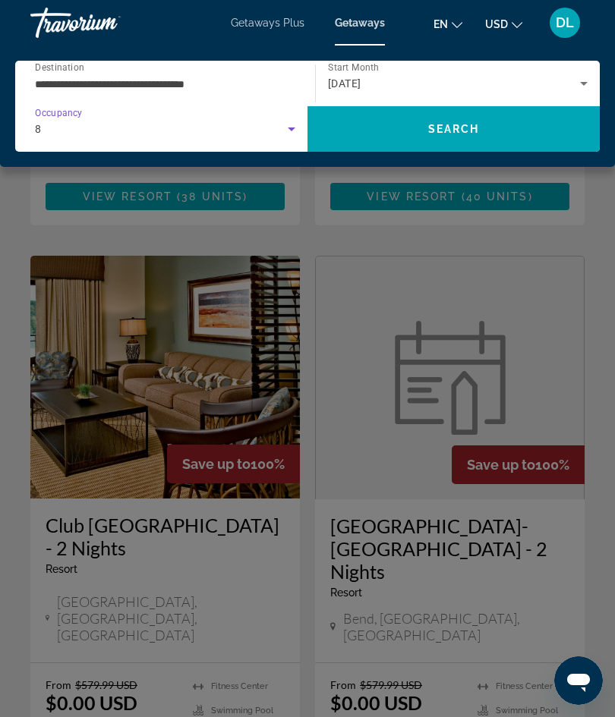
click at [354, 136] on span "Search" at bounding box center [453, 129] width 292 height 36
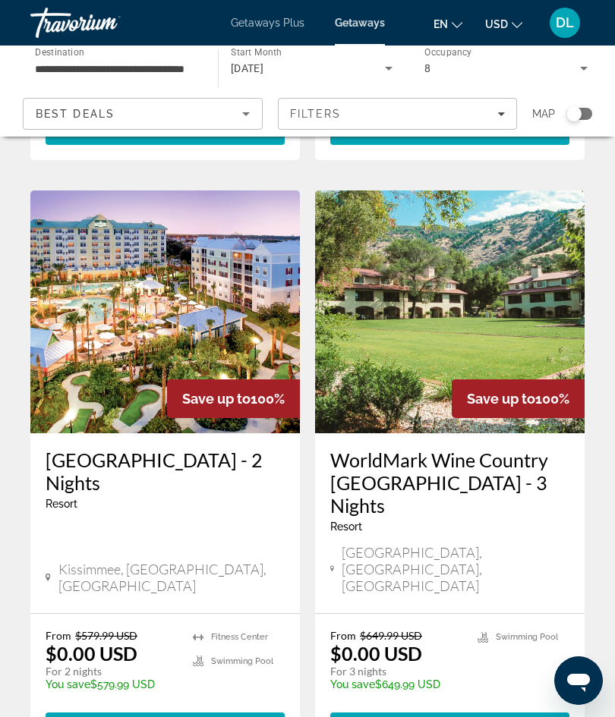
scroll to position [2921, 0]
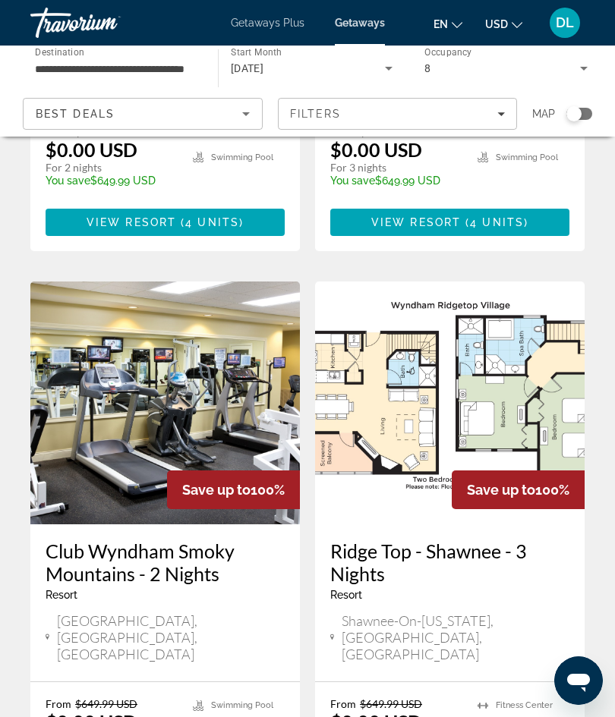
scroll to position [502, 0]
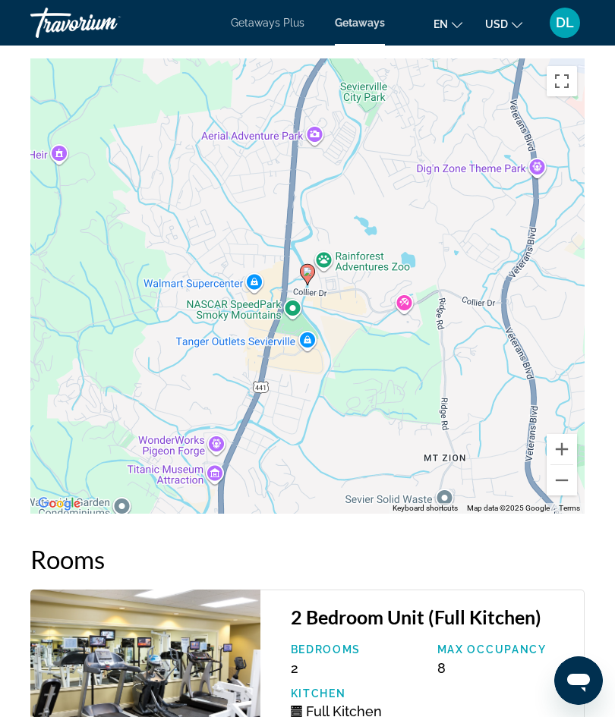
scroll to position [2769, 0]
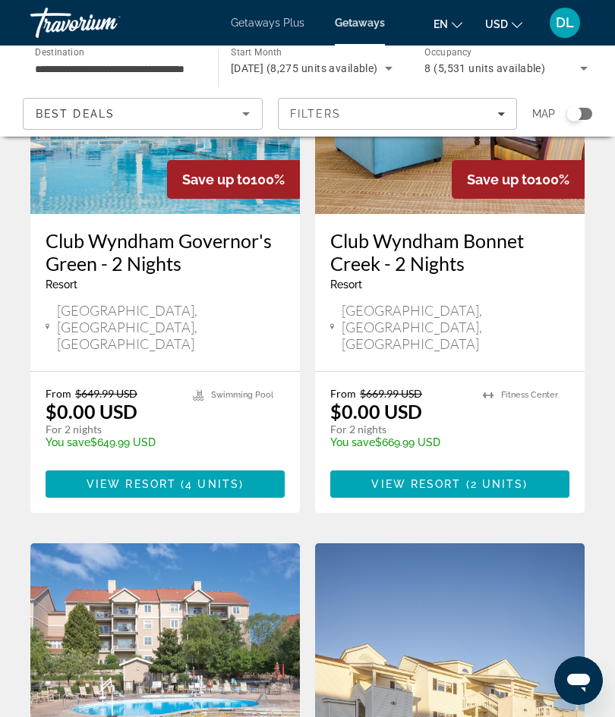
scroll to position [1960, 0]
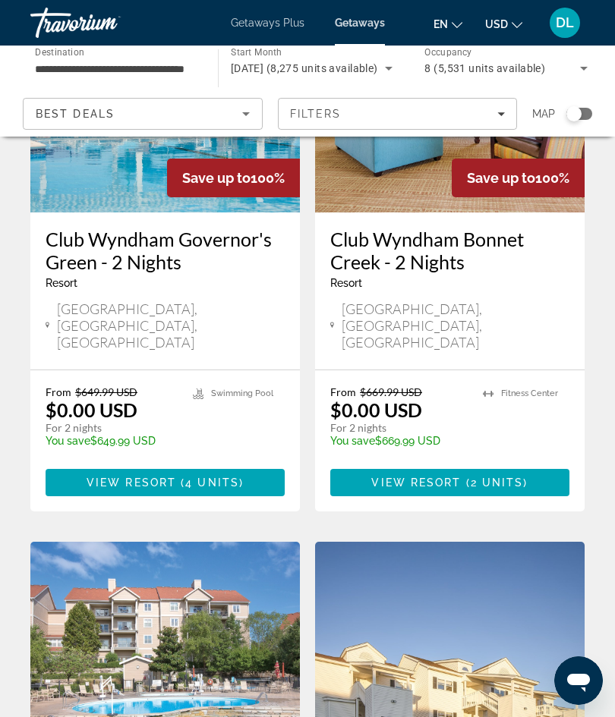
click at [125, 73] on input "**********" at bounding box center [116, 69] width 163 height 18
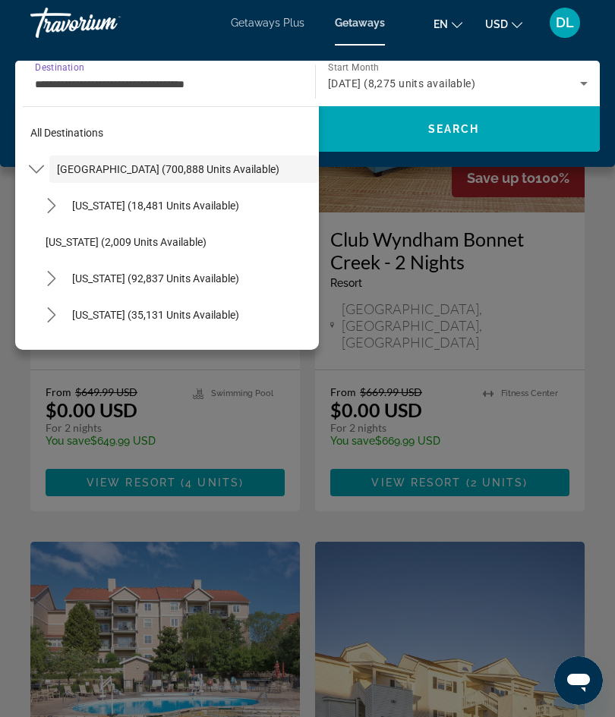
click at [444, 92] on div "November 2025 (8,275 units available)" at bounding box center [454, 83] width 252 height 18
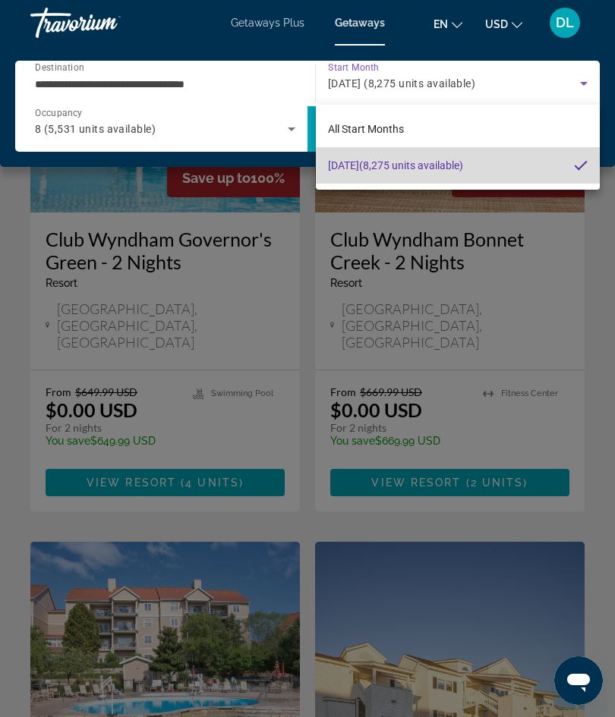
click at [349, 165] on span "November 2025 (8,275 units available)" at bounding box center [395, 165] width 135 height 18
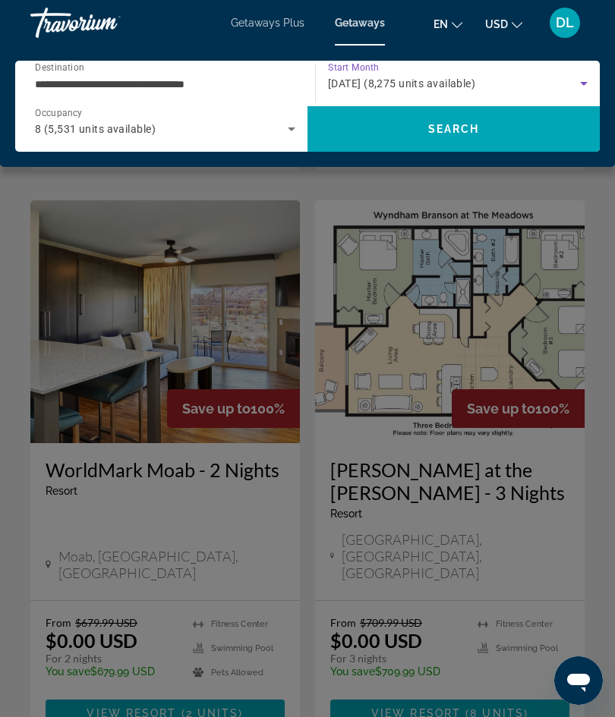
click at [250, 549] on div "Main content" at bounding box center [307, 358] width 615 height 717
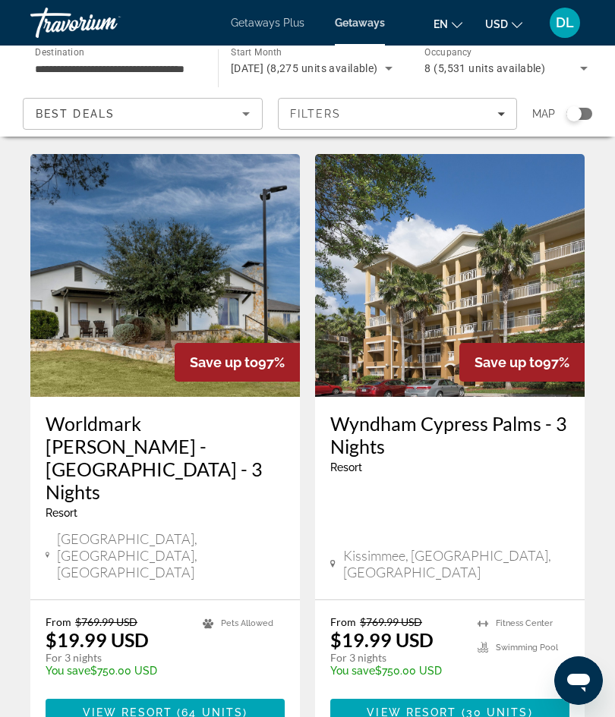
scroll to position [2942, 0]
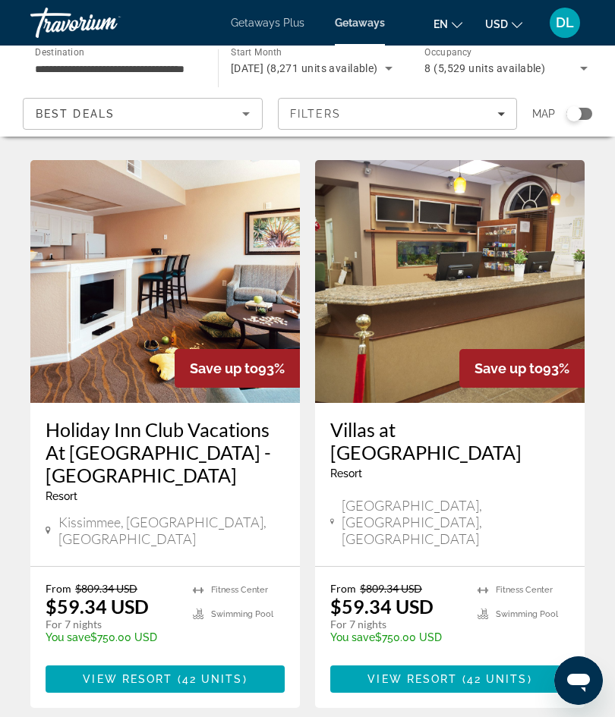
scroll to position [2919, 0]
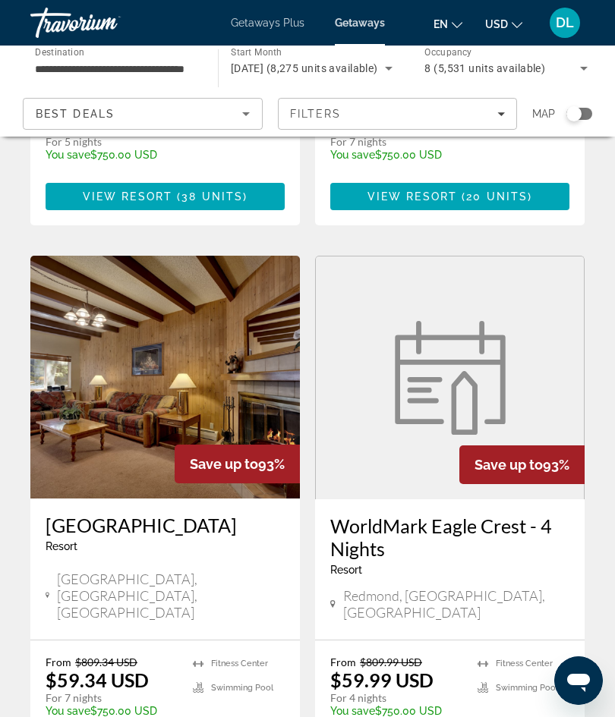
scroll to position [2796, 0]
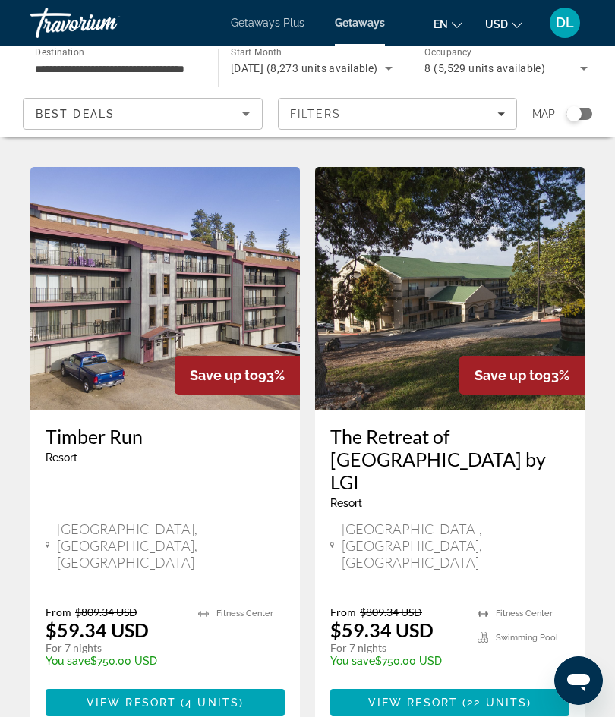
scroll to position [2876, 0]
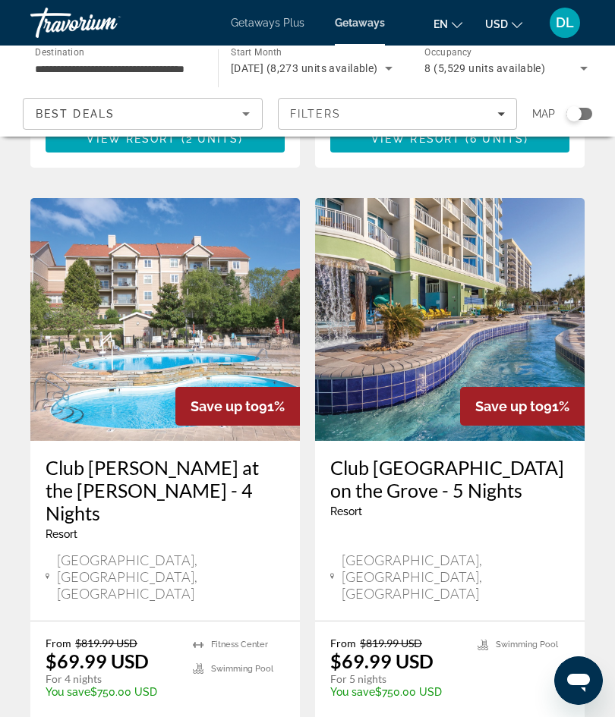
scroll to position [2874, 0]
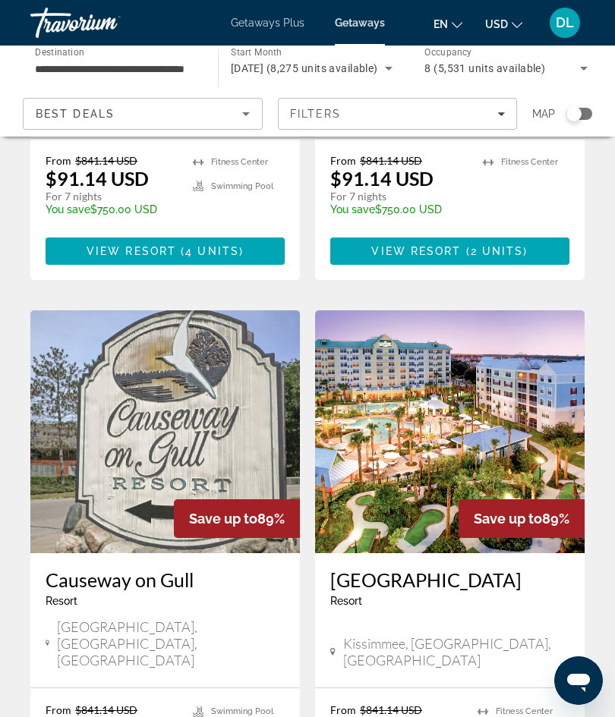
scroll to position [2751, 0]
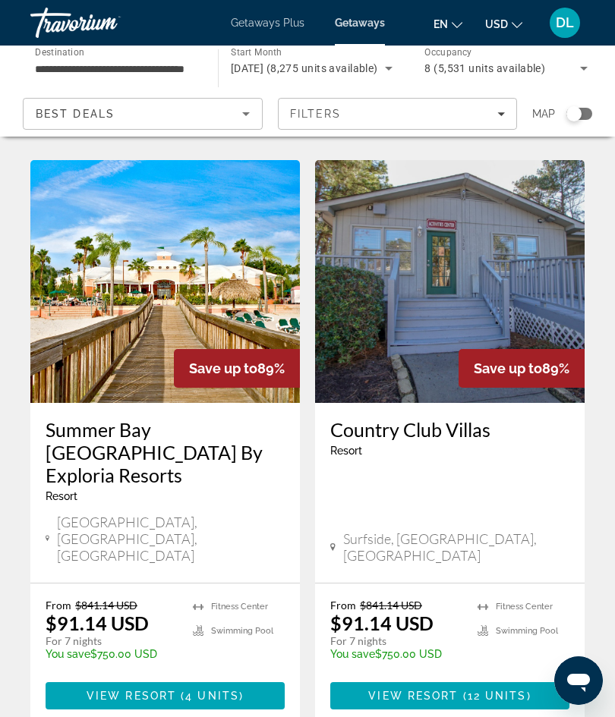
scroll to position [2874, 0]
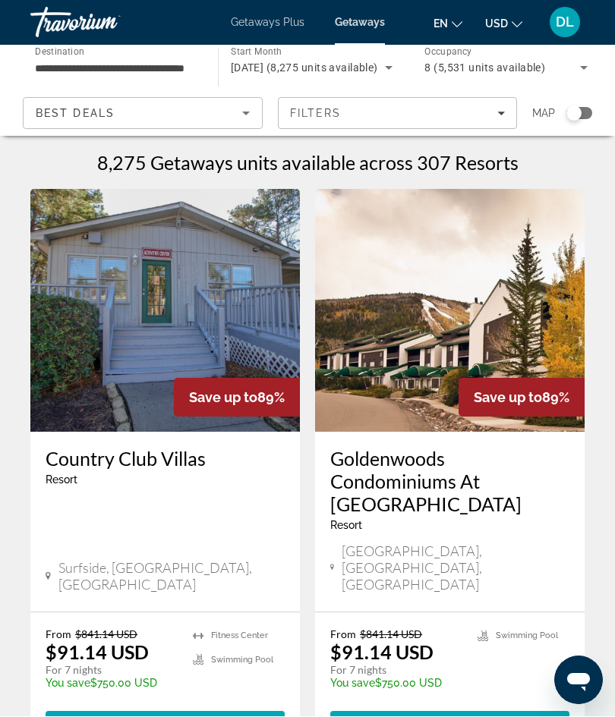
scroll to position [1, 0]
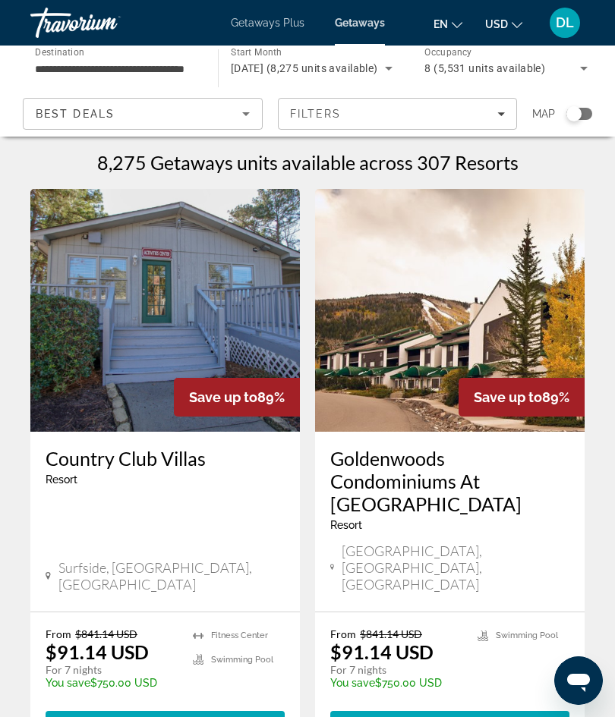
click at [70, 120] on div "Best Deals" at bounding box center [139, 114] width 206 height 18
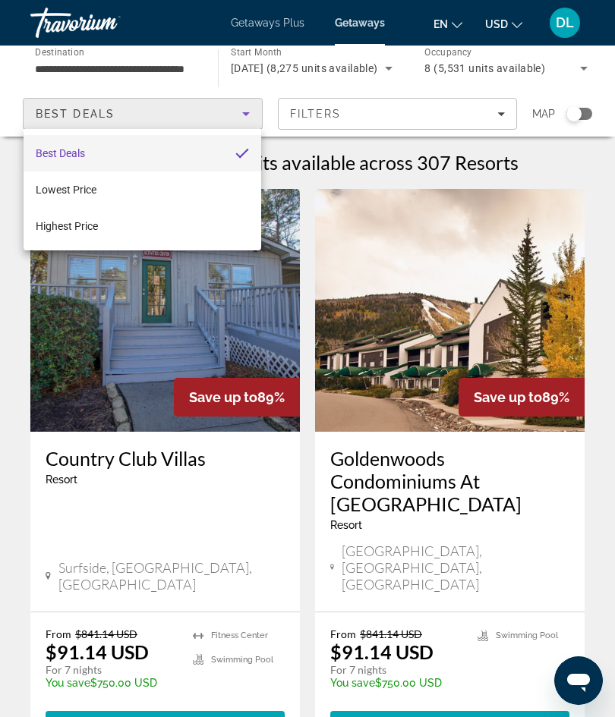
click at [57, 62] on div at bounding box center [307, 358] width 615 height 717
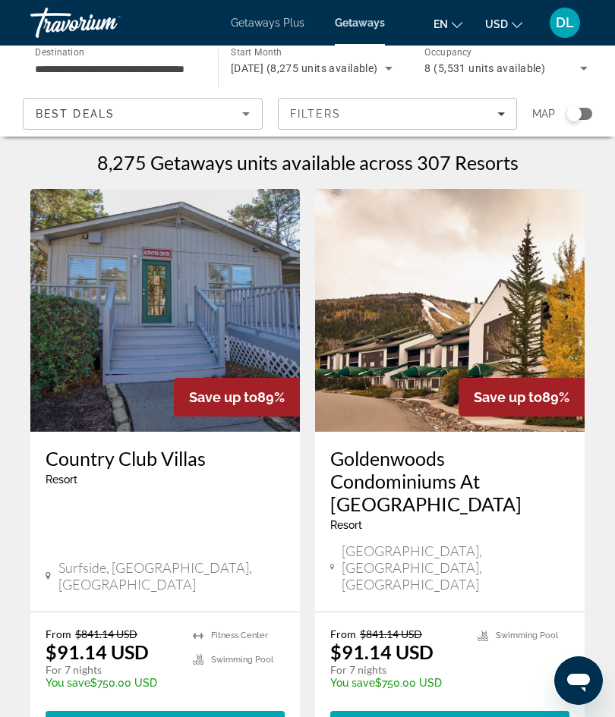
click at [98, 64] on input "**********" at bounding box center [116, 69] width 163 height 18
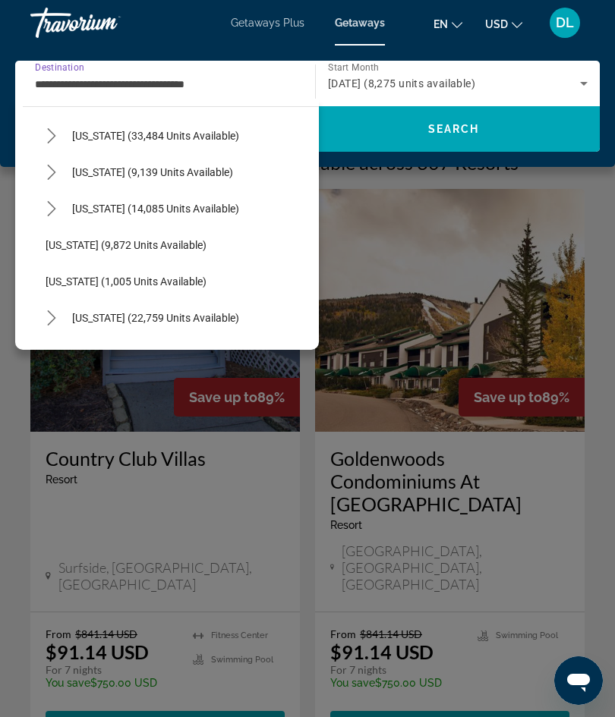
scroll to position [1305, 0]
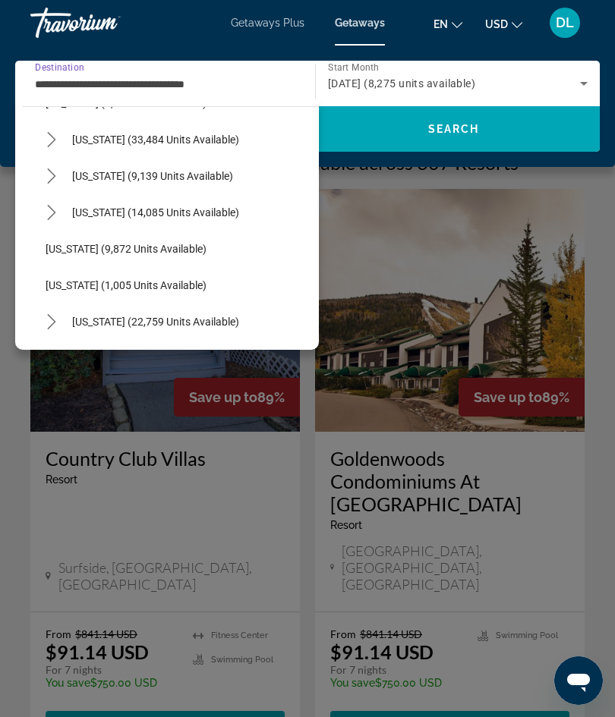
click at [73, 175] on span "Tennessee (9,139 units available)" at bounding box center [152, 176] width 161 height 12
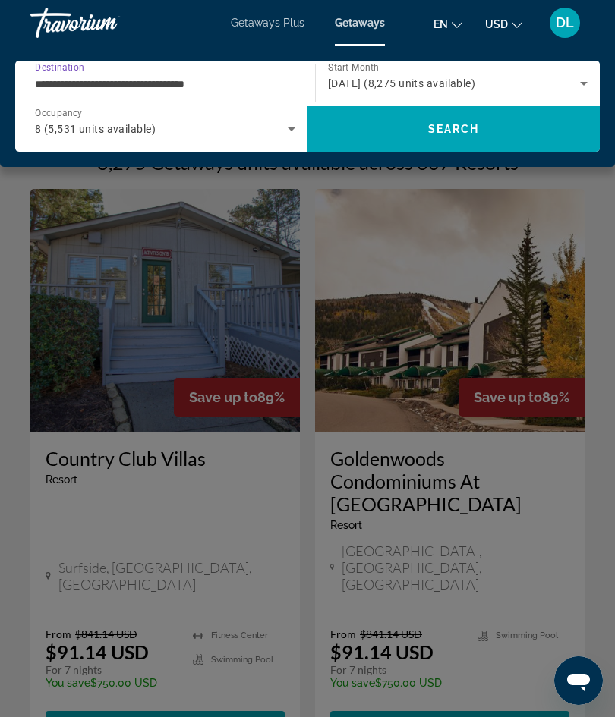
type input "**********"
click at [355, 142] on span "Search" at bounding box center [453, 129] width 292 height 36
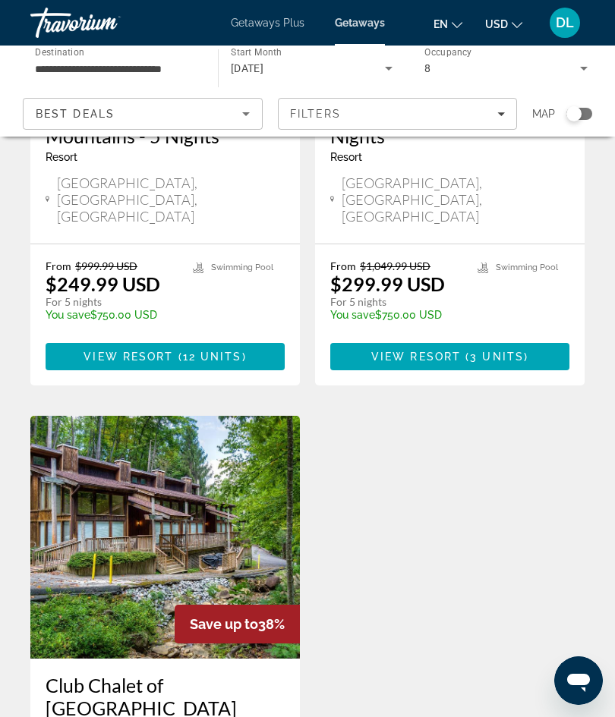
scroll to position [1490, 0]
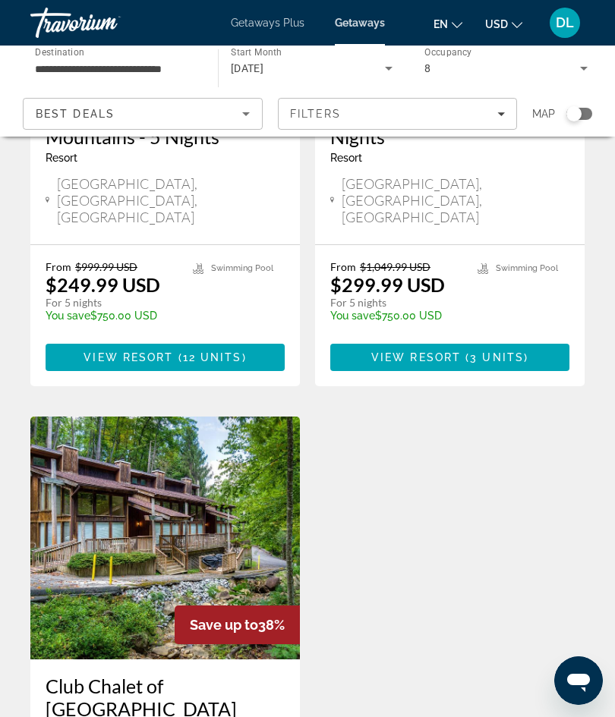
click at [163, 425] on img "Main content" at bounding box center [164, 538] width 269 height 243
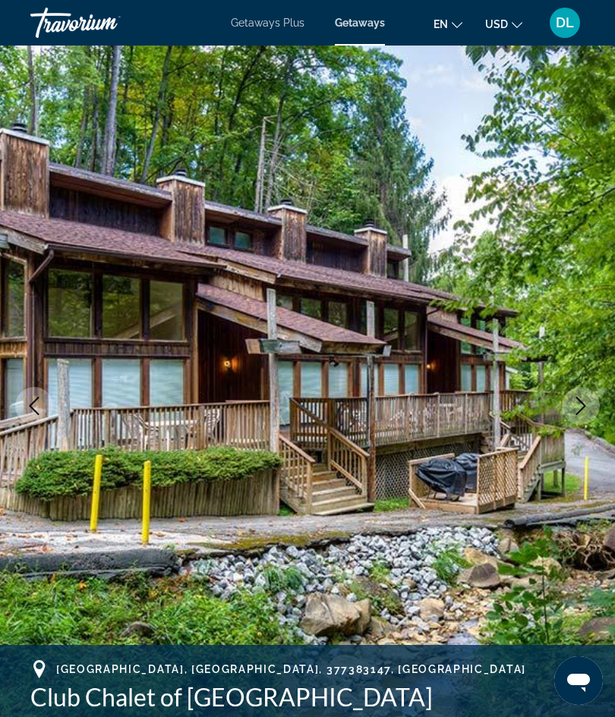
click at [37, 406] on icon "Previous image" at bounding box center [34, 406] width 18 height 18
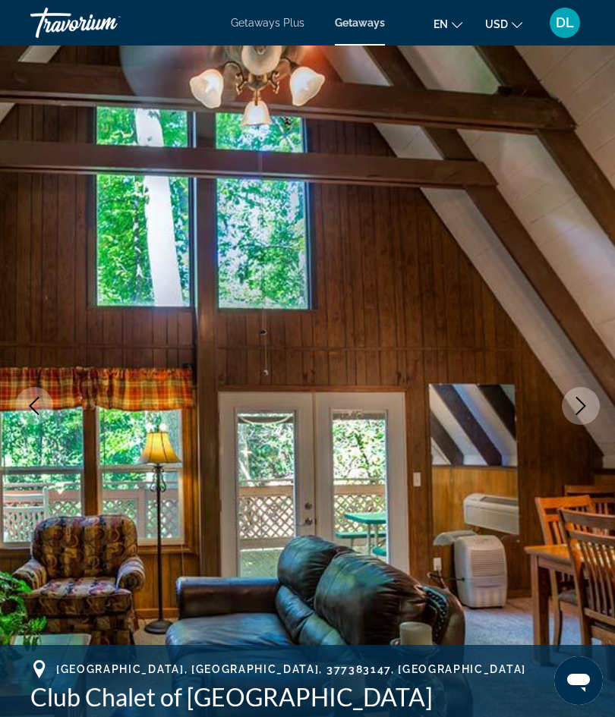
click at [33, 405] on icon "Previous image" at bounding box center [34, 406] width 18 height 18
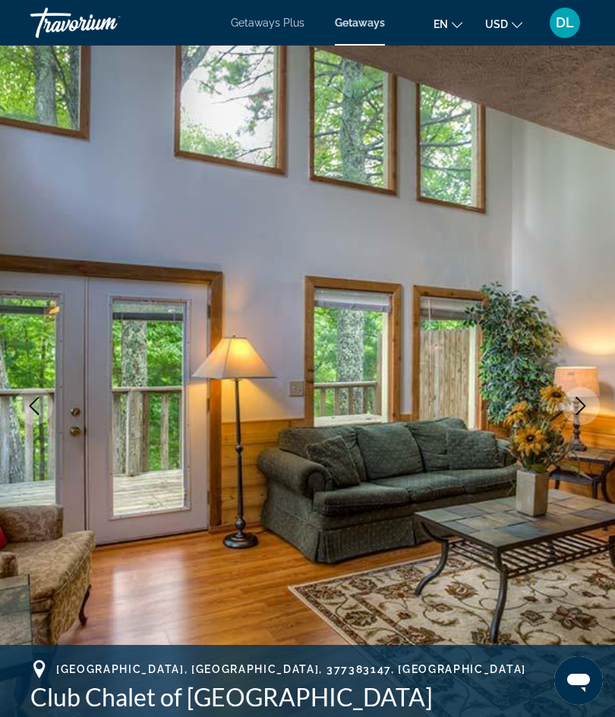
click at [33, 402] on icon "Previous image" at bounding box center [35, 406] width 10 height 18
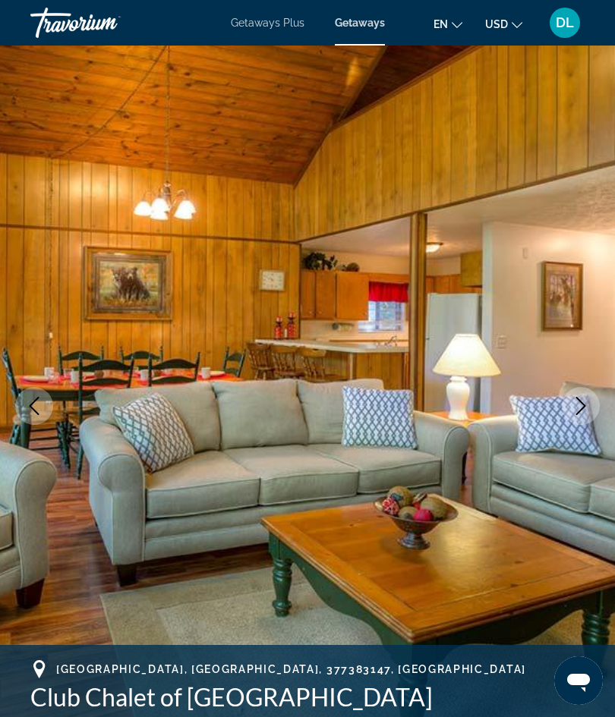
click at [30, 401] on icon "Previous image" at bounding box center [34, 406] width 18 height 18
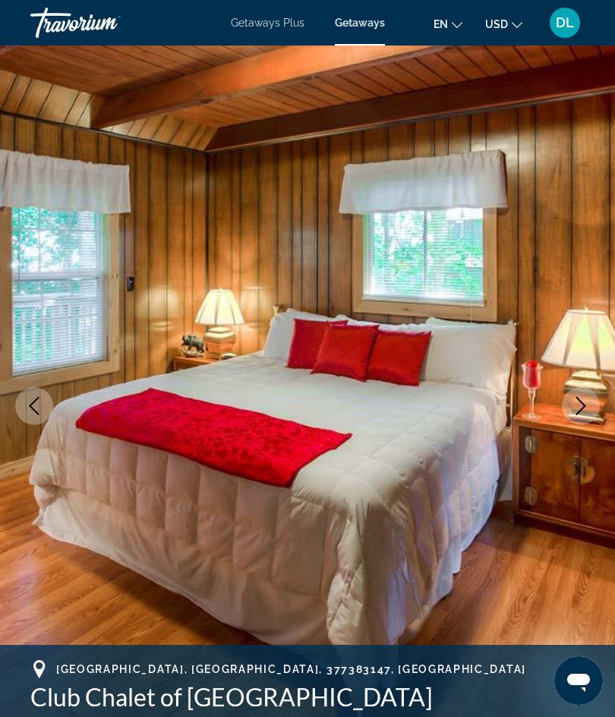
click at [30, 389] on button "Previous image" at bounding box center [34, 406] width 38 height 38
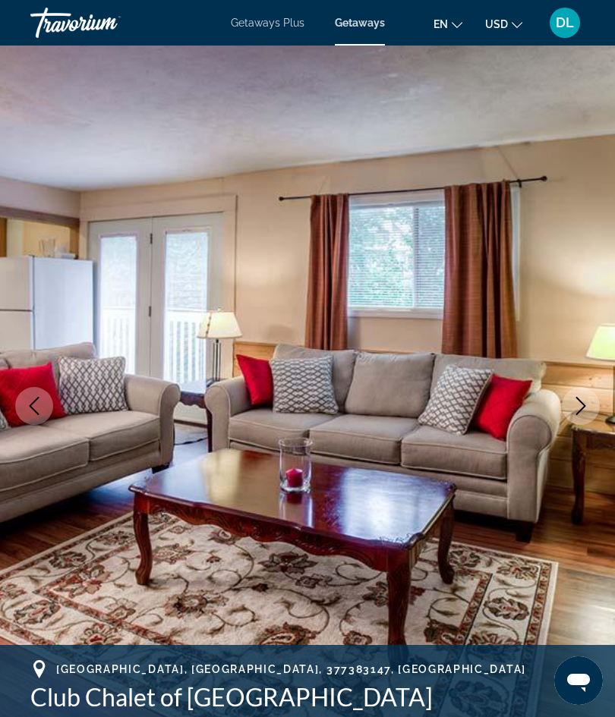
click at [33, 396] on button "Previous image" at bounding box center [34, 406] width 38 height 38
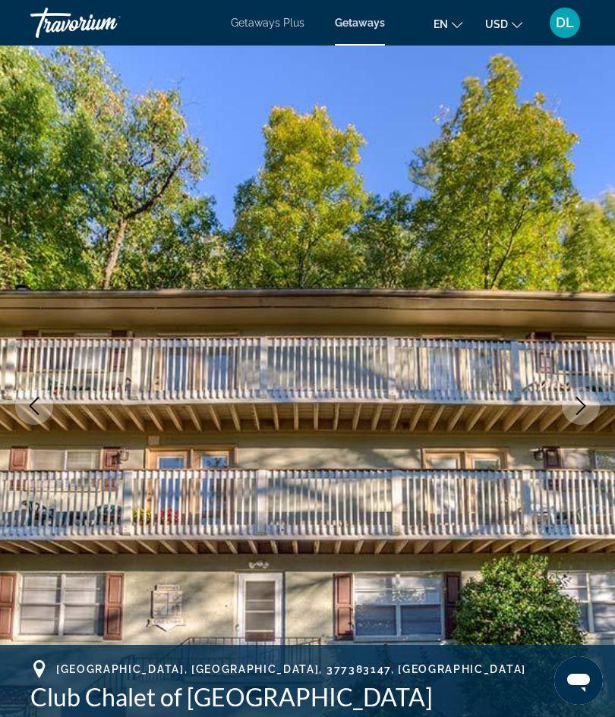
click at [32, 392] on button "Previous image" at bounding box center [34, 406] width 38 height 38
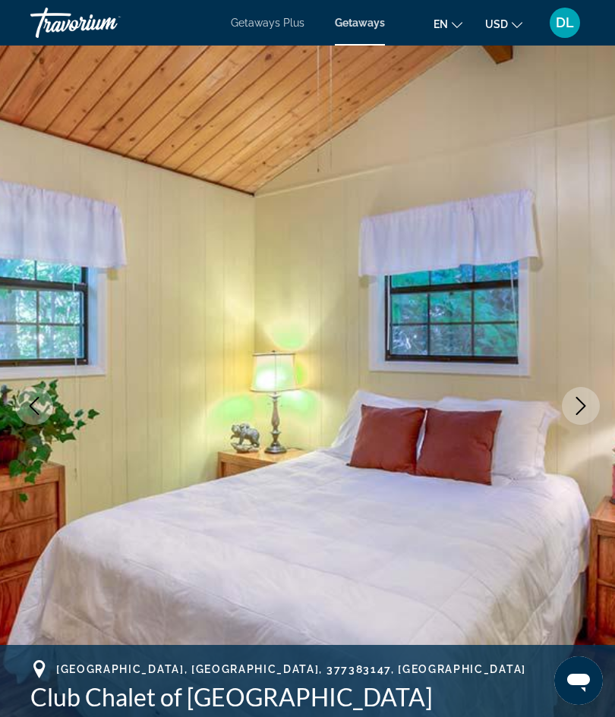
click at [31, 405] on icon "Previous image" at bounding box center [35, 406] width 10 height 18
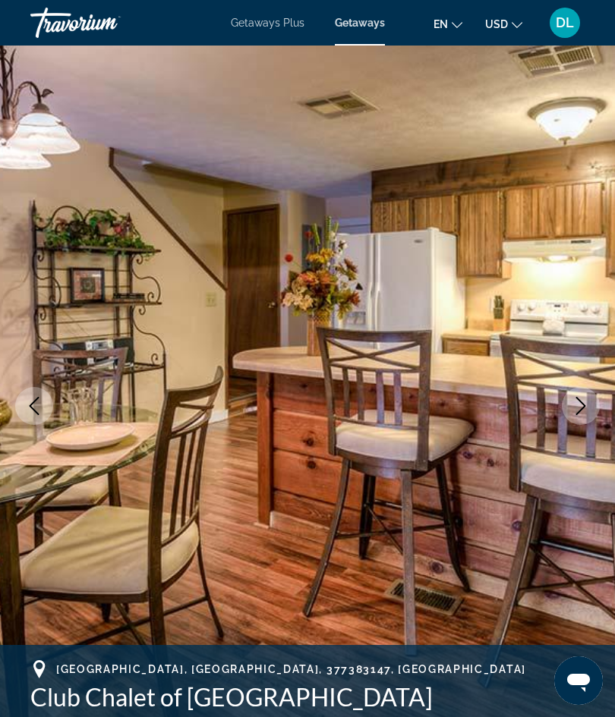
click at [31, 397] on icon "Previous image" at bounding box center [34, 406] width 18 height 18
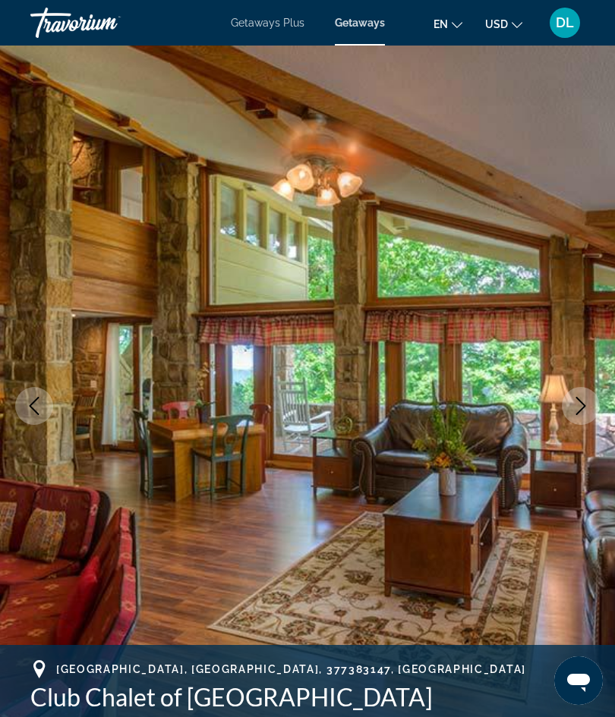
click at [31, 391] on button "Previous image" at bounding box center [34, 406] width 38 height 38
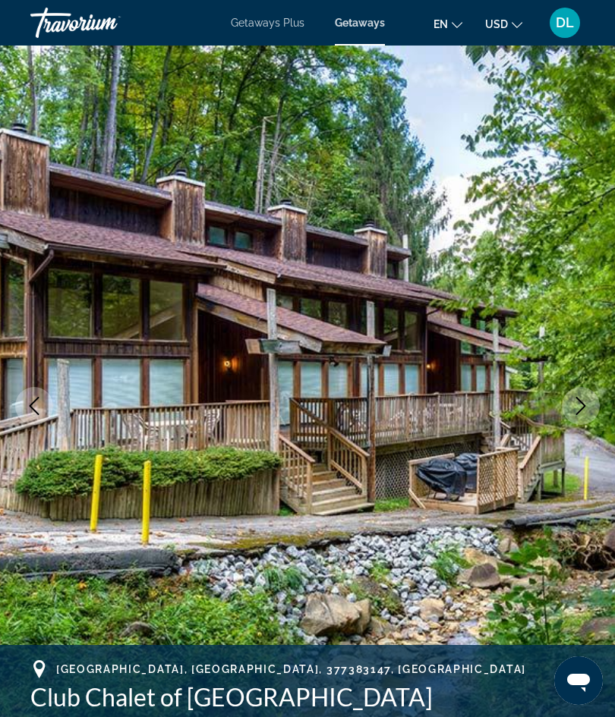
click at [38, 395] on button "Previous image" at bounding box center [34, 406] width 38 height 38
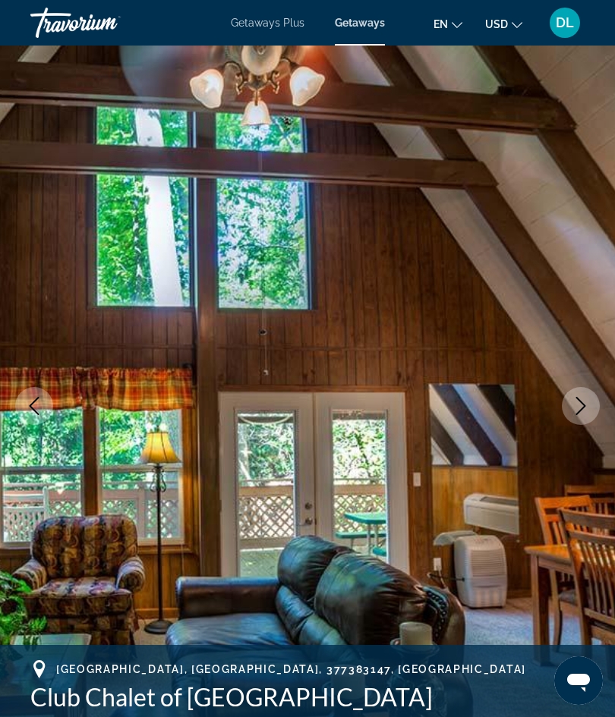
click at [39, 403] on icon "Previous image" at bounding box center [34, 406] width 18 height 18
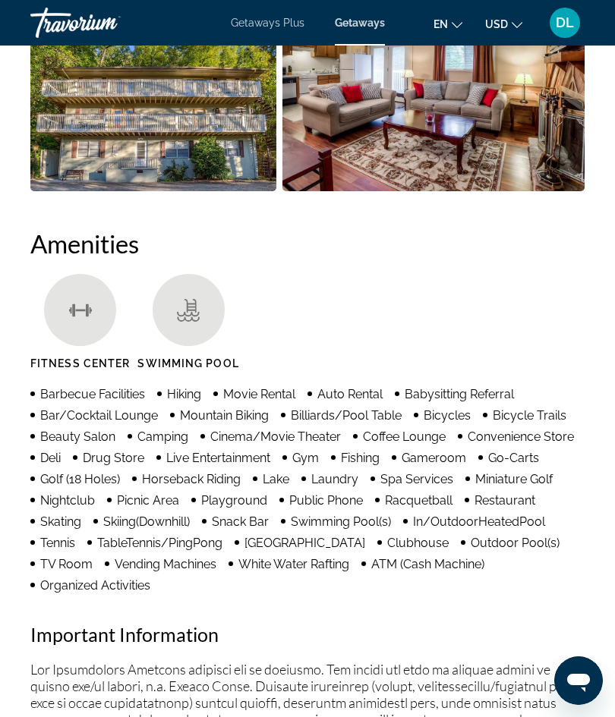
scroll to position [1505, 0]
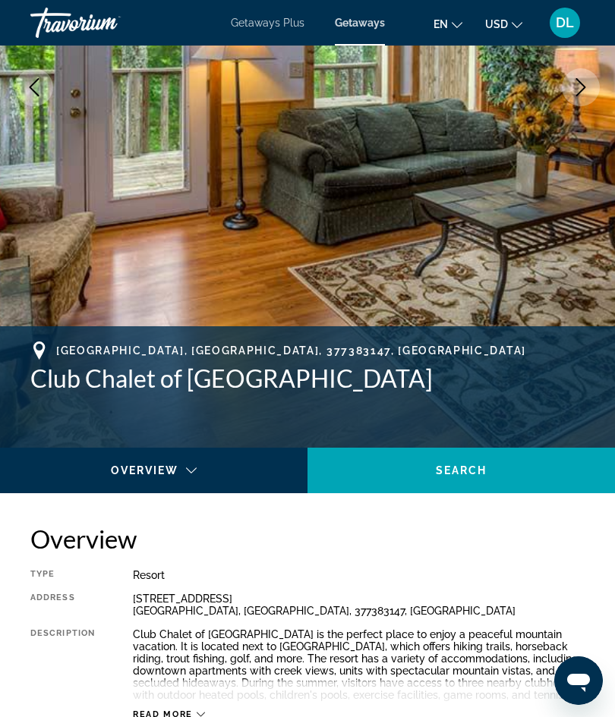
scroll to position [58, 0]
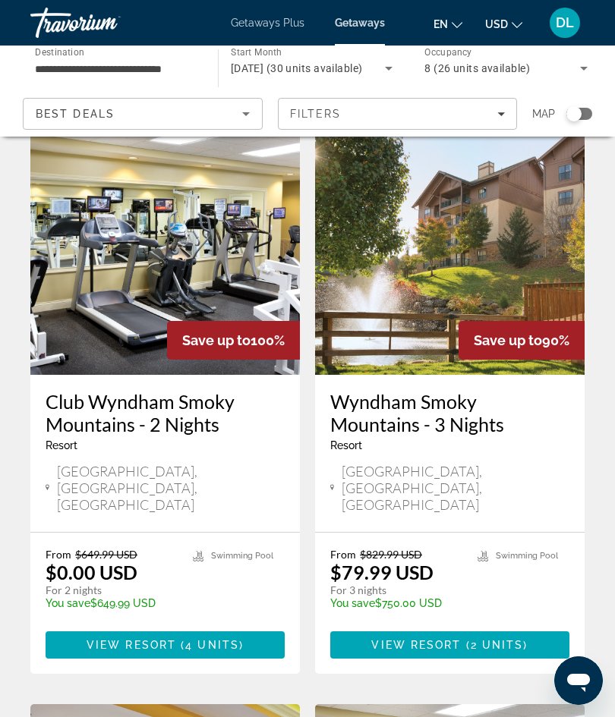
click at [98, 66] on input "**********" at bounding box center [116, 69] width 163 height 18
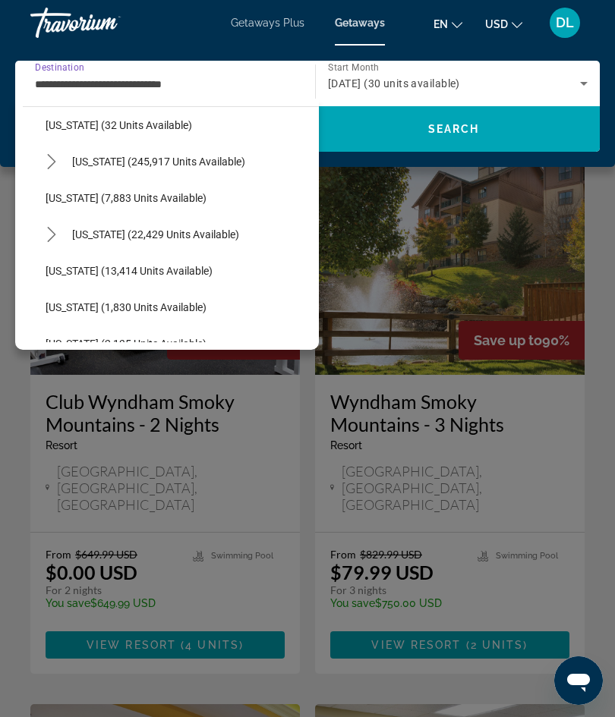
scroll to position [252, 0]
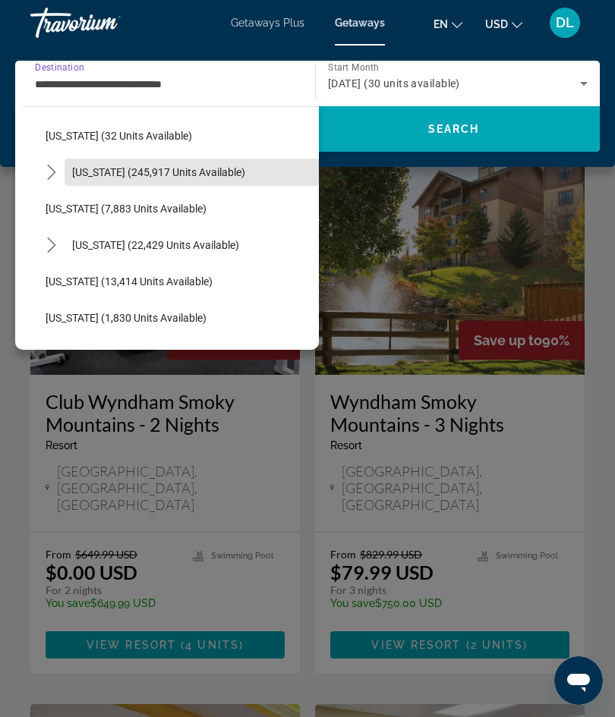
click at [90, 166] on span "Florida (245,917 units available)" at bounding box center [158, 172] width 173 height 12
type input "**********"
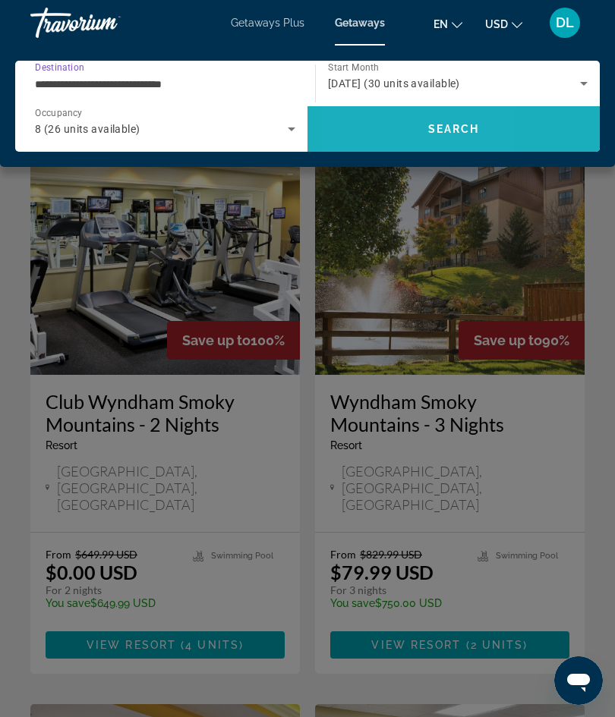
click at [364, 128] on span "Search" at bounding box center [453, 129] width 292 height 36
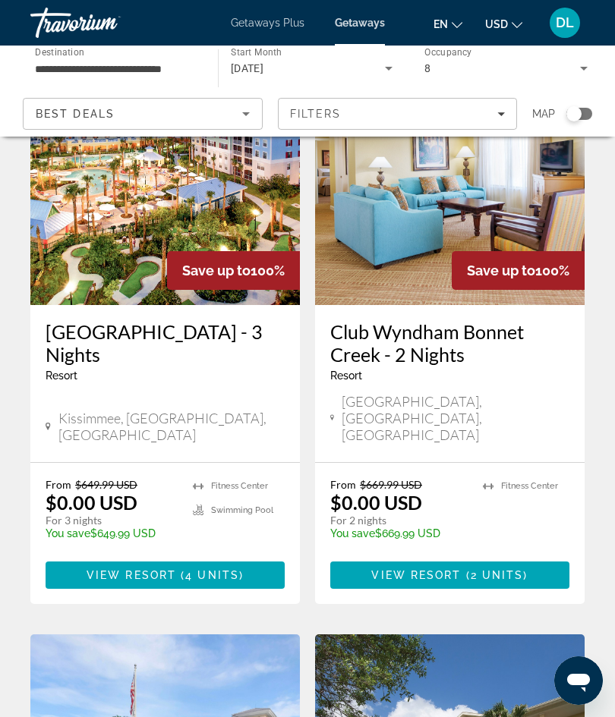
scroll to position [682, 0]
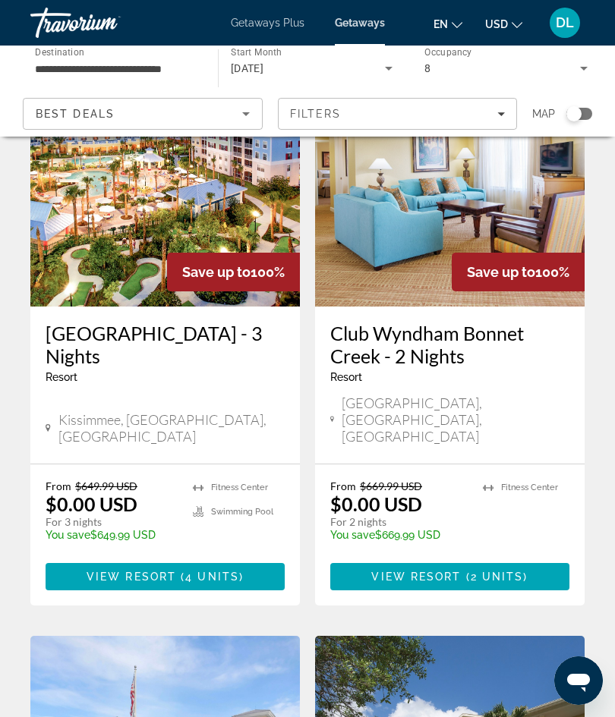
click at [129, 559] on span "Main content" at bounding box center [165, 577] width 239 height 36
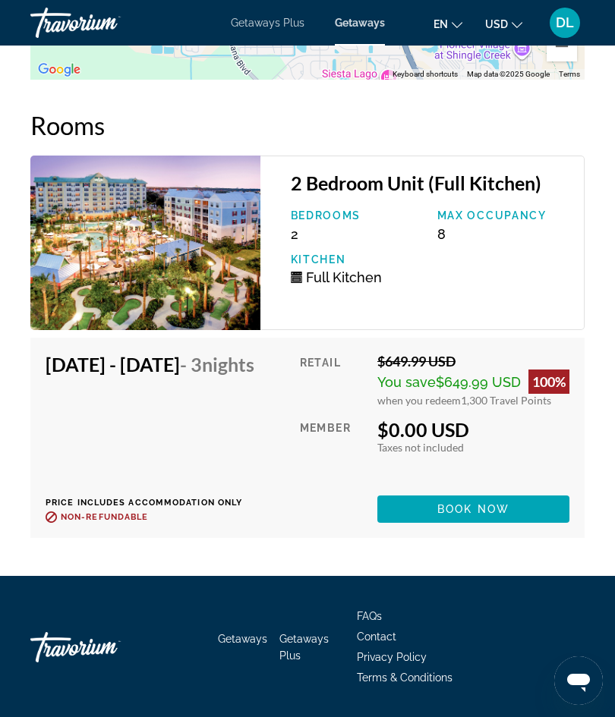
scroll to position [2837, 0]
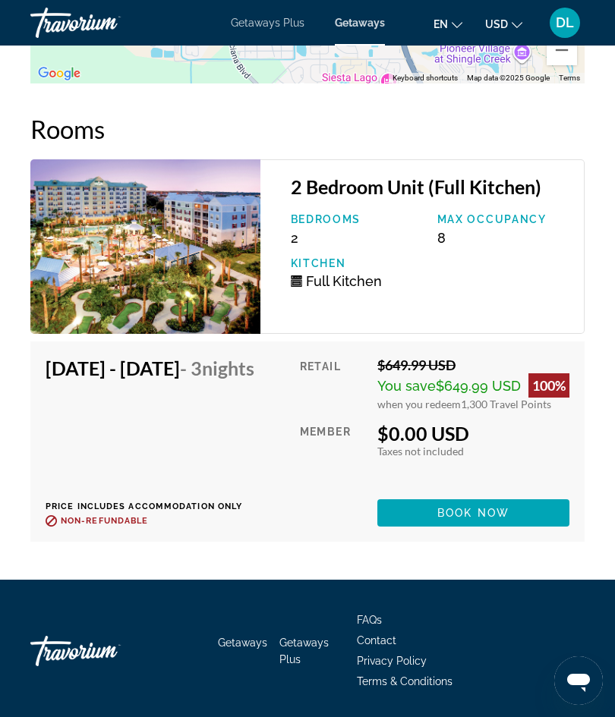
click at [537, 528] on span "Main content" at bounding box center [473, 513] width 192 height 36
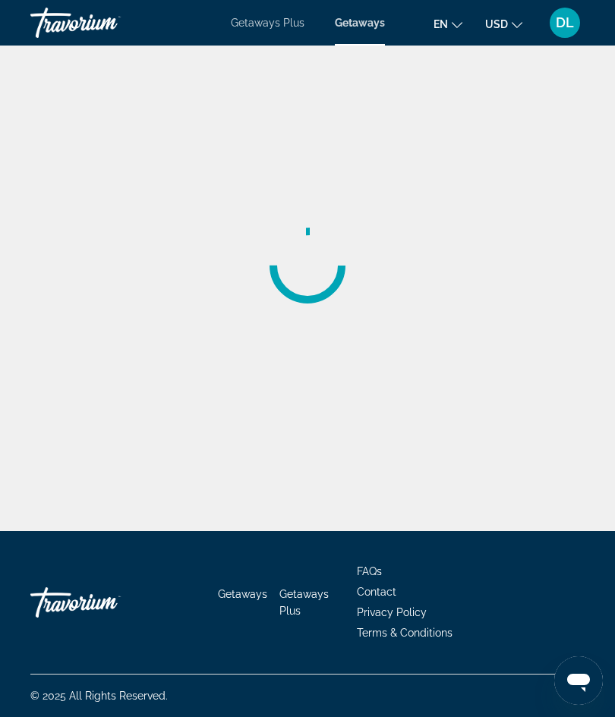
scroll to position [58, 0]
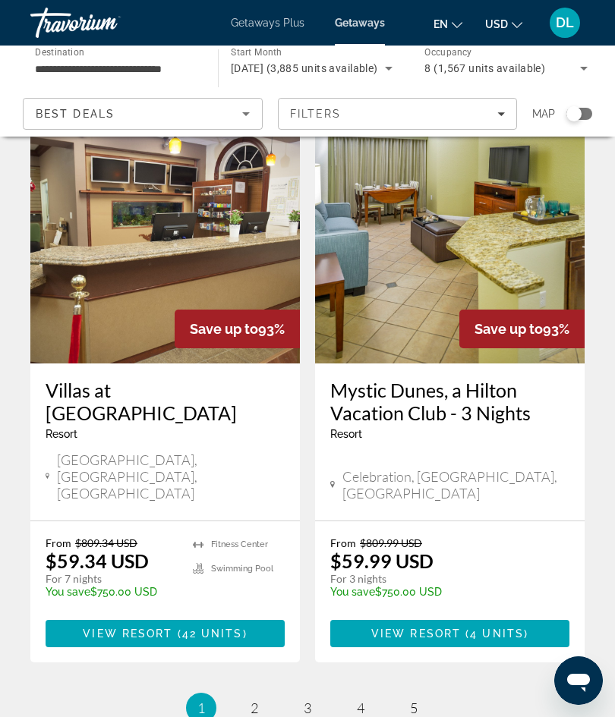
scroll to position [2896, 0]
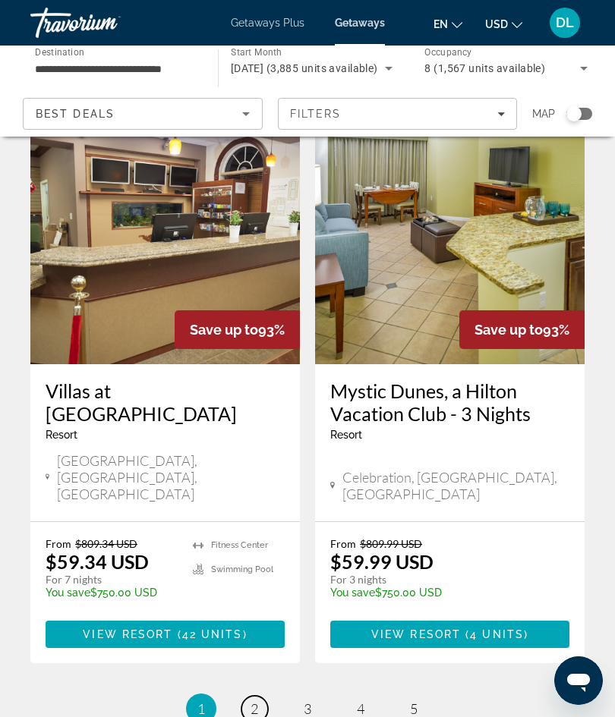
click at [249, 696] on link "page 2" at bounding box center [254, 709] width 27 height 27
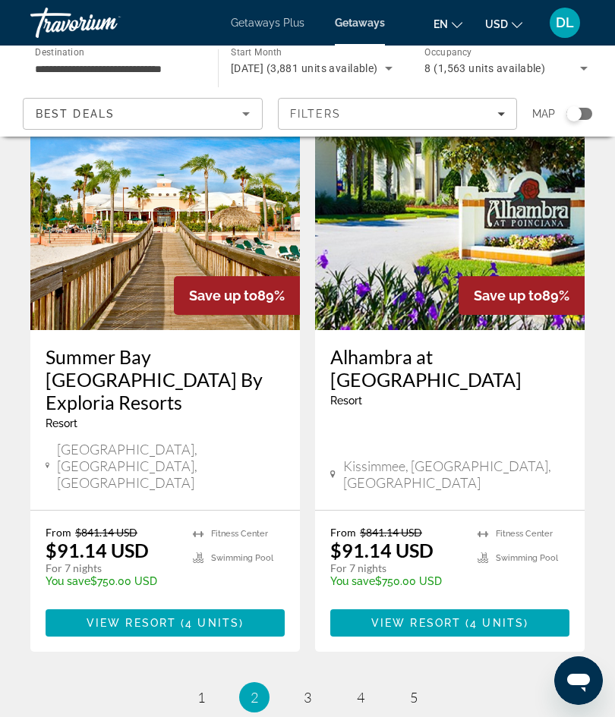
scroll to position [2942, 0]
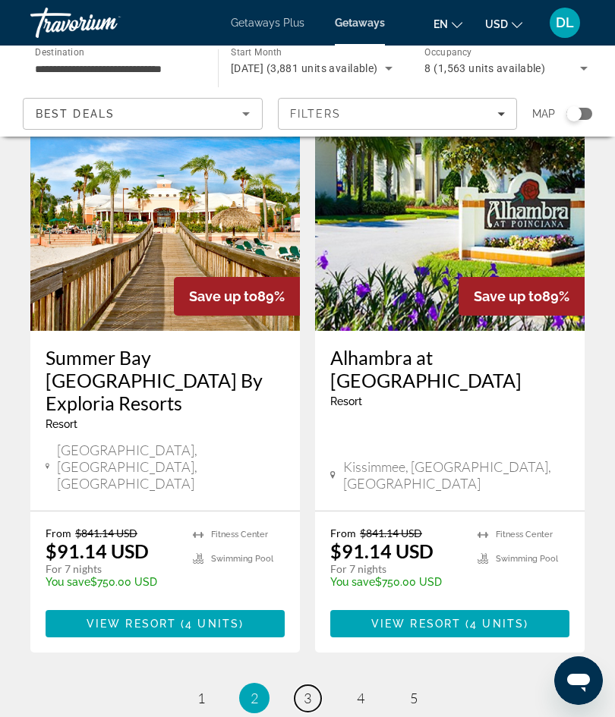
click at [297, 685] on link "page 3" at bounding box center [307, 698] width 27 height 27
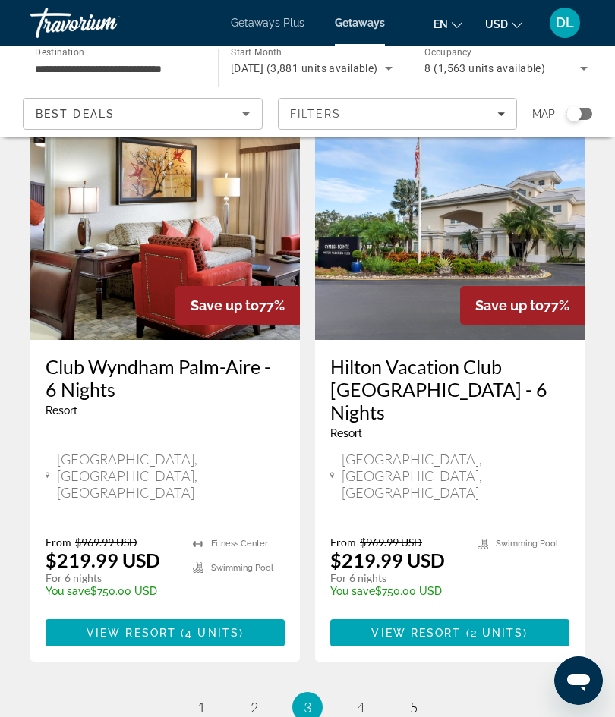
scroll to position [2874, 0]
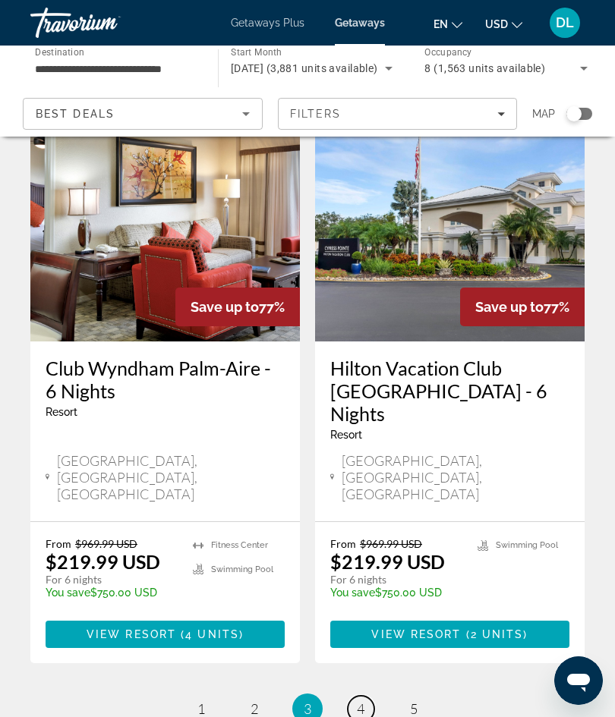
click at [355, 696] on link "page 4" at bounding box center [361, 709] width 27 height 27
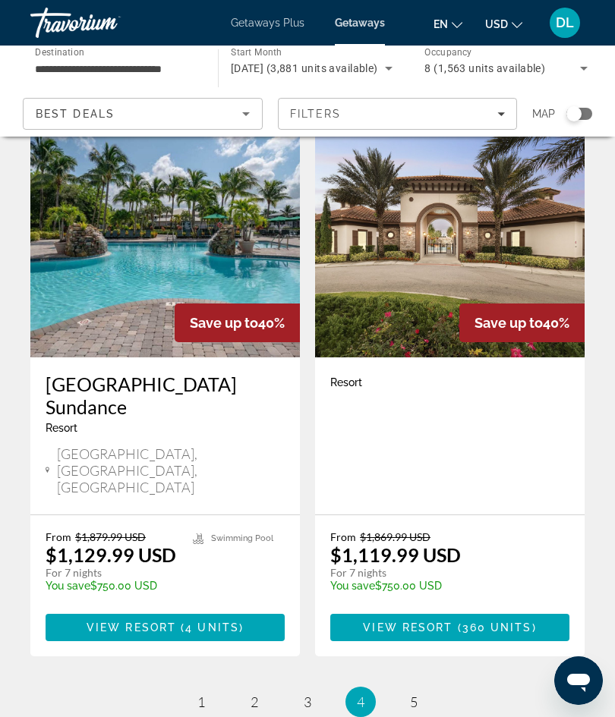
scroll to position [2836, 0]
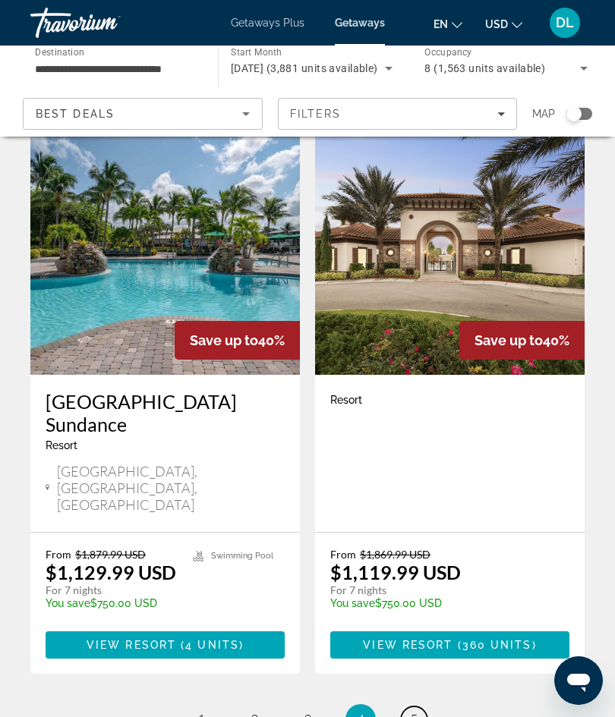
click at [408, 707] on link "page 5" at bounding box center [414, 720] width 27 height 27
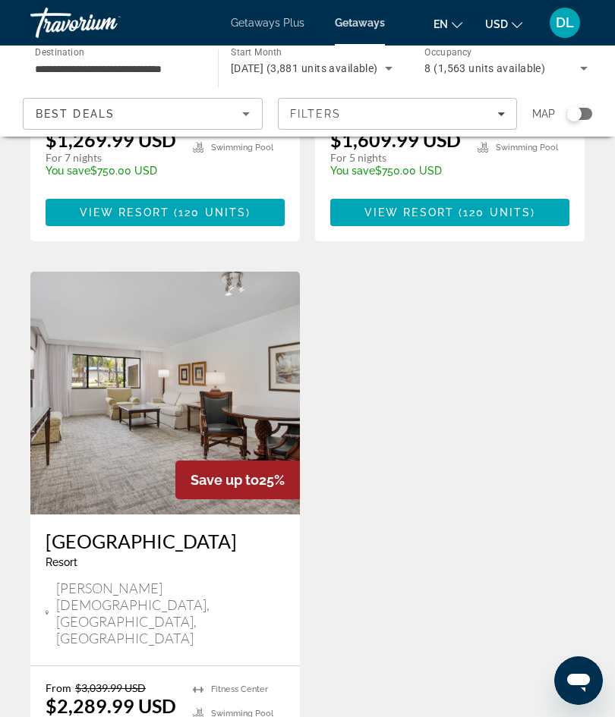
scroll to position [1087, 0]
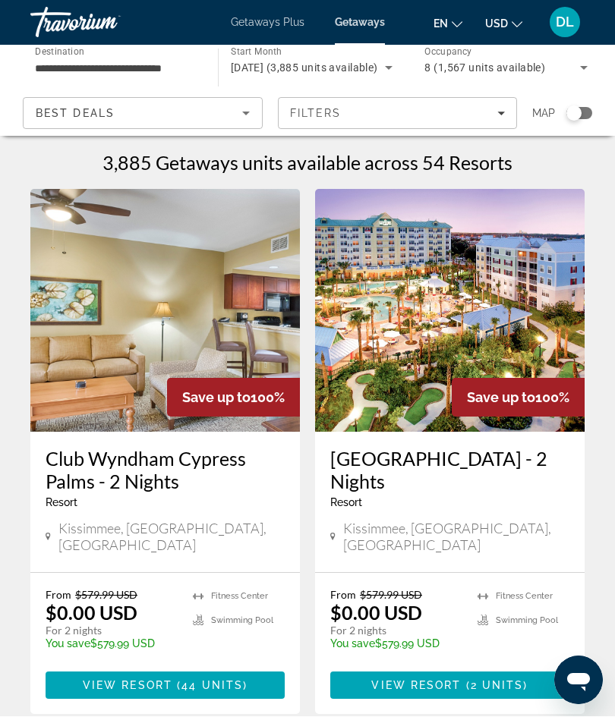
scroll to position [1, 0]
